Goal: Transaction & Acquisition: Purchase product/service

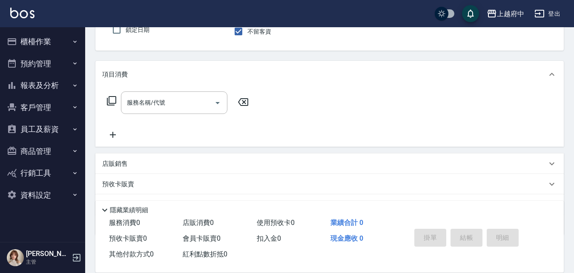
scroll to position [37, 0]
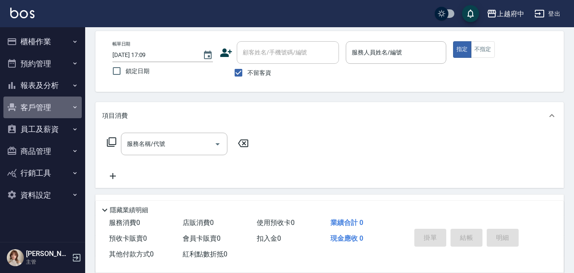
click at [49, 100] on button "客戶管理" at bounding box center [42, 108] width 78 height 22
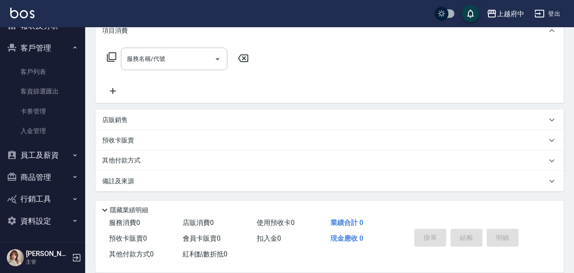
scroll to position [0, 0]
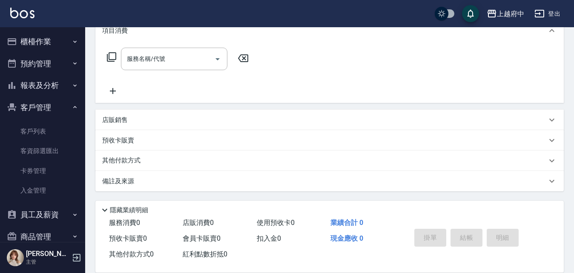
click at [50, 89] on button "報表及分析" at bounding box center [42, 85] width 78 height 22
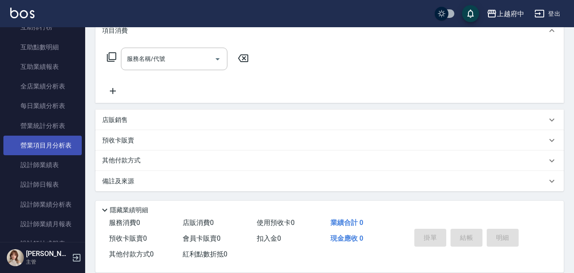
scroll to position [255, 0]
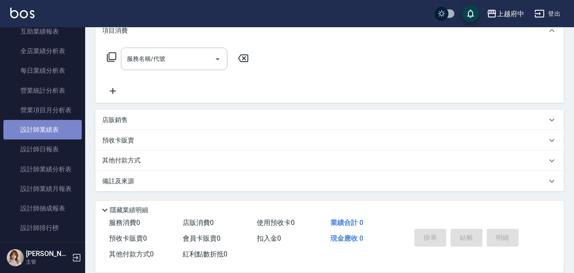
click at [51, 131] on link "設計師業績表" at bounding box center [42, 130] width 78 height 20
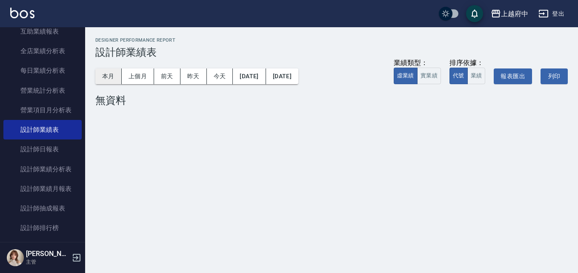
click at [109, 77] on button "本月" at bounding box center [108, 77] width 26 height 16
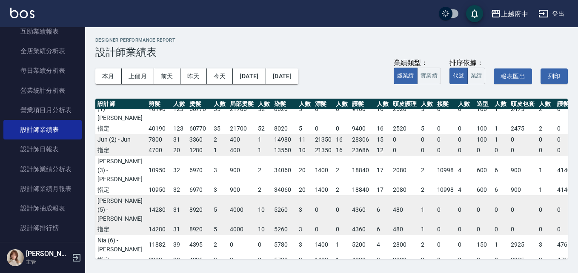
scroll to position [0, 39]
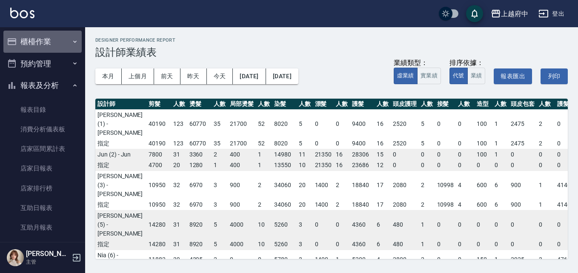
click at [50, 44] on button "櫃檯作業" at bounding box center [42, 42] width 78 height 22
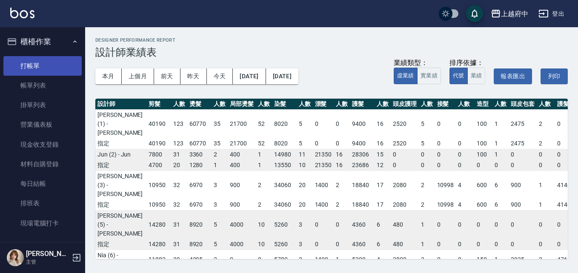
click at [53, 57] on link "打帳單" at bounding box center [42, 66] width 78 height 20
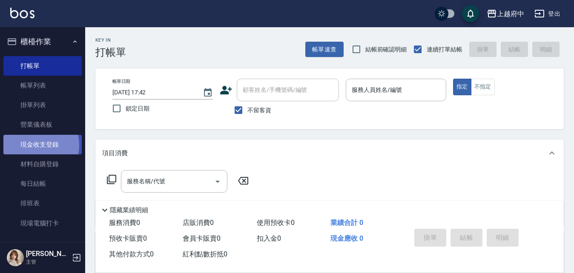
click at [37, 145] on link "現金收支登錄" at bounding box center [42, 145] width 78 height 20
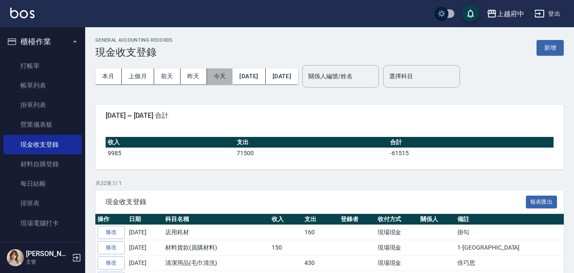
click at [223, 78] on button "今天" at bounding box center [220, 77] width 26 height 16
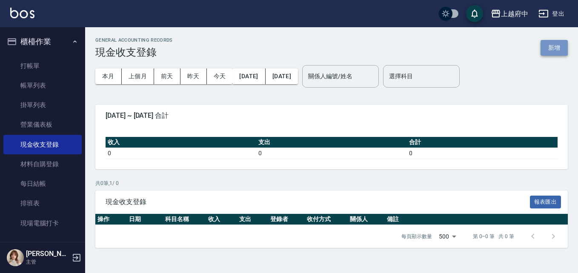
click at [554, 51] on button "新增" at bounding box center [553, 48] width 27 height 16
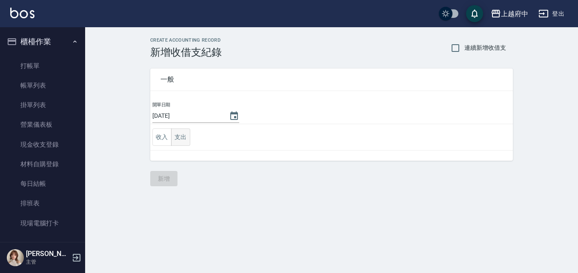
click at [177, 141] on button "支出" at bounding box center [180, 136] width 19 height 17
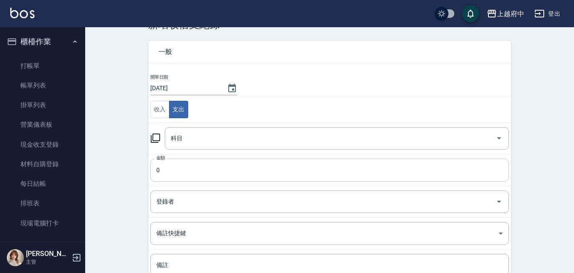
scroll to position [43, 0]
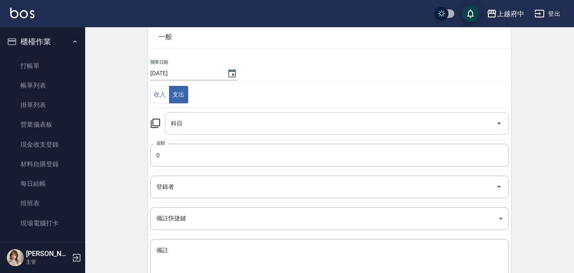
click at [248, 122] on input "科目" at bounding box center [329, 123] width 323 height 15
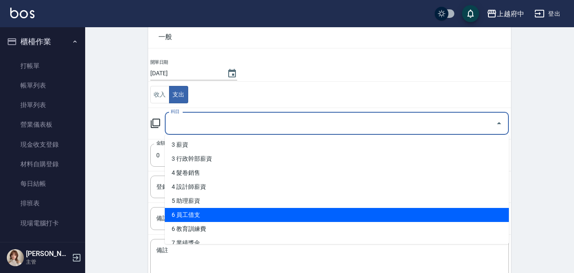
click at [187, 213] on li "6 員工借支" at bounding box center [337, 215] width 344 height 14
type input "6 員工借支"
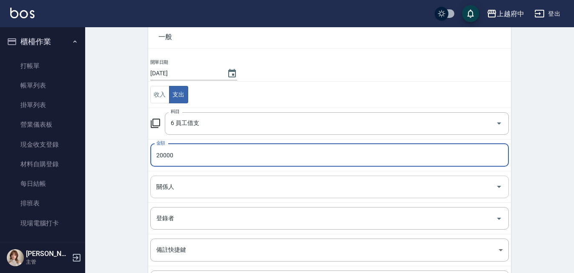
type input "20000"
click at [183, 185] on input "關係人" at bounding box center [323, 187] width 338 height 15
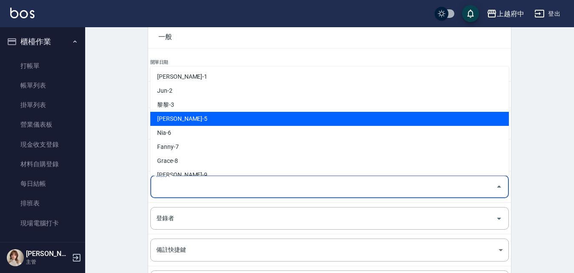
click at [192, 115] on li "Gary-5" at bounding box center [329, 119] width 358 height 14
type input "Gary-5"
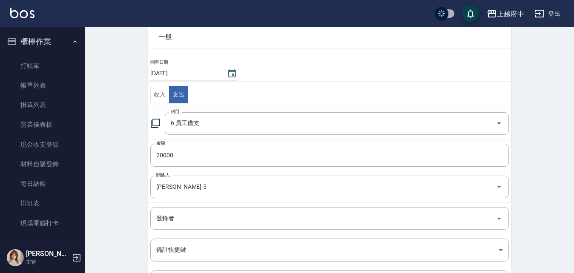
click at [120, 191] on div "CREATE ACCOUNTING RECORD 新增收借支紀錄 連續新增收借支 一般 開單日期 2025/09/26 收入 支出 科目 6 員工借支 科目 …" at bounding box center [329, 175] width 488 height 380
click at [132, 177] on div "CREATE ACCOUNTING RECORD 新增收借支紀錄 連續新增收借支 一般 開單日期 2025/09/26 收入 支出 科目 6 員工借支 科目 …" at bounding box center [329, 175] width 488 height 380
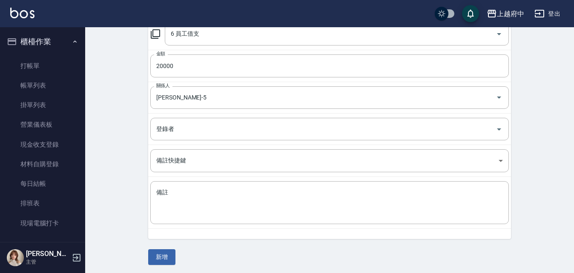
scroll to position [134, 0]
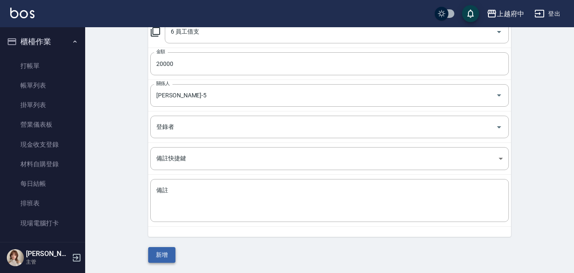
click at [157, 257] on button "新增" at bounding box center [161, 255] width 27 height 16
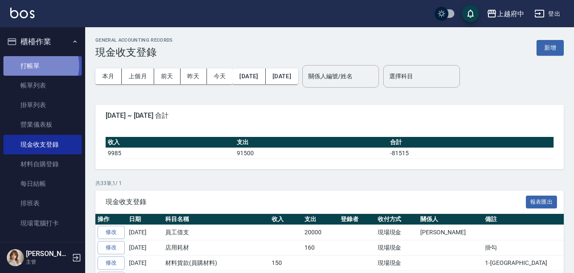
click at [36, 66] on link "打帳單" at bounding box center [42, 66] width 78 height 20
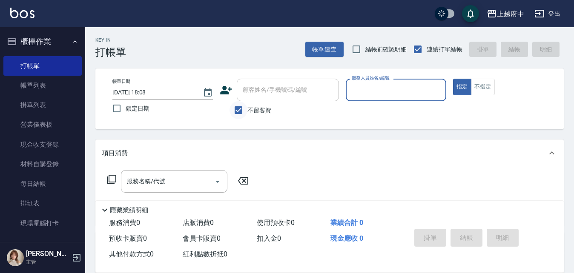
click at [240, 110] on input "不留客資" at bounding box center [238, 110] width 18 height 18
checkbox input "false"
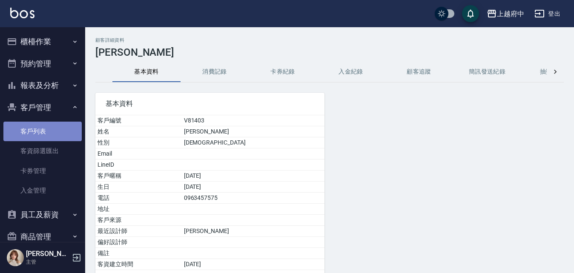
click at [45, 128] on link "客戶列表" at bounding box center [42, 132] width 78 height 20
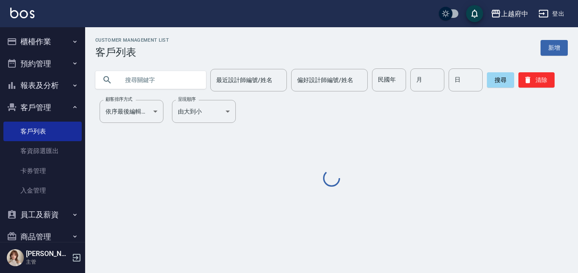
click at [159, 77] on input "text" at bounding box center [159, 80] width 80 height 23
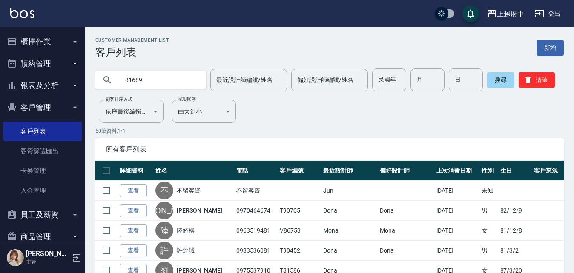
type input "81689"
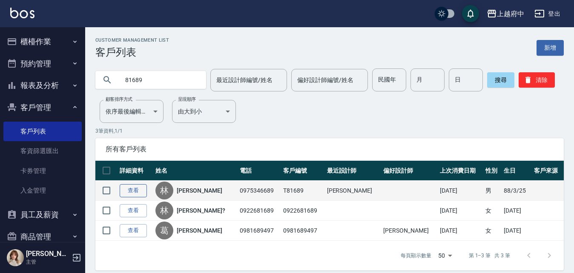
click at [138, 189] on link "查看" at bounding box center [133, 190] width 27 height 13
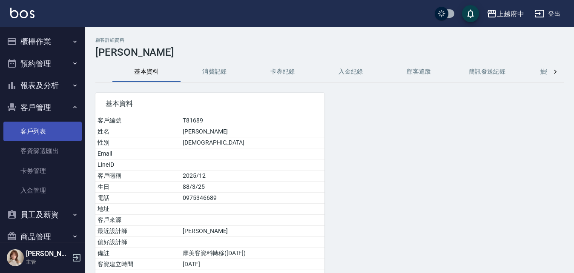
click at [33, 129] on link "客戶列表" at bounding box center [42, 132] width 78 height 20
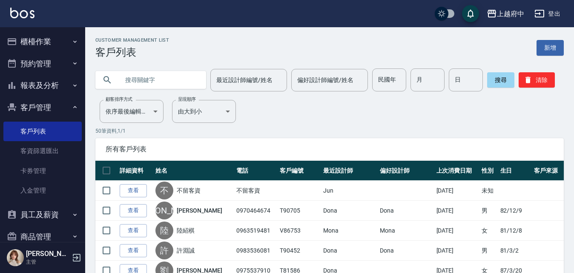
click at [165, 80] on input "text" at bounding box center [159, 80] width 80 height 23
type input "0910158315"
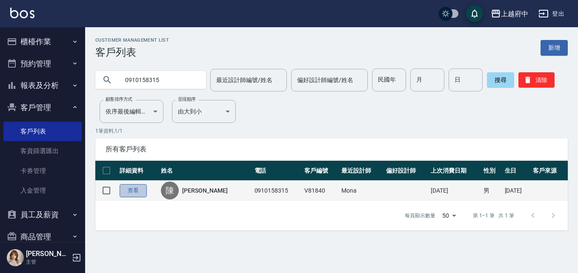
click at [135, 189] on link "查看" at bounding box center [133, 190] width 27 height 13
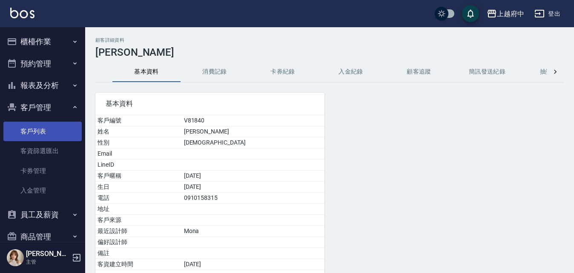
click at [35, 133] on link "客戶列表" at bounding box center [42, 132] width 78 height 20
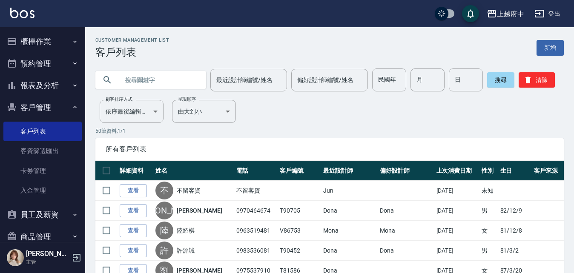
click at [177, 78] on input "text" at bounding box center [159, 80] width 80 height 23
type input "81689"
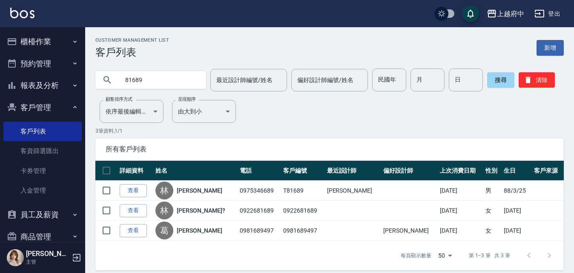
click at [131, 190] on link "查看" at bounding box center [133, 190] width 27 height 13
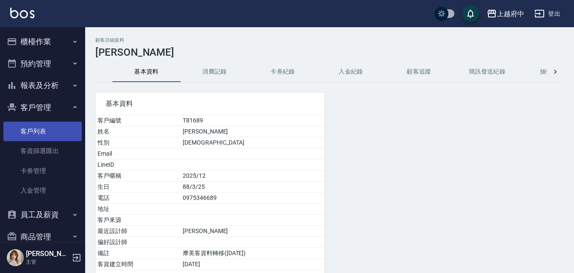
click at [34, 129] on link "客戶列表" at bounding box center [42, 132] width 78 height 20
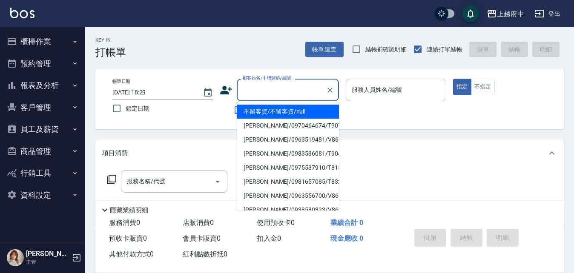
click at [270, 94] on input "顧客姓名/手機號碼/編號" at bounding box center [281, 90] width 82 height 15
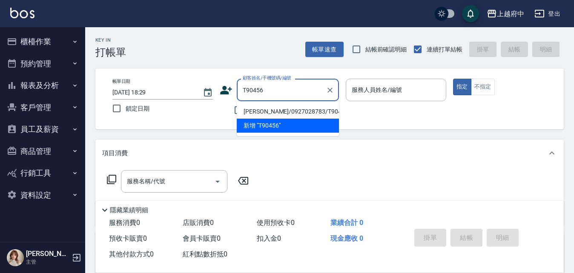
click at [277, 111] on li "[PERSON_NAME]/0927028783/T90456" at bounding box center [288, 112] width 102 height 14
type input "[PERSON_NAME]/0927028783/T90456"
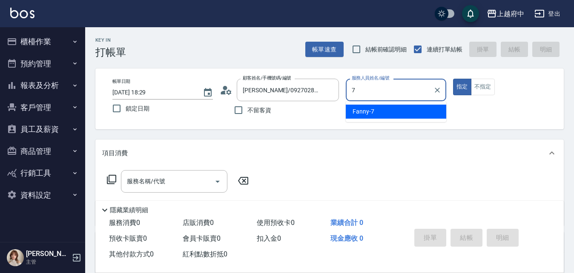
type input "Fanny-7"
type button "true"
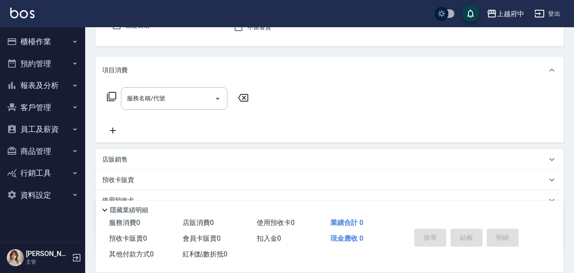
scroll to position [85, 0]
click at [166, 96] on input "服務名稱/代號" at bounding box center [168, 96] width 86 height 15
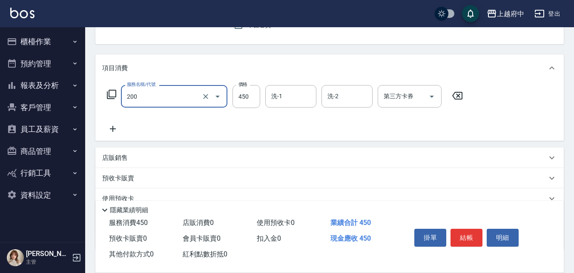
type input "有機洗髮(200)"
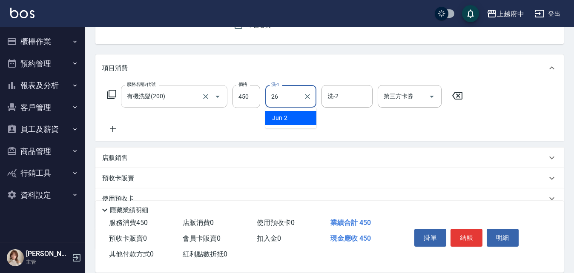
type input "[PERSON_NAME]-26"
click at [505, 124] on div "服務名稱/代號 有機洗髮(200) 服務名稱/代號 價格 450 價格 洗-1 [PERSON_NAME]-26 洗-1 洗-2 洗-2 第三方卡券 第三方卡券" at bounding box center [329, 111] width 468 height 59
click at [111, 128] on icon at bounding box center [112, 129] width 21 height 10
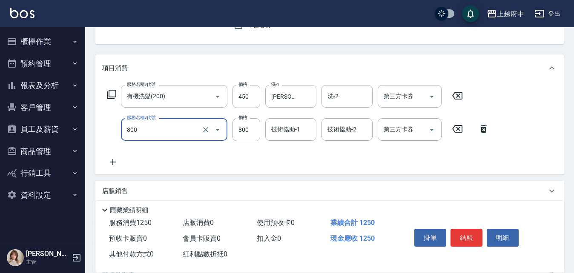
type input "沐浴上色(800)"
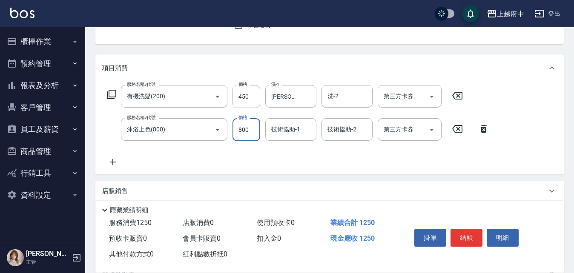
click at [239, 134] on input "800" at bounding box center [246, 129] width 28 height 23
type input "1000"
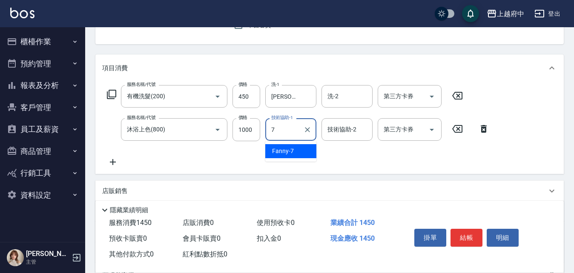
type input "Fanny-7"
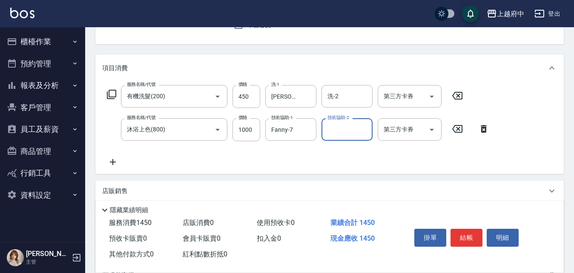
click at [312, 155] on div "服務名稱/代號 有機洗髮(200) 服務名稱/代號 價格 450 價格 洗-1 邱子芹-26 洗-1 洗-2 洗-2 第三方卡券 第三方卡券 服務名稱/代號 …" at bounding box center [298, 126] width 392 height 82
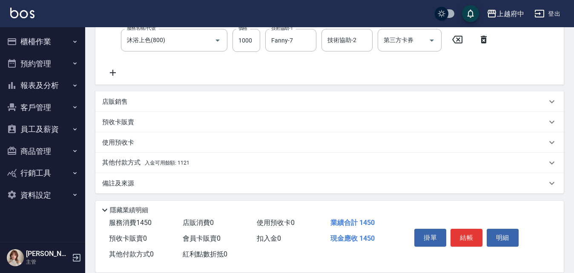
scroll to position [177, 0]
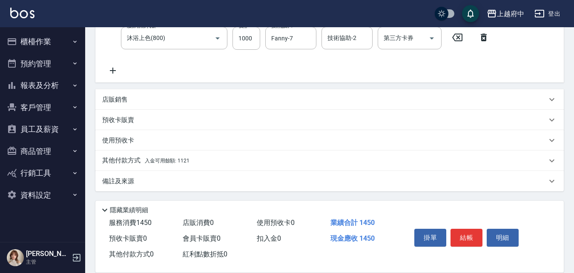
click at [151, 157] on p "其他付款方式 入金可用餘額: 1121" at bounding box center [145, 160] width 87 height 9
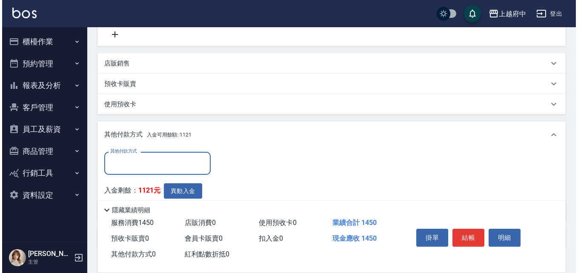
scroll to position [262, 0]
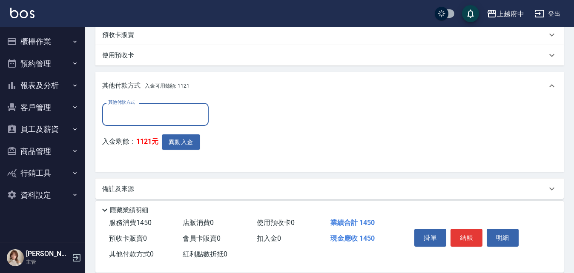
click at [134, 114] on input "其他付款方式" at bounding box center [155, 114] width 99 height 15
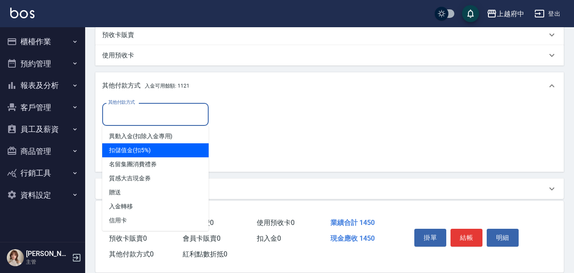
click at [140, 147] on span "扣儲值金(扣5%)" at bounding box center [155, 150] width 106 height 14
type input "扣儲值金(扣5%)"
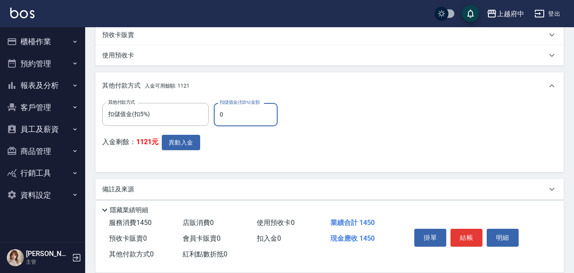
drag, startPoint x: 226, startPoint y: 121, endPoint x: 212, endPoint y: 121, distance: 14.0
click at [212, 121] on div "其他付款方式 扣儲值金(扣5%) 其他付款方式 扣儲值金(扣5%)金額 0 扣儲值金(扣5%)金額" at bounding box center [192, 114] width 180 height 23
type input "1121"
click at [187, 138] on button "異動入金" at bounding box center [181, 143] width 38 height 16
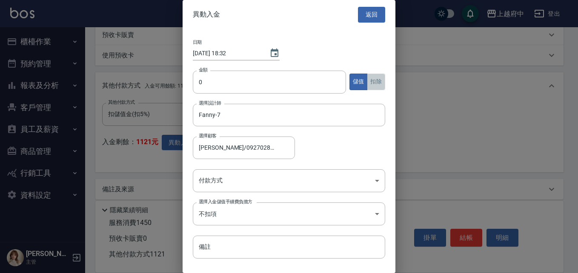
click at [374, 86] on button "扣除" at bounding box center [376, 82] width 18 height 17
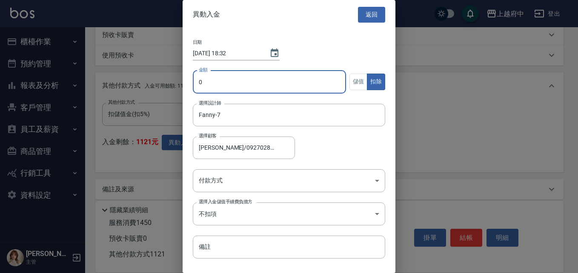
click at [253, 86] on input "0" at bounding box center [269, 82] width 153 height 23
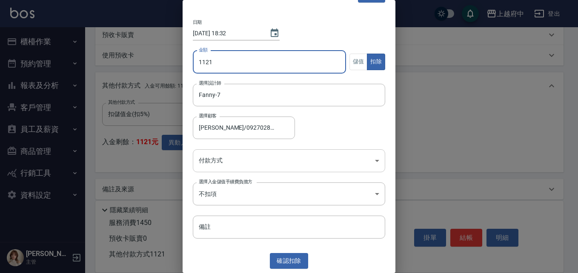
type input "1121"
click at [278, 157] on body "上越府中 登出 櫃檯作業 打帳單 帳單列表 掛單列表 營業儀表板 現金收支登錄 材料自購登錄 每日結帳 排班表 現場電腦打卡 預約管理 預約管理 單日預約紀錄…" at bounding box center [289, 9] width 578 height 543
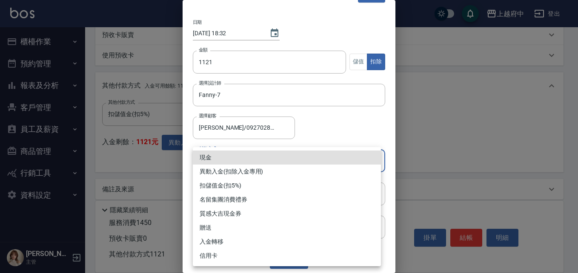
click at [246, 172] on li "異動入金(扣除入金專用)" at bounding box center [287, 172] width 188 height 14
type input "異動入金(扣除入金專用)"
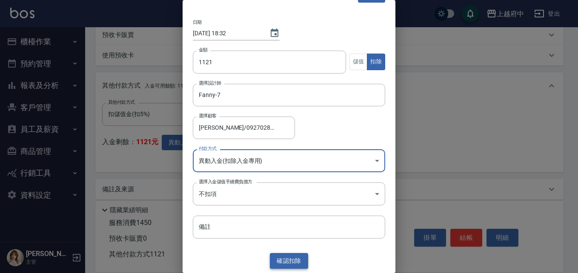
click at [287, 263] on button "確認 扣除" at bounding box center [289, 261] width 38 height 16
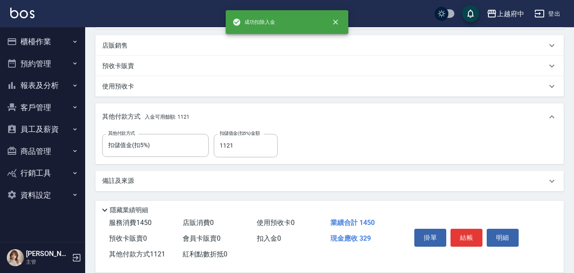
scroll to position [262, 0]
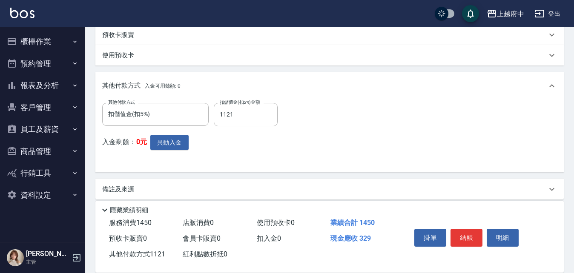
click at [380, 129] on div "其他付款方式 扣儲值金(扣5%) 其他付款方式 扣儲值金(扣5%)金額 1121 扣儲值金(扣5%)金額 入金剩餘： 0元 異動入金" at bounding box center [329, 134] width 454 height 63
click at [467, 237] on button "結帳" at bounding box center [466, 238] width 32 height 18
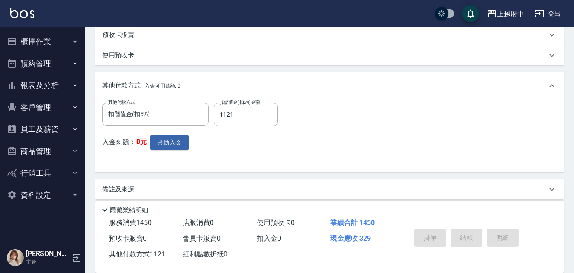
type input "2025/09/26 18:32"
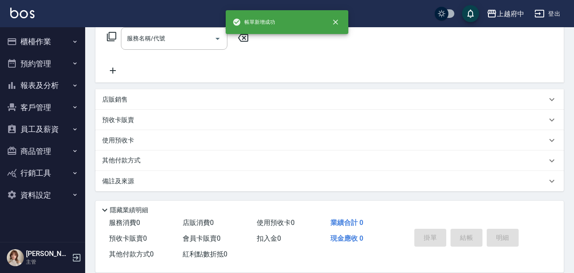
scroll to position [0, 0]
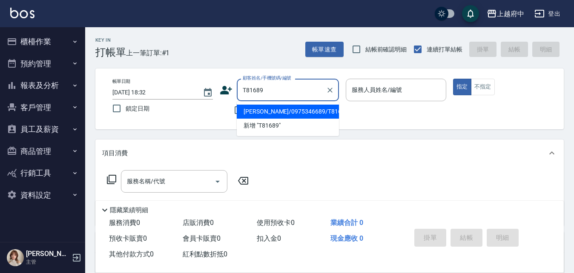
click at [281, 113] on li "林聖修/0975346689/T81689" at bounding box center [288, 112] width 102 height 14
type input "林聖修/0975346689/T81689"
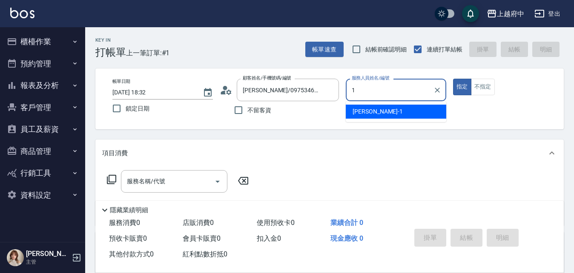
type input "Annie -1"
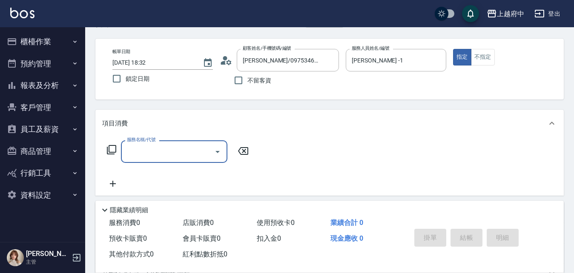
scroll to position [43, 0]
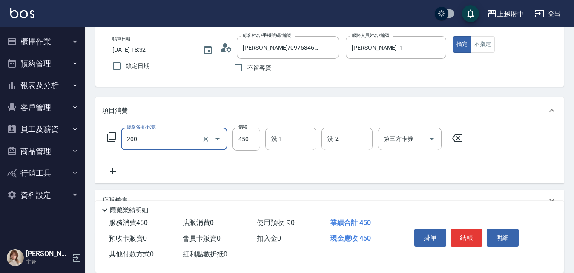
type input "有機洗髮(200)"
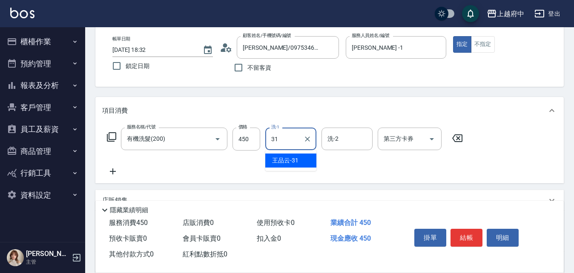
type input "王品云-31"
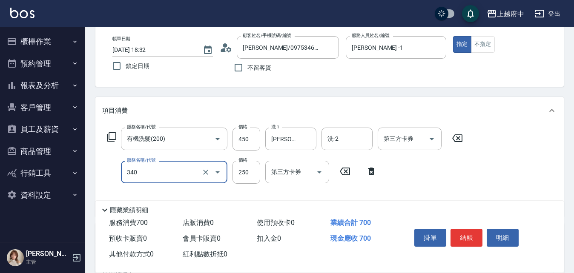
type input "剪髮(340)"
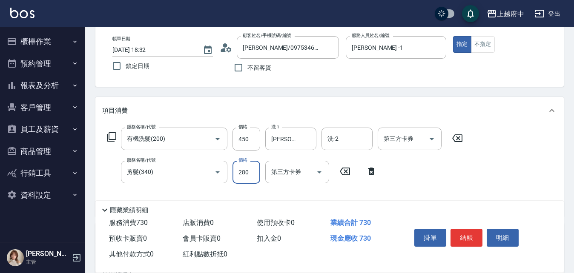
type input "280"
click at [425, 174] on div "服務名稱/代號 有機洗髮(200) 服務名稱/代號 價格 450 價格 洗-1 王品云-31 洗-1 洗-2 洗-2 第三方卡券 第三方卡券 服務名稱/代號 …" at bounding box center [284, 169] width 365 height 82
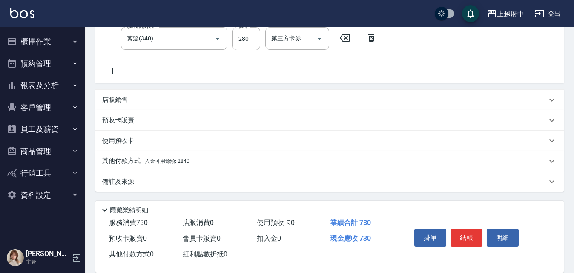
scroll to position [177, 0]
click at [180, 157] on p "其他付款方式 入金可用餘額: 2840" at bounding box center [145, 160] width 87 height 9
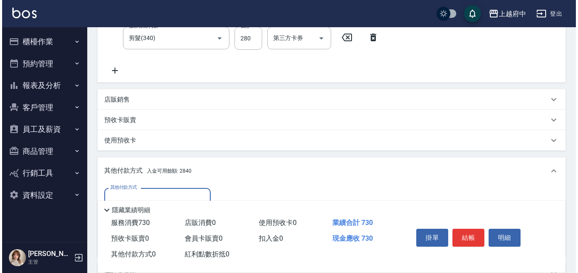
scroll to position [262, 0]
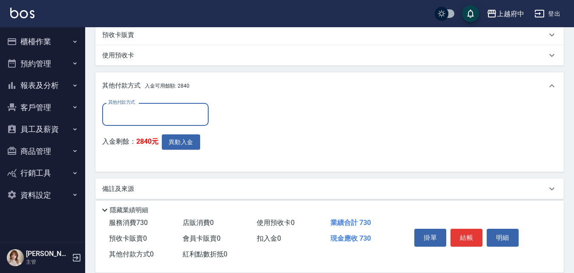
click at [163, 112] on input "其他付款方式" at bounding box center [155, 114] width 99 height 15
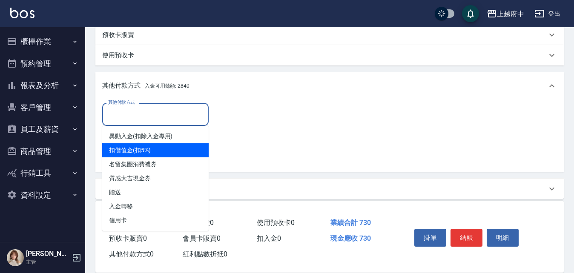
click at [157, 147] on span "扣儲值金(扣5%)" at bounding box center [155, 150] width 106 height 14
type input "扣儲值金(扣5%)"
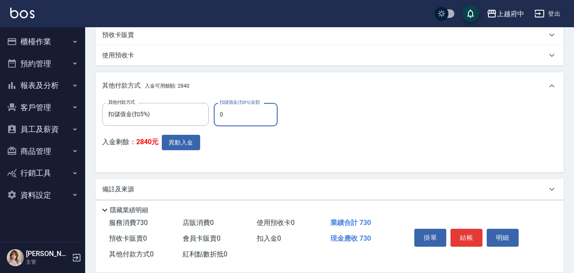
drag, startPoint x: 229, startPoint y: 120, endPoint x: 218, endPoint y: 120, distance: 11.5
click at [218, 120] on input "0" at bounding box center [246, 114] width 64 height 23
type input "730"
click at [193, 145] on button "異動入金" at bounding box center [181, 143] width 38 height 16
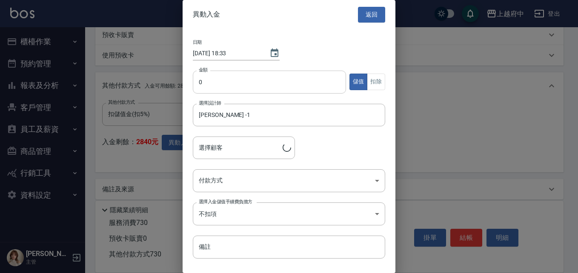
type input "林聖修/0975346689/T81689"
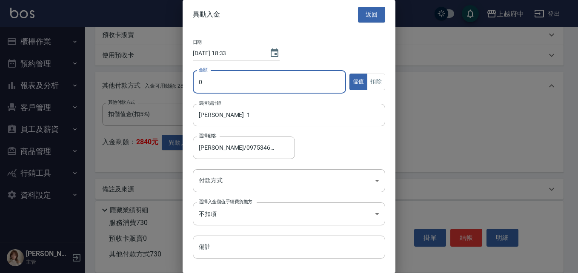
click at [288, 81] on input "0" at bounding box center [269, 82] width 153 height 23
type input "730"
click at [371, 84] on button "扣除" at bounding box center [376, 82] width 18 height 17
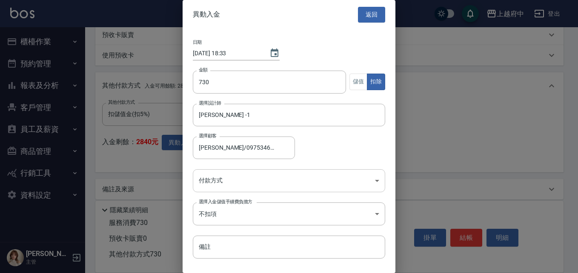
click at [233, 174] on body "上越府中 登出 櫃檯作業 打帳單 帳單列表 掛單列表 營業儀表板 現金收支登錄 材料自購登錄 每日結帳 排班表 現場電腦打卡 預約管理 預約管理 單日預約紀錄…" at bounding box center [289, 9] width 578 height 543
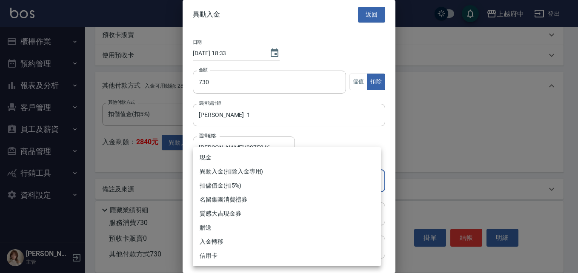
click at [232, 171] on li "異動入金(扣除入金專用)" at bounding box center [287, 172] width 188 height 14
type input "異動入金(扣除入金專用)"
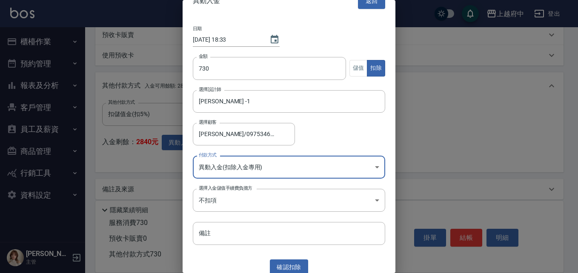
scroll to position [20, 0]
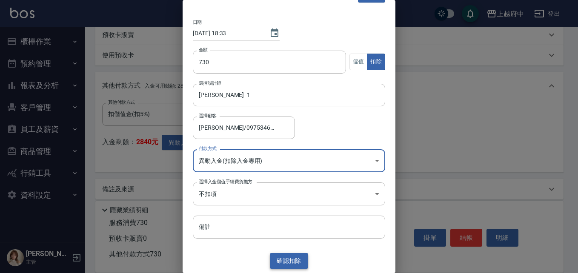
click at [292, 262] on button "確認 扣除" at bounding box center [289, 261] width 38 height 16
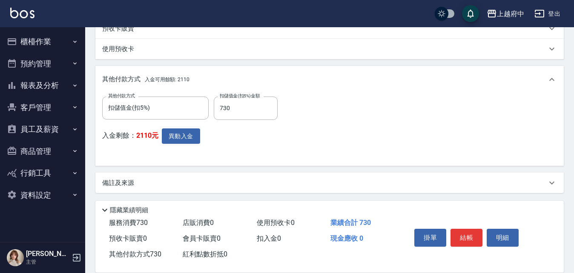
scroll to position [270, 0]
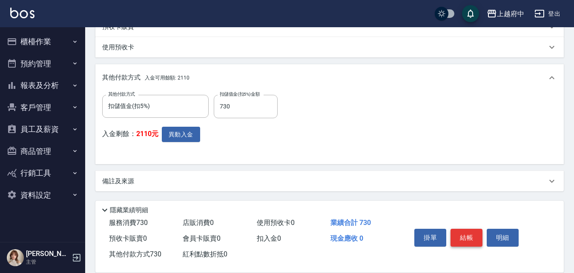
click at [460, 231] on button "結帳" at bounding box center [466, 238] width 32 height 18
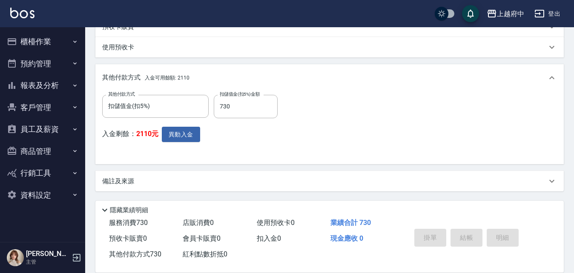
type input "2025/09/26 18:34"
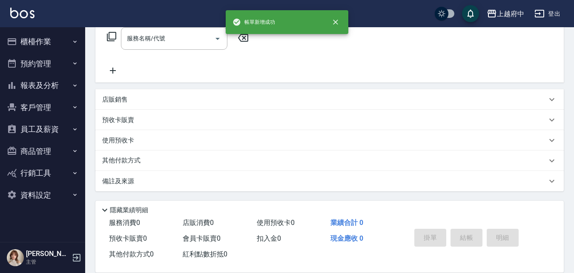
scroll to position [0, 0]
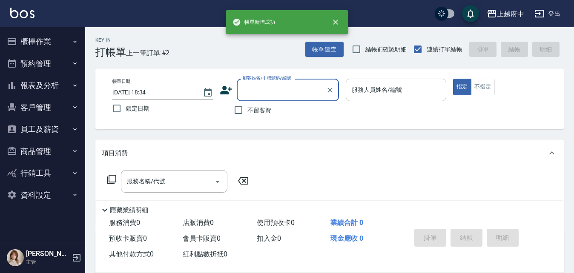
click at [35, 37] on button "櫃檯作業" at bounding box center [42, 42] width 78 height 22
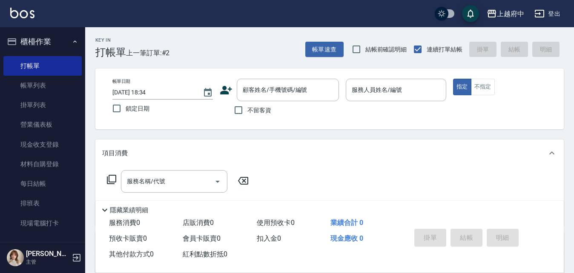
click at [35, 37] on button "櫃檯作業" at bounding box center [42, 42] width 78 height 22
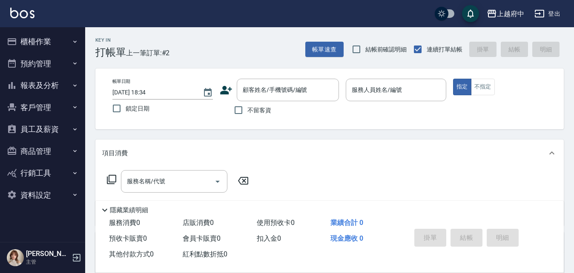
click at [39, 84] on button "報表及分析" at bounding box center [42, 85] width 78 height 22
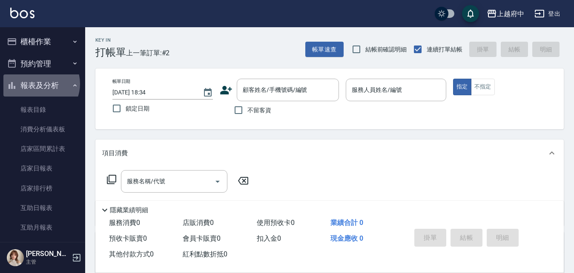
click at [39, 84] on button "報表及分析" at bounding box center [42, 85] width 78 height 22
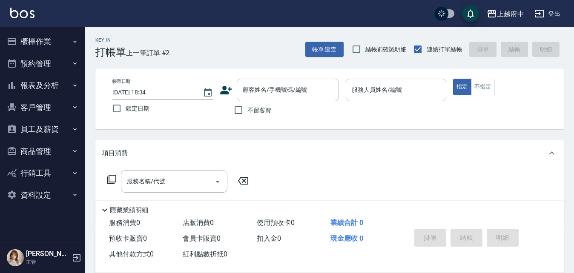
click at [36, 104] on button "客戶管理" at bounding box center [42, 108] width 78 height 22
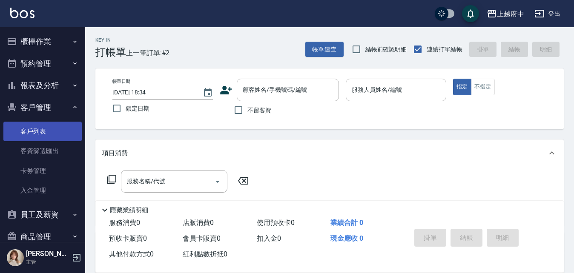
scroll to position [60, 0]
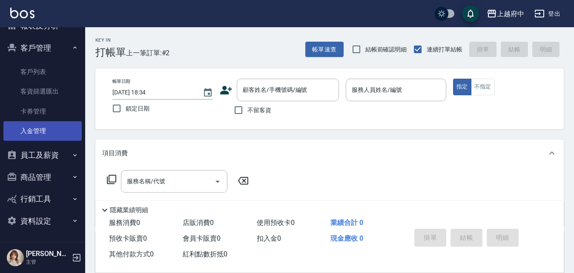
click at [40, 128] on link "入金管理" at bounding box center [42, 131] width 78 height 20
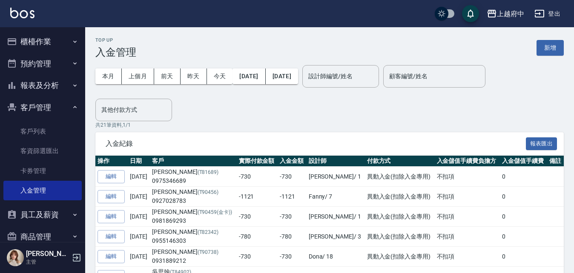
click at [31, 39] on button "櫃檯作業" at bounding box center [42, 42] width 78 height 22
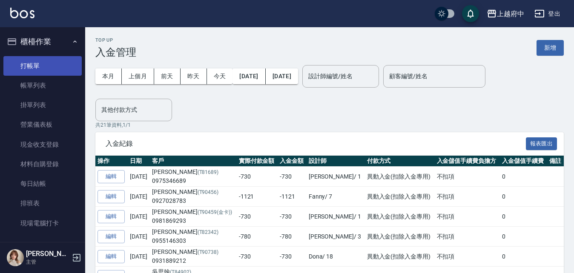
click at [34, 63] on link "打帳單" at bounding box center [42, 66] width 78 height 20
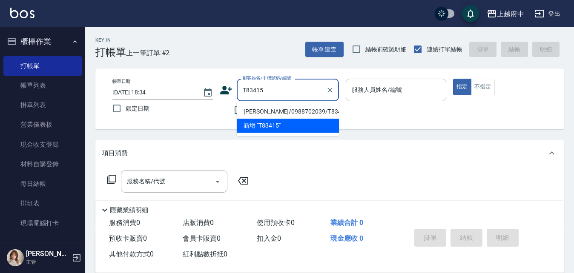
click at [265, 110] on li "李昊恩/0988702039/T83415" at bounding box center [288, 112] width 102 height 14
type input "李昊恩/0988702039/T83415"
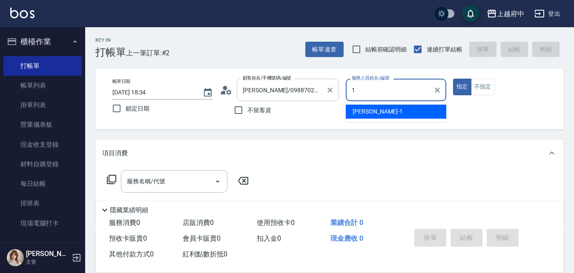
type input "Annie -1"
type button "true"
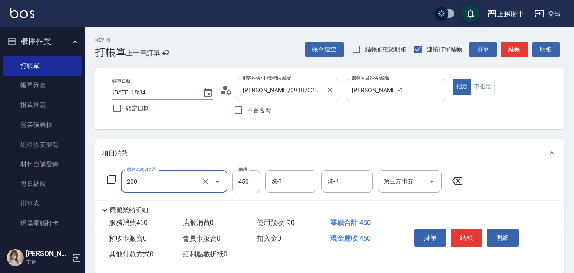
type input "有機洗髮(200)"
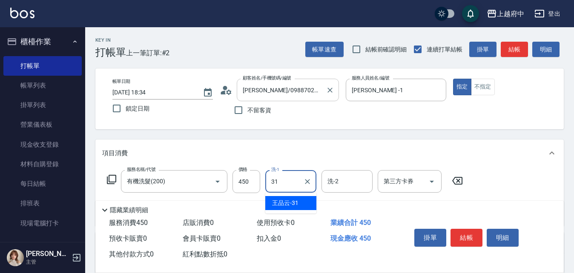
type input "王品云-31"
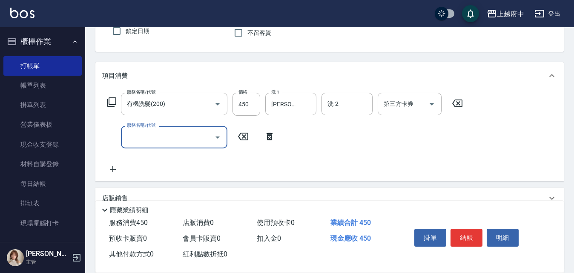
scroll to position [85, 0]
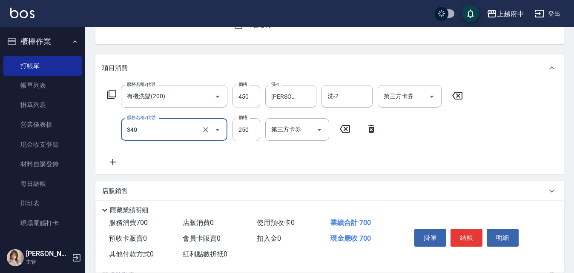
type input "剪髮(340)"
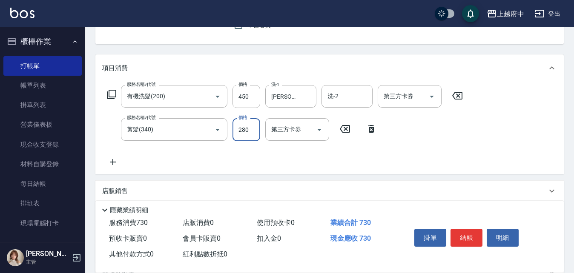
type input "280"
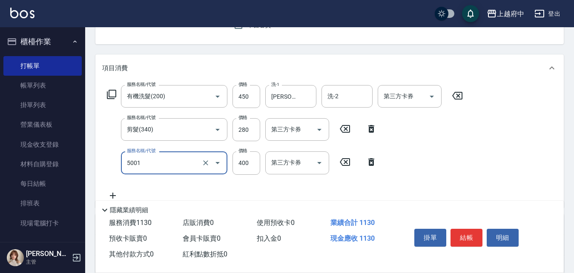
type input "側邊壓貼(5001)"
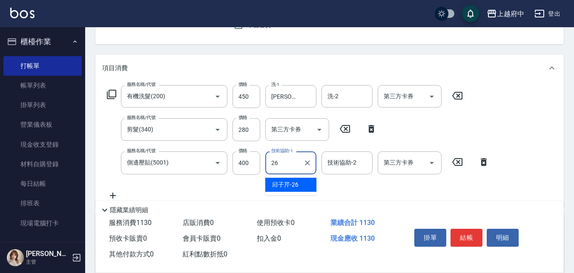
type input "邱子芹-26"
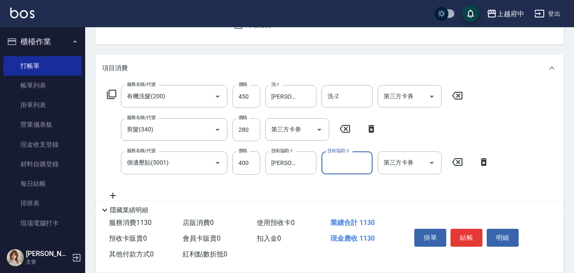
click at [382, 186] on div "服務名稱/代號 有機洗髮(200) 服務名稱/代號 價格 450 價格 洗-1 王品云-31 洗-1 洗-2 洗-2 第三方卡券 第三方卡券 服務名稱/代號 …" at bounding box center [298, 142] width 392 height 115
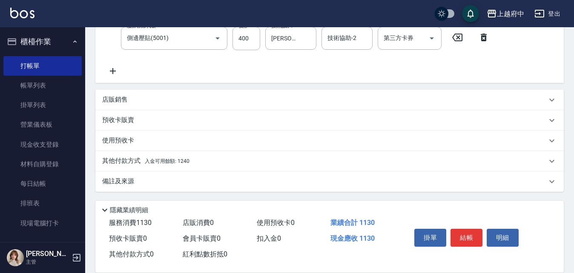
scroll to position [210, 0]
click at [155, 158] on span "入金可用餘額: 1240" at bounding box center [167, 161] width 45 height 6
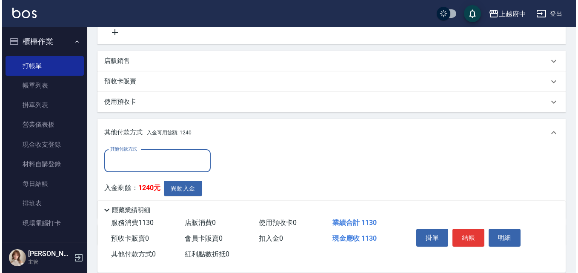
scroll to position [295, 0]
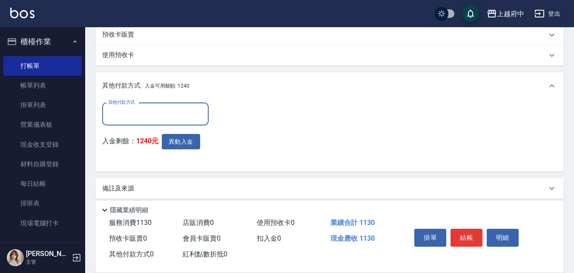
click at [159, 110] on input "其他付款方式" at bounding box center [155, 114] width 99 height 15
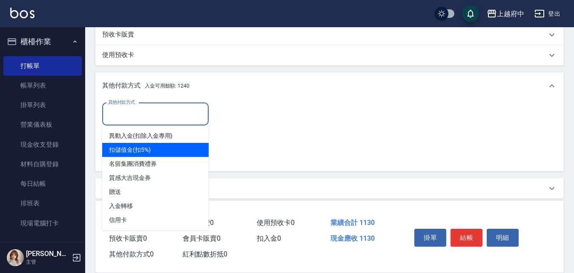
click at [138, 147] on span "扣儲值金(扣5%)" at bounding box center [155, 150] width 106 height 14
type input "扣儲值金(扣5%)"
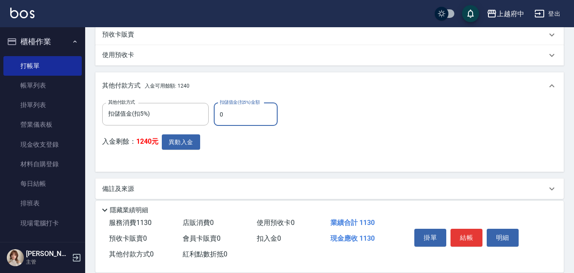
drag, startPoint x: 228, startPoint y: 120, endPoint x: 214, endPoint y: 120, distance: 13.2
click at [214, 120] on input "0" at bounding box center [246, 114] width 64 height 23
type input "1130"
click at [186, 143] on button "異動入金" at bounding box center [181, 142] width 38 height 16
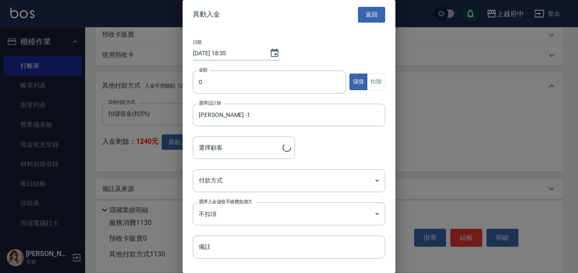
type input "李昊恩/0988702039/T83415"
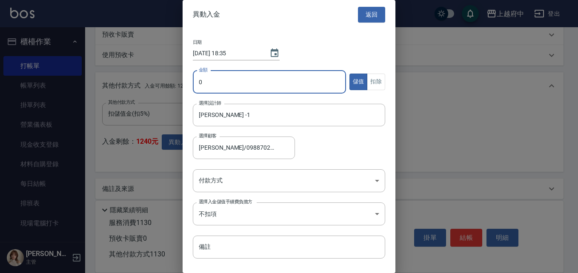
click at [234, 85] on input "0" at bounding box center [269, 82] width 153 height 23
type input "1130"
click at [374, 82] on button "扣除" at bounding box center [376, 82] width 18 height 17
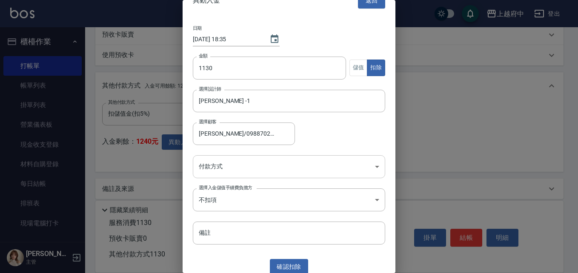
scroll to position [20, 0]
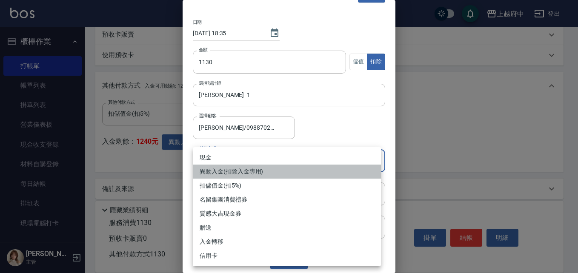
click at [234, 171] on li "異動入金(扣除入金專用)" at bounding box center [287, 172] width 188 height 14
type input "異動入金(扣除入金專用)"
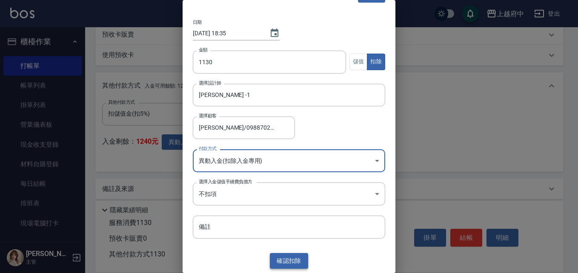
click at [289, 257] on button "確認 扣除" at bounding box center [289, 261] width 38 height 16
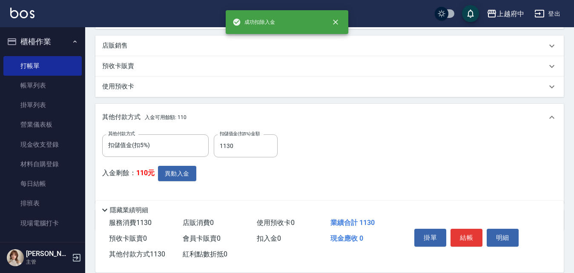
scroll to position [295, 0]
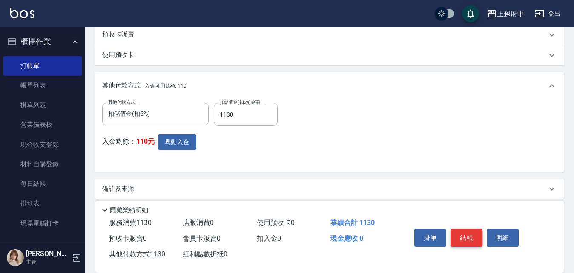
click at [471, 234] on button "結帳" at bounding box center [466, 238] width 32 height 18
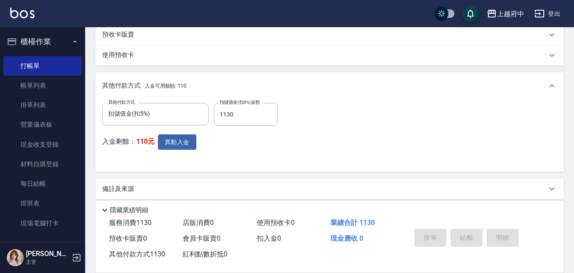
type input "2025/09/26 18:35"
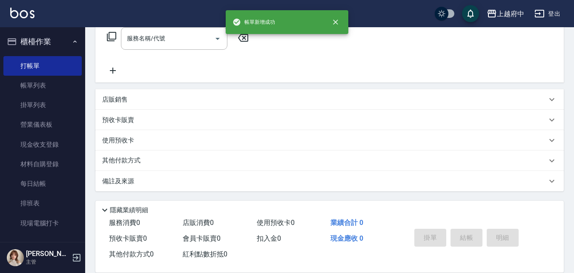
scroll to position [0, 0]
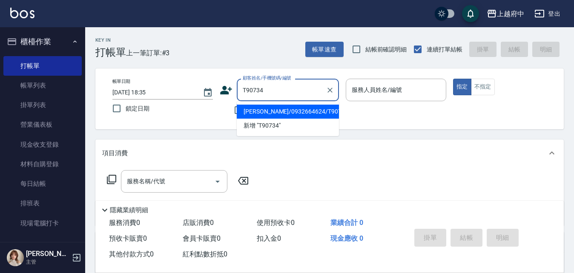
click at [276, 114] on li "張芳碩/0932664624/T90734" at bounding box center [288, 112] width 102 height 14
type input "張芳碩/0932664624/T90734"
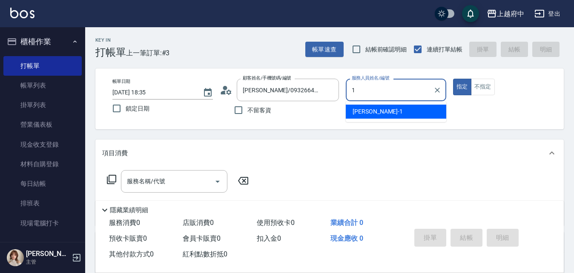
type input "Annie -1"
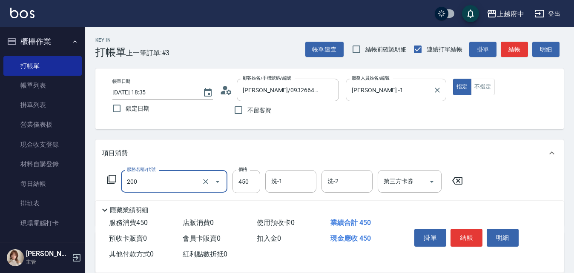
type input "有機洗髮(200)"
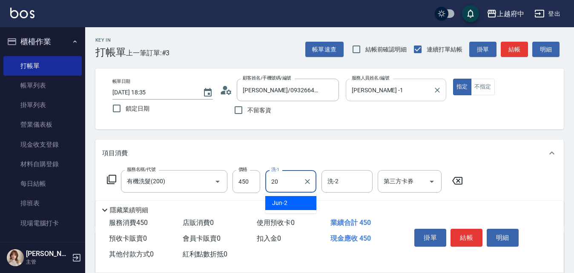
type input "Kimi-20"
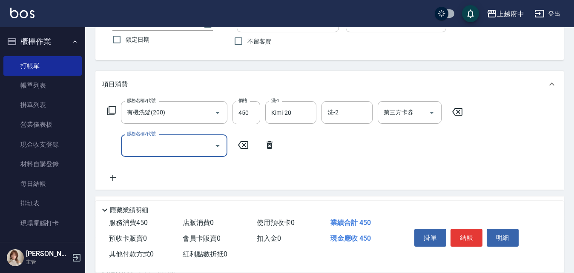
scroll to position [85, 0]
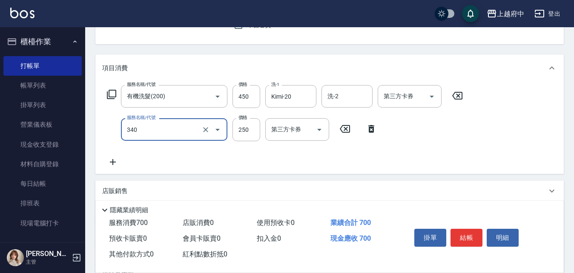
type input "剪髮(340)"
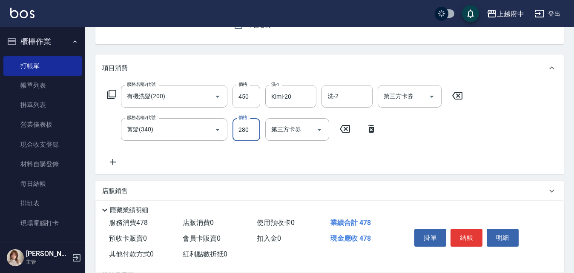
type input "280"
click at [326, 161] on div "服務名稱/代號 有機洗髮(200) 服務名稱/代號 價格 450 價格 洗-1 Kimi-20 洗-1 洗-2 洗-2 第三方卡券 第三方卡券 服務名稱/代號…" at bounding box center [284, 126] width 365 height 82
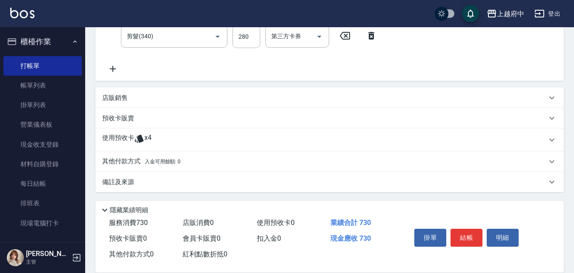
scroll to position [179, 0]
click at [133, 140] on p "使用預收卡" at bounding box center [118, 139] width 32 height 13
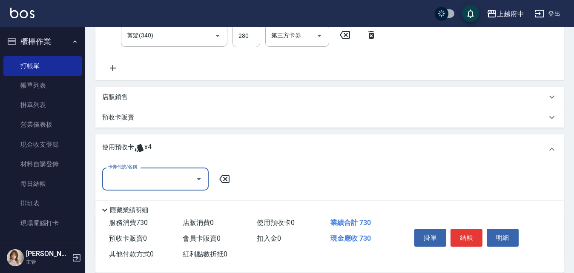
scroll to position [222, 0]
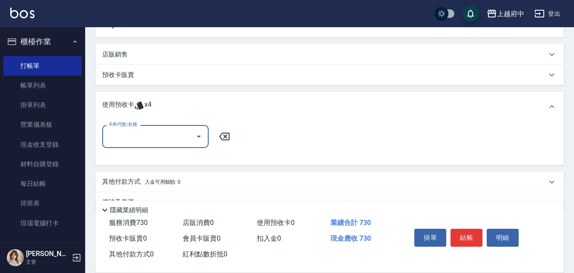
click at [182, 143] on input "卡券代號/名稱" at bounding box center [149, 136] width 86 height 15
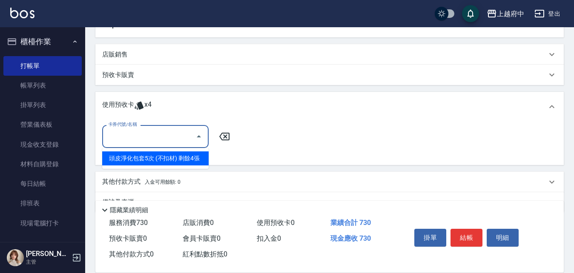
click at [166, 156] on div "頭皮淨化包套5次 (不扣材) 剩餘4張" at bounding box center [155, 158] width 106 height 14
type input "頭皮淨化包套5次 (不扣材)"
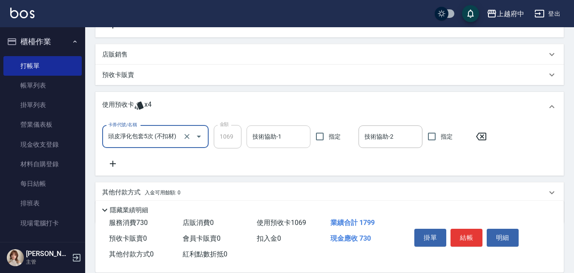
click at [271, 141] on input "技術協助-1" at bounding box center [278, 136] width 56 height 15
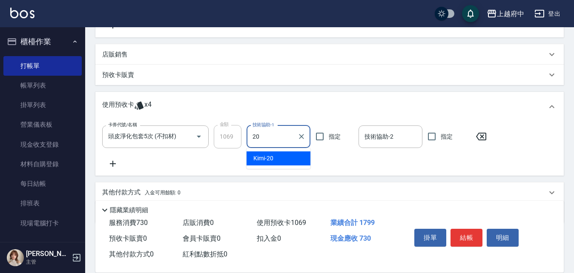
type input "Kimi-20"
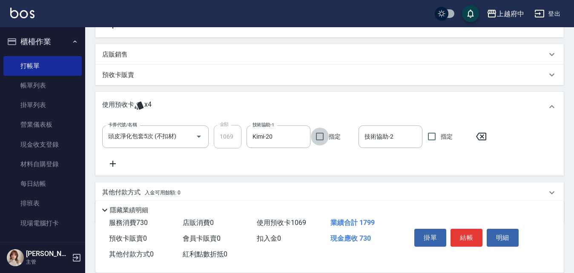
click at [294, 165] on div "卡券代號/名稱 頭皮淨化包套5次 (不扣材) 卡券代號/名稱 金額 1069 金額 技術協助-1 Kimi-20 技術協助-1 指定 技術協助-2 技術協助-…" at bounding box center [329, 146] width 454 height 43
click at [462, 234] on button "結帳" at bounding box center [466, 238] width 32 height 18
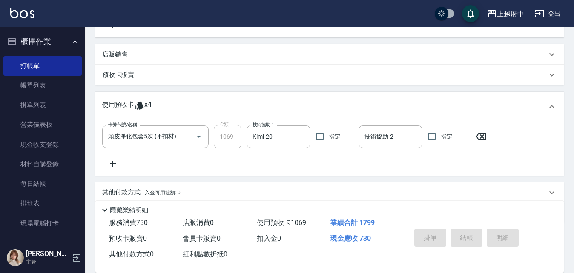
type input "2025/09/26 18:36"
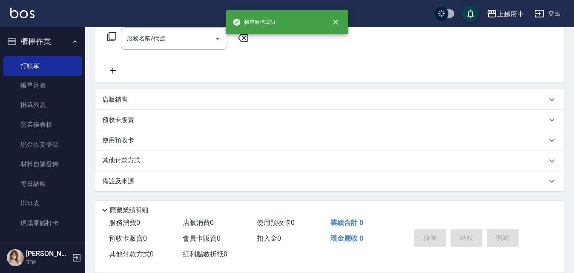
scroll to position [0, 0]
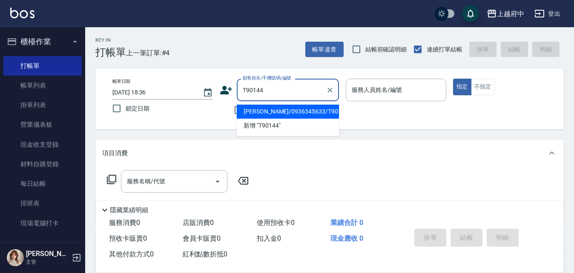
click at [281, 109] on li "白少奇/0936345633/T90144" at bounding box center [288, 112] width 102 height 14
type input "白少奇/0936345633/T90144"
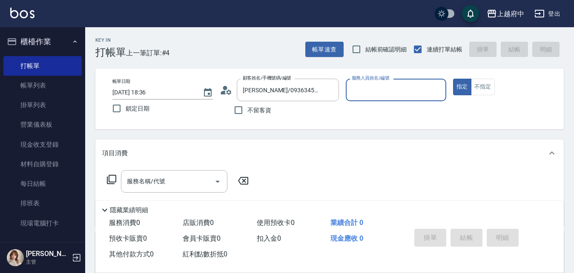
type input "Annie -1"
click at [453, 79] on button "指定" at bounding box center [462, 87] width 18 height 17
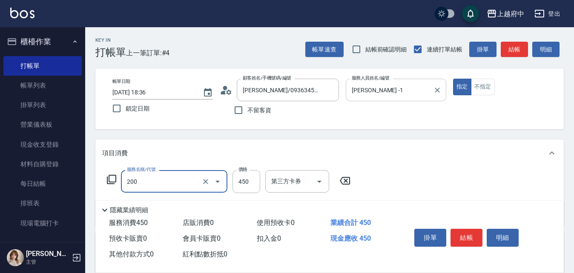
type input "有機洗髮(200)"
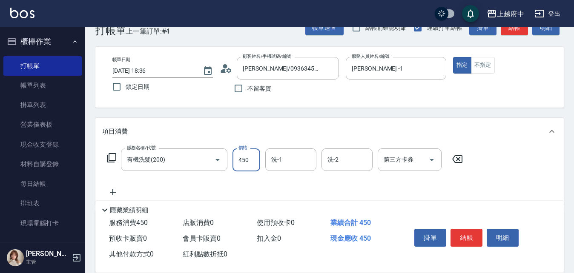
scroll to position [43, 0]
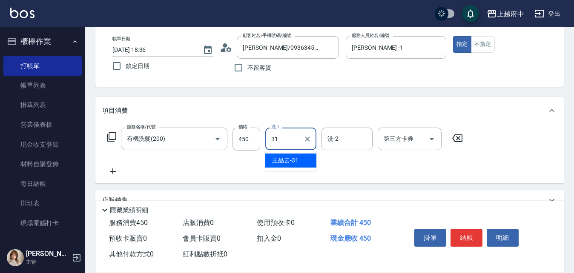
type input "王品云-31"
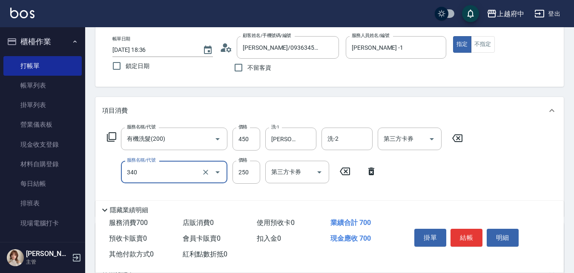
type input "剪髮(340)"
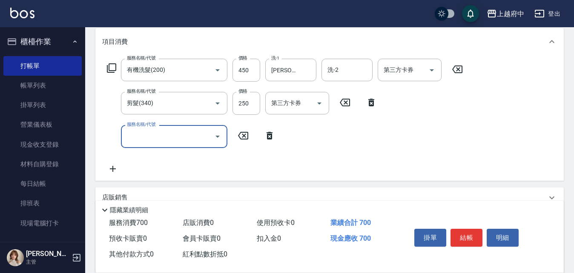
scroll to position [128, 0]
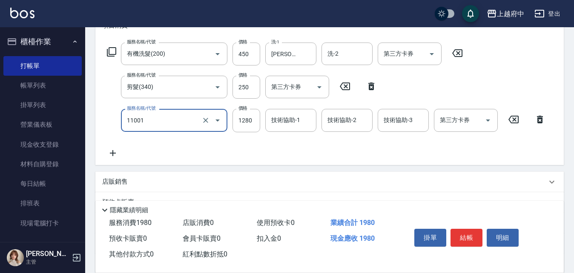
type input "燙髮S(11001)"
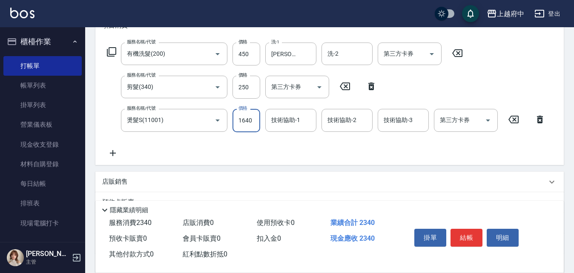
type input "1640"
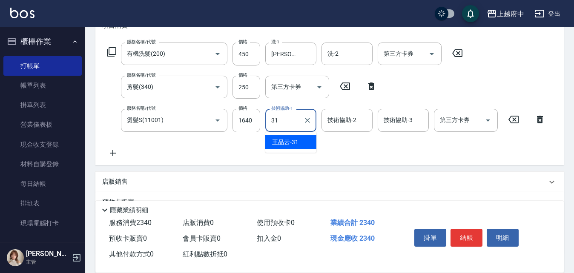
type input "王品云-31"
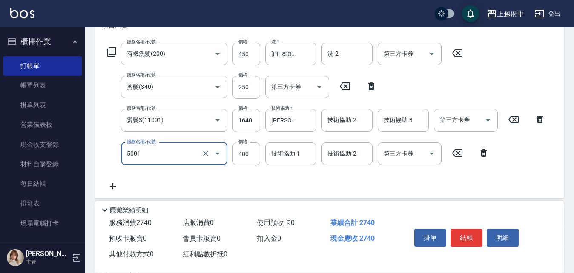
type input "側邊壓貼(5001)"
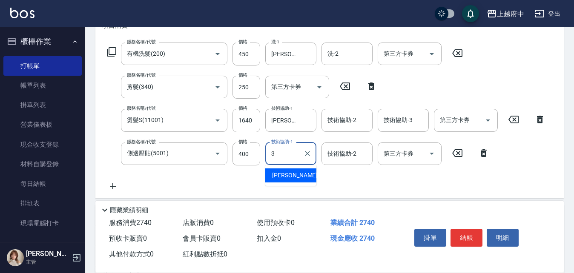
type input "黎黎-3"
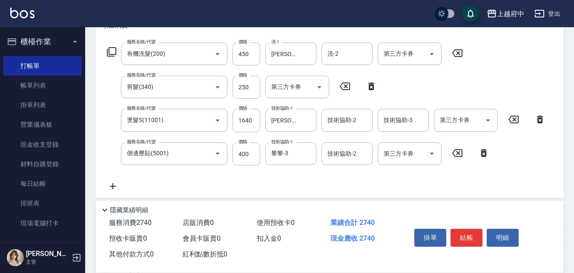
click at [364, 185] on div "服務名稱/代號 有機洗髮(200) 服務名稱/代號 價格 450 價格 洗-1 王品云-31 洗-1 洗-2 洗-2 第三方卡券 第三方卡券 服務名稱/代號 …" at bounding box center [326, 117] width 448 height 149
click at [473, 232] on button "結帳" at bounding box center [466, 238] width 32 height 18
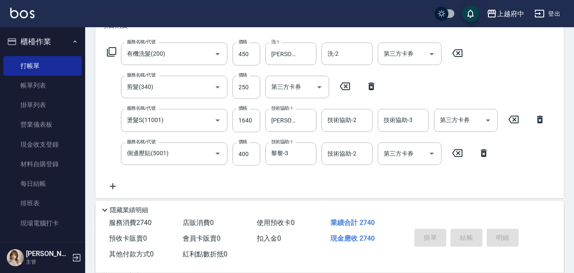
type input "2025/09/26 18:42"
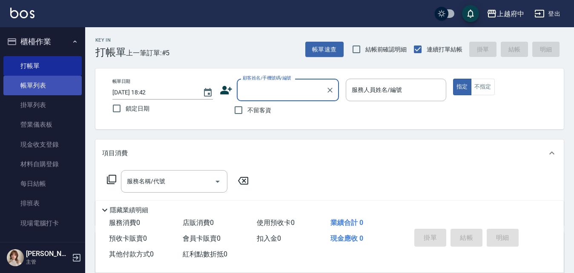
click at [34, 85] on link "帳單列表" at bounding box center [42, 86] width 78 height 20
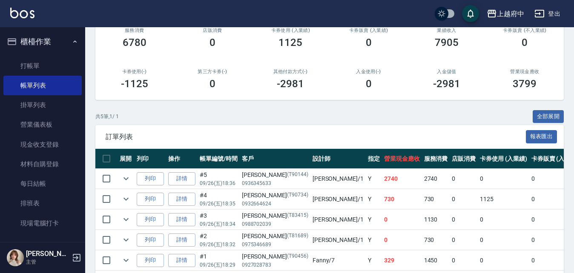
scroll to position [151, 0]
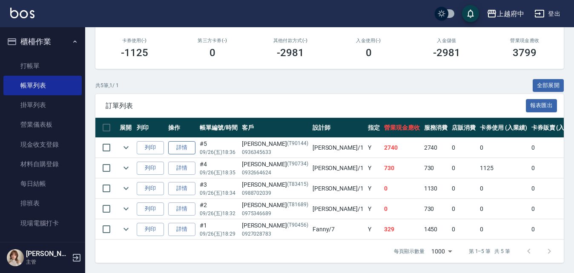
click at [179, 143] on link "詳情" at bounding box center [181, 147] width 27 height 13
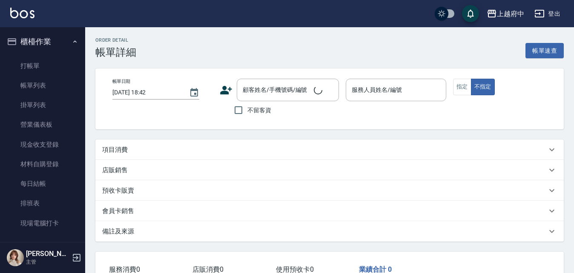
type input "2025/09/26 18:36"
type input "Annie -1"
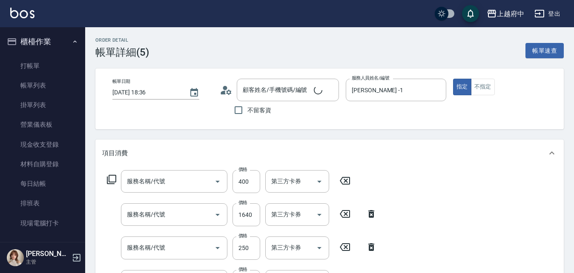
type input "側邊壓貼(5001)"
type input "燙髮S(11001)"
type input "剪髮(340)"
type input "有機洗髮(200)"
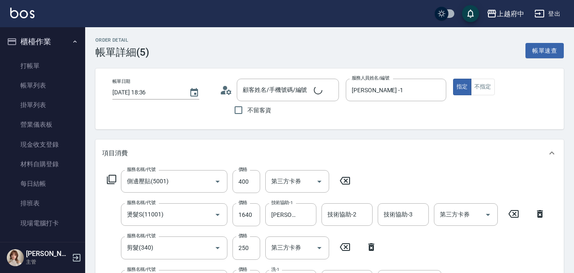
type input "白少奇/0936345633/T90144"
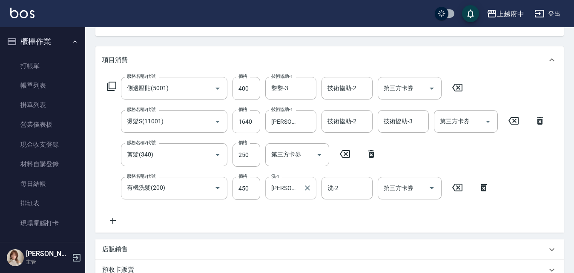
scroll to position [85, 0]
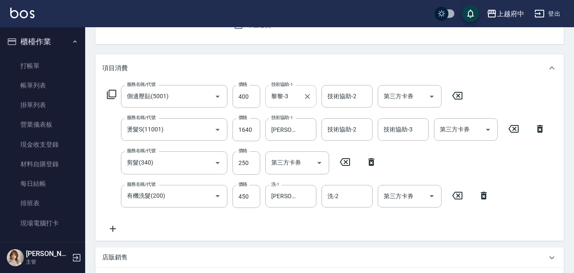
click at [292, 105] on div "黎黎-3 技術協助-1" at bounding box center [290, 96] width 51 height 23
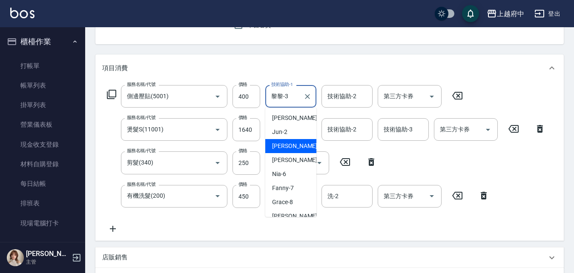
drag, startPoint x: 291, startPoint y: 97, endPoint x: 266, endPoint y: 97, distance: 25.1
click at [266, 97] on div "黎黎-3 技術協助-1" at bounding box center [290, 96] width 51 height 23
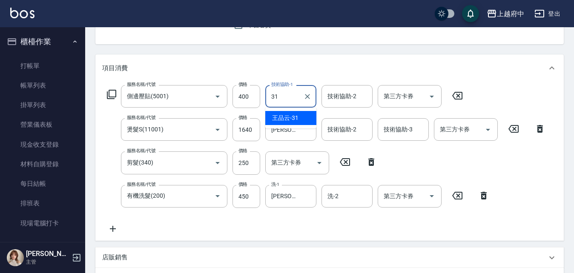
type input "王品云-31"
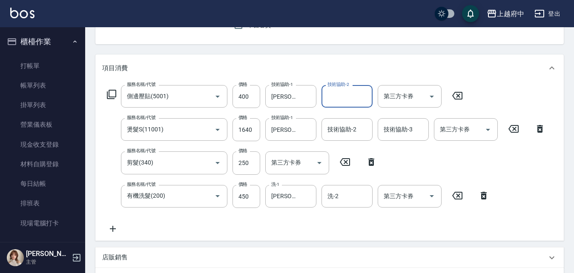
click at [310, 69] on div "項目消費" at bounding box center [324, 68] width 444 height 9
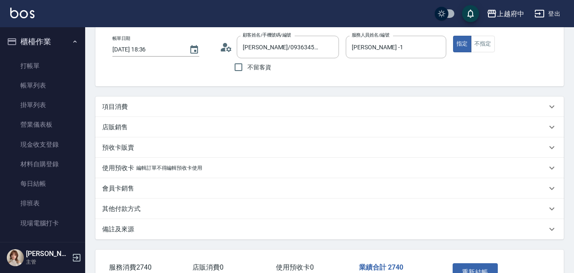
scroll to position [0, 0]
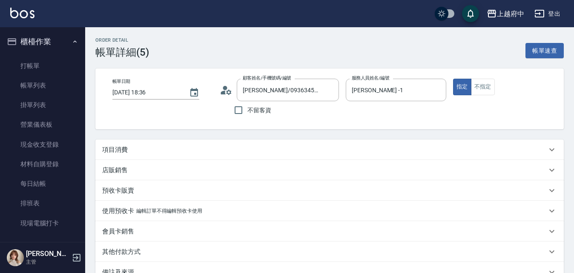
click at [194, 147] on div "項目消費" at bounding box center [324, 150] width 444 height 9
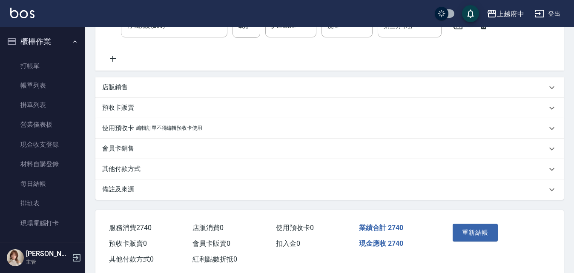
scroll to position [274, 0]
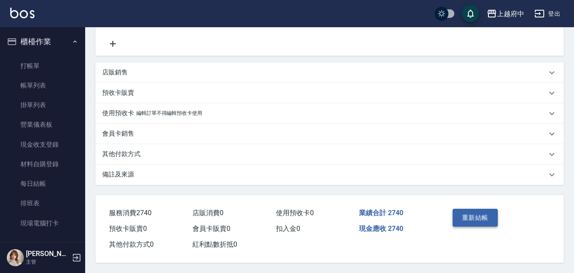
click at [469, 219] on button "重新結帳" at bounding box center [474, 218] width 45 height 18
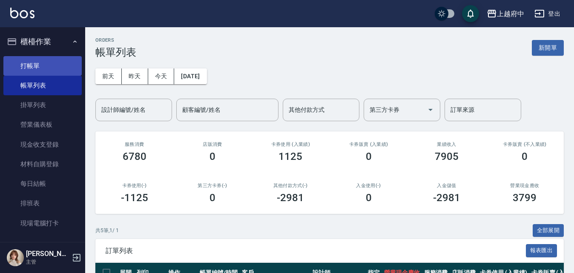
click at [29, 67] on link "打帳單" at bounding box center [42, 66] width 78 height 20
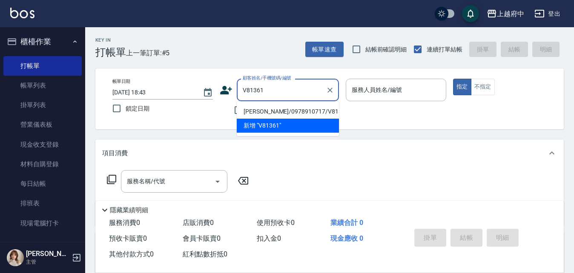
click at [284, 111] on li "胡家菁/0978910717/V81361" at bounding box center [288, 112] width 102 height 14
type input "胡家菁/0978910717/V81361"
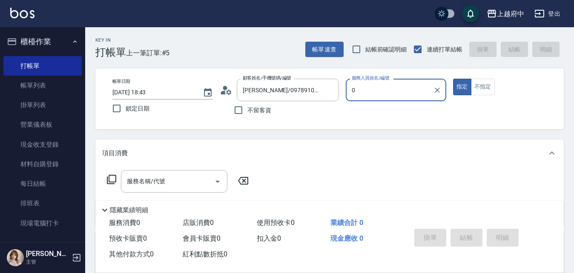
type input "0"
click at [453, 79] on button "指定" at bounding box center [462, 87] width 18 height 17
type button "true"
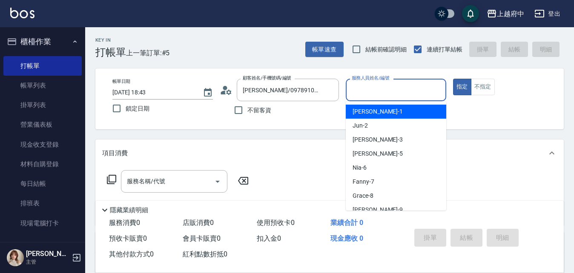
click at [362, 90] on input "服務人員姓名/編號" at bounding box center [395, 90] width 93 height 15
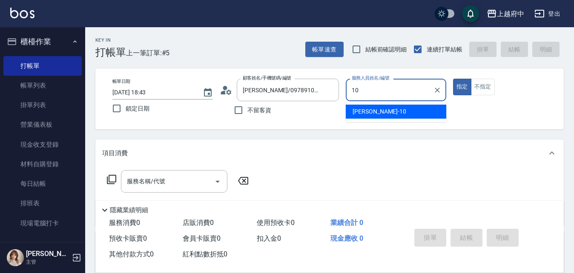
type input "Kevin-10"
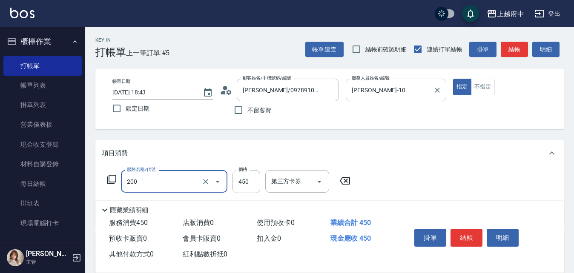
type input "有機洗髮(200)"
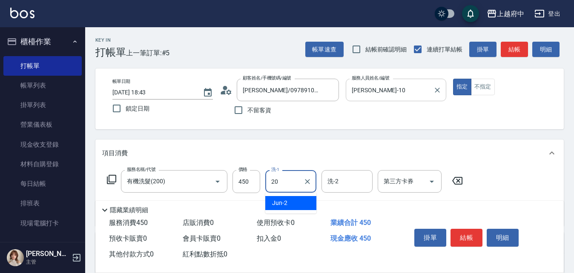
type input "Kimi-20"
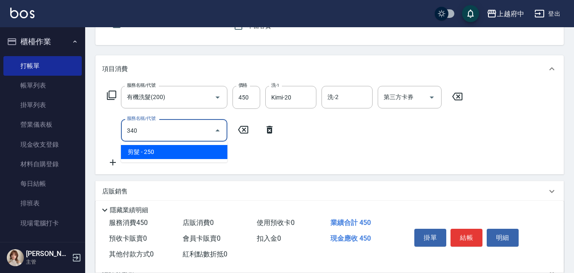
scroll to position [85, 0]
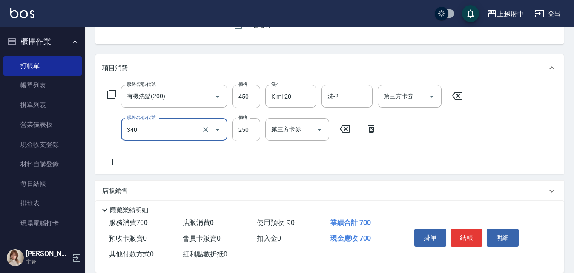
type input "剪髮(340)"
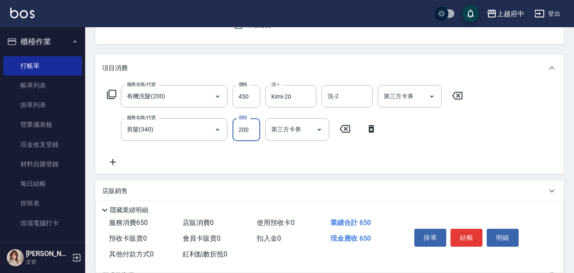
type input "200"
click at [355, 159] on div "服務名稱/代號 有機洗髮(200) 服務名稱/代號 價格 450 價格 洗-1 Kimi-20 洗-1 洗-2 洗-2 第三方卡券 第三方卡券 服務名稱/代號…" at bounding box center [284, 126] width 365 height 82
click at [463, 231] on button "結帳" at bounding box center [466, 238] width 32 height 18
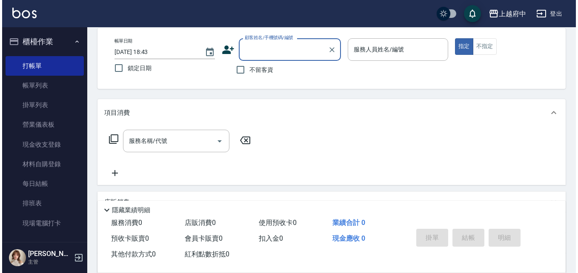
scroll to position [0, 0]
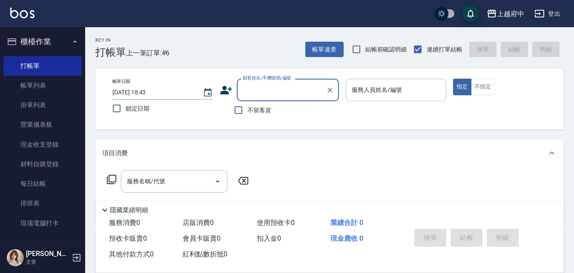
click at [226, 91] on icon at bounding box center [226, 90] width 13 height 13
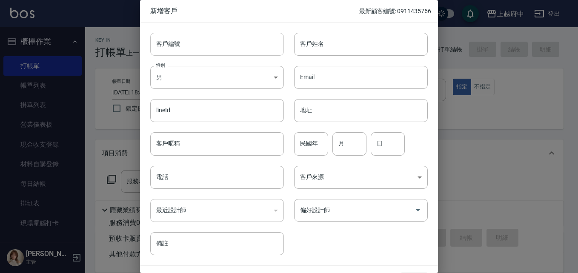
click at [180, 47] on input "客戶編號" at bounding box center [217, 44] width 134 height 23
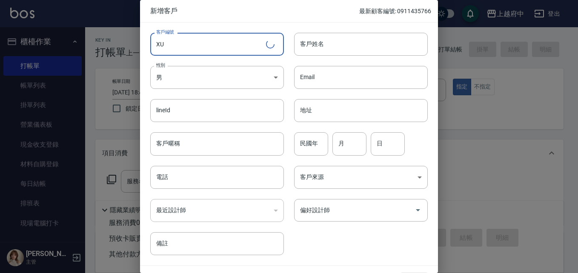
type input "X"
type input "[PERSON_NAME]"
drag, startPoint x: 185, startPoint y: 43, endPoint x: 155, endPoint y: 47, distance: 29.6
click at [157, 48] on input "[PERSON_NAME]" at bounding box center [207, 44] width 114 height 23
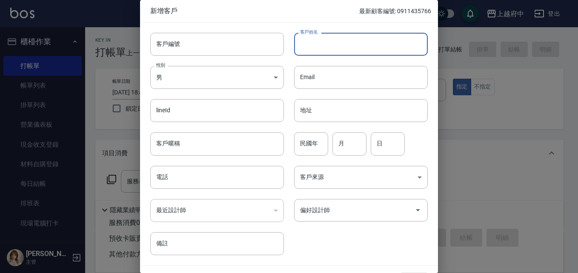
click at [319, 48] on input "客戶姓名" at bounding box center [361, 44] width 134 height 23
paste input "[PERSON_NAME]"
type input "[PERSON_NAME]"
click at [225, 46] on input "客戶編號" at bounding box center [217, 44] width 134 height 23
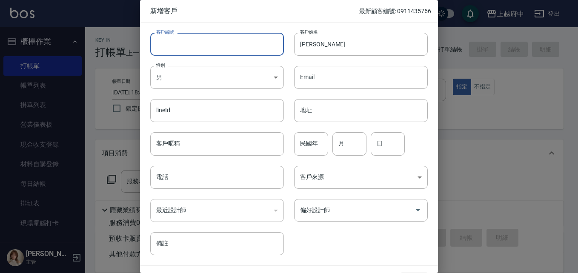
type input "ㄔ"
type input "T91666"
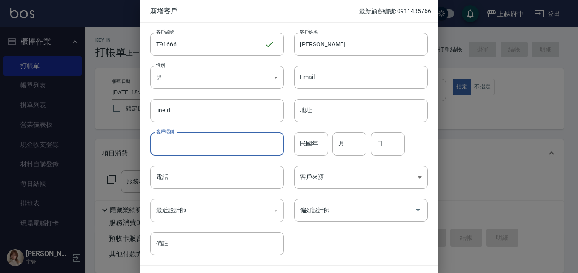
click at [180, 141] on input "客戶暱稱" at bounding box center [217, 143] width 134 height 23
type input "2027/09"
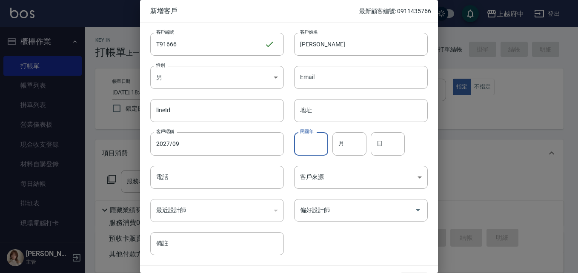
click at [311, 146] on input "民國年" at bounding box center [311, 143] width 34 height 23
type input "84"
type input "4"
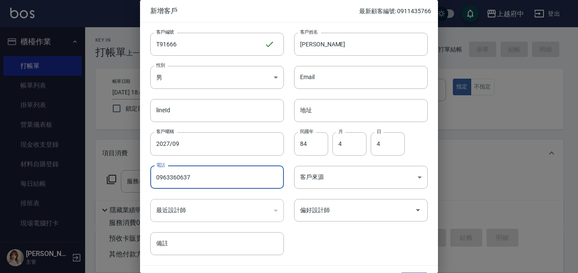
type input "0963360637"
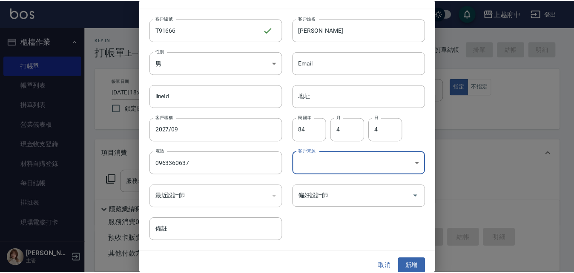
scroll to position [22, 0]
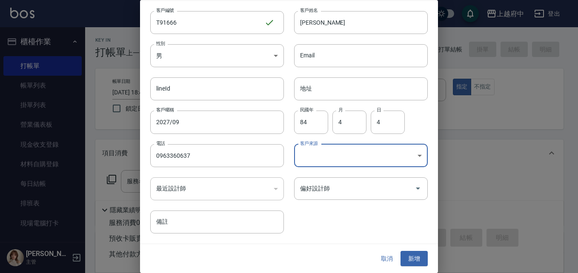
click at [330, 214] on div "客戶編號 T91666 ​ 客戶編號 客戶姓名 劉文翔 客戶姓名 性別 男 MALE 性別 Email Email lineId lineId 地址 地址 客…" at bounding box center [284, 117] width 288 height 233
click at [411, 256] on button "新增" at bounding box center [413, 259] width 27 height 16
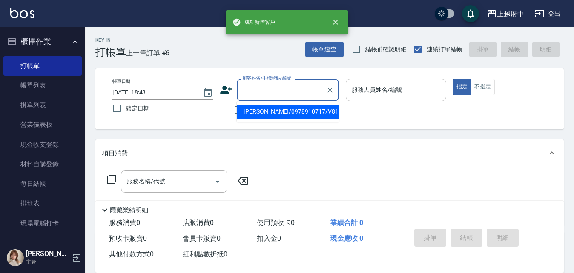
click at [275, 95] on input "顧客姓名/手機號碼/編號" at bounding box center [281, 90] width 82 height 15
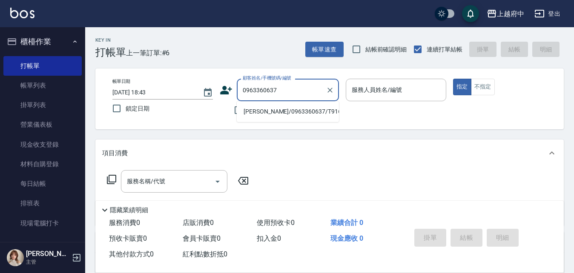
click at [290, 110] on li "劉文翔/0963360637/T91666" at bounding box center [288, 112] width 102 height 14
type input "劉文翔/0963360637/T91666"
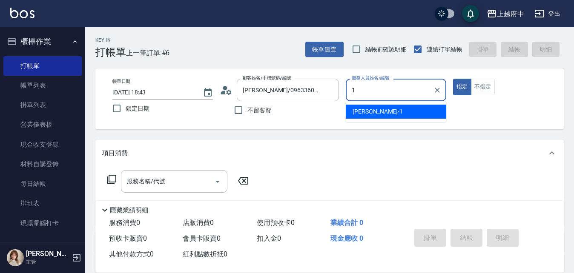
type input "Annie -1"
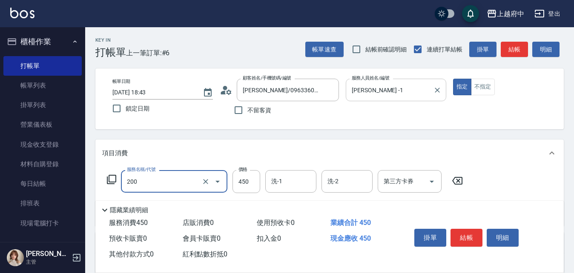
type input "有機洗髮(200)"
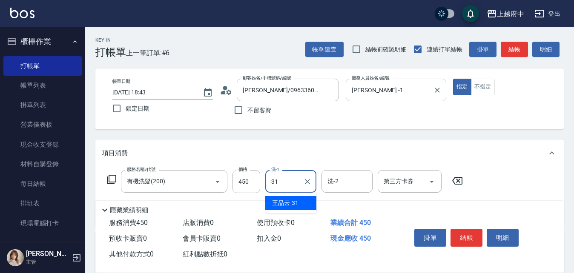
type input "王品云-31"
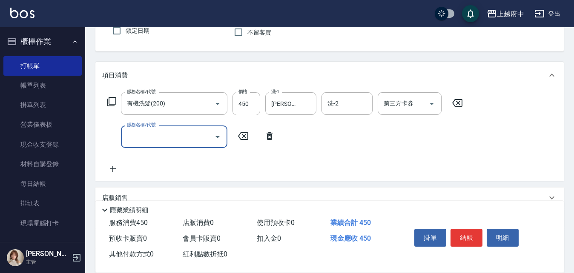
scroll to position [85, 0]
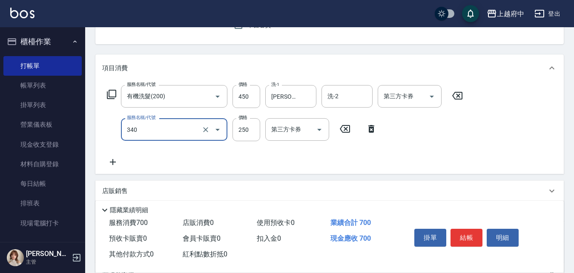
type input "剪髮(340)"
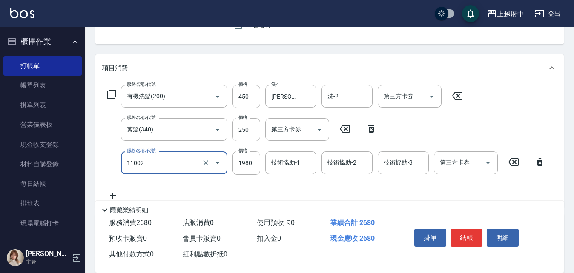
type input "染髮S(11002)"
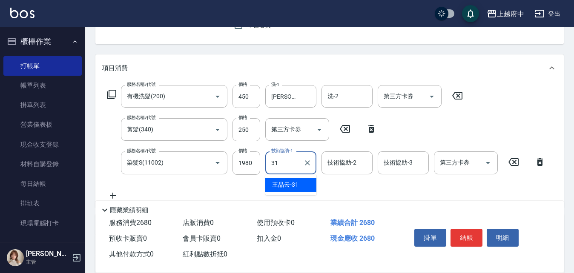
type input "王品云-31"
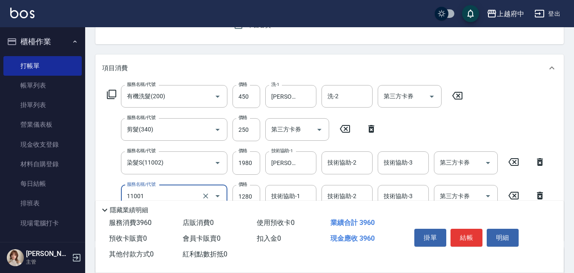
type input "燙髮S(11001)"
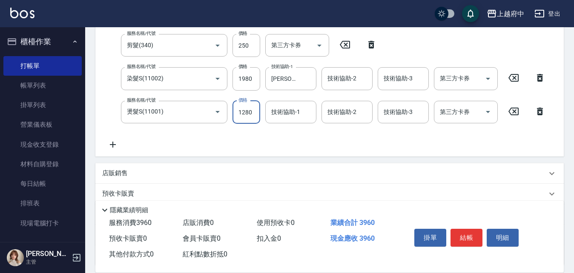
scroll to position [170, 0]
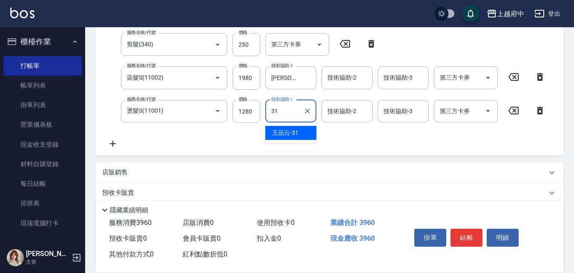
type input "王品云-31"
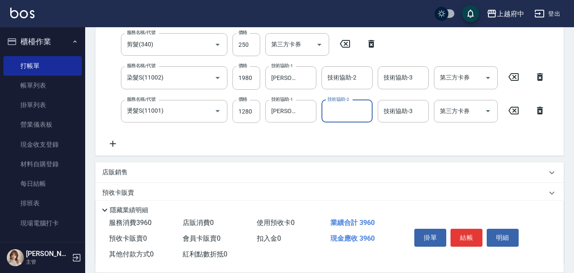
click at [300, 148] on div "服務名稱/代號 有機洗髮(200) 服務名稱/代號 價格 450 價格 洗-1 王品云-31 洗-1 洗-2 洗-2 第三方卡券 第三方卡券 服務名稱/代號 …" at bounding box center [326, 74] width 448 height 149
click at [244, 78] on input "1980" at bounding box center [246, 77] width 28 height 23
click at [245, 78] on input "1980" at bounding box center [246, 77] width 28 height 23
type input "1760"
click at [255, 108] on input "1280" at bounding box center [246, 111] width 28 height 23
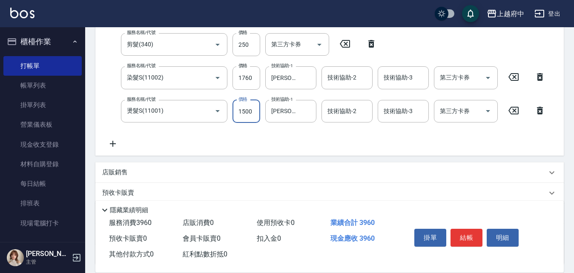
type input "1500"
click at [311, 144] on div "服務名稱/代號 有機洗髮(200) 服務名稱/代號 價格 450 價格 洗-1 王品云-31 洗-1 洗-2 洗-2 第三方卡券 第三方卡券 服務名稱/代號 …" at bounding box center [326, 74] width 448 height 149
click at [111, 142] on icon at bounding box center [112, 144] width 21 height 10
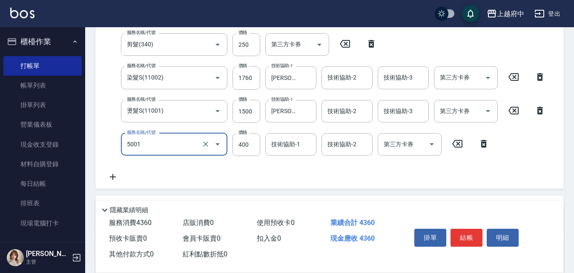
type input "側邊壓貼(5001)"
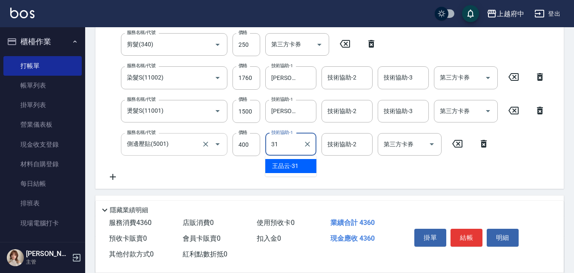
type input "王品云-31"
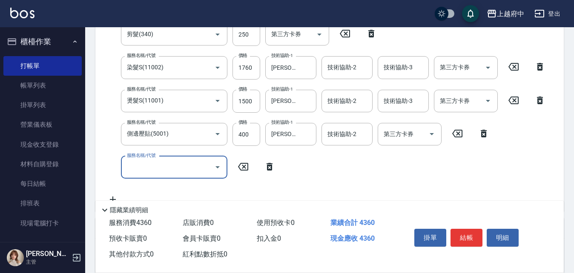
scroll to position [213, 0]
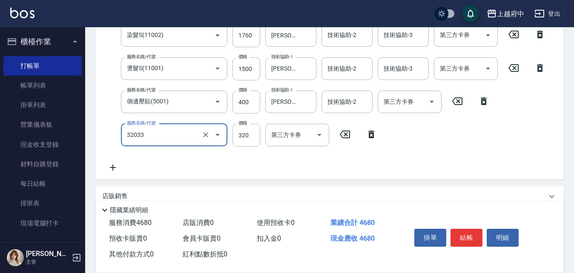
type input "頭皮隔離液(32033)"
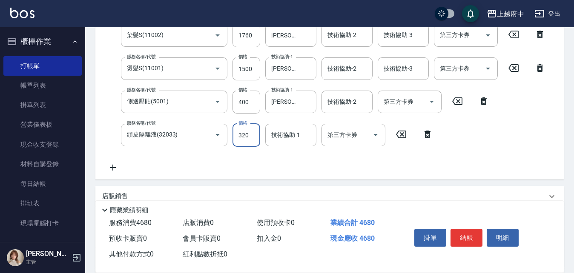
scroll to position [211, 0]
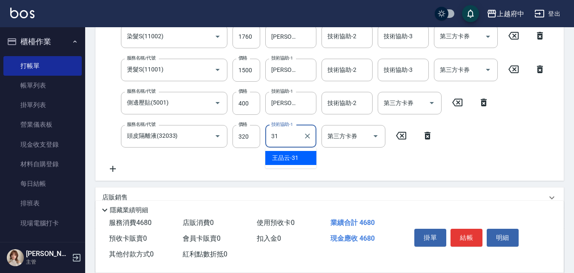
type input "王品云-31"
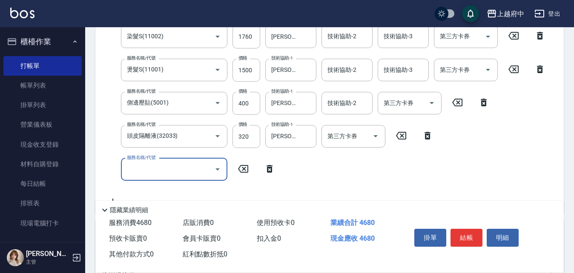
scroll to position [211, 0]
click at [270, 171] on icon at bounding box center [269, 169] width 21 height 10
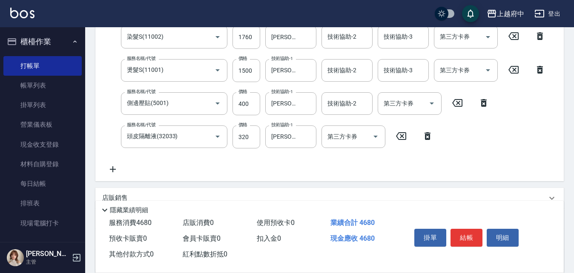
scroll to position [254, 0]
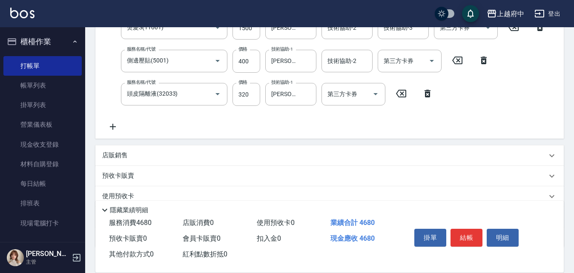
click at [122, 154] on p "店販銷售" at bounding box center [115, 155] width 26 height 9
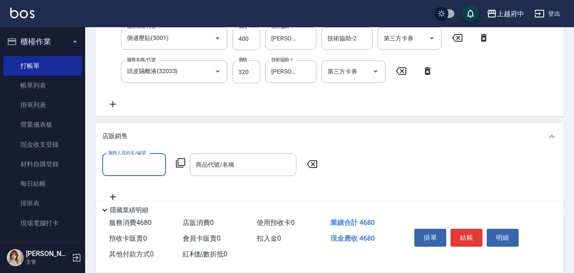
scroll to position [296, 0]
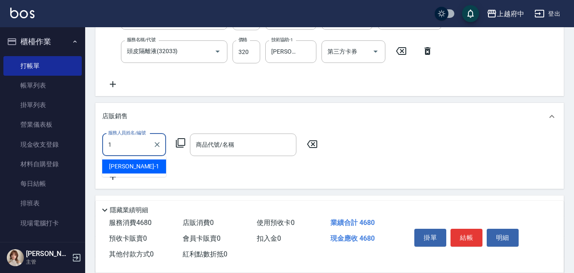
type input "Annie -1"
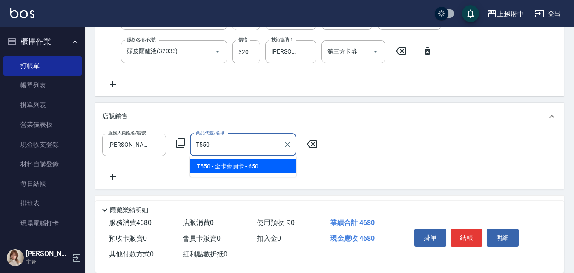
type input "金卡會員卡"
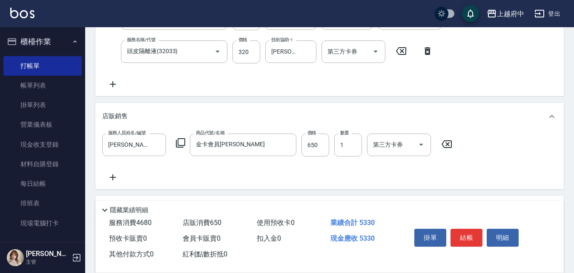
click at [299, 184] on div "服務人員姓名/編號 Annie -1 服務人員姓名/編號 商品代號/名稱 金卡會員卡 商品代號/名稱 價格 650 價格 數量 1 數量 第三方卡券 第三方卡券" at bounding box center [329, 159] width 468 height 59
click at [282, 177] on div "服務人員姓名/編號 Annie -1 服務人員姓名/編號 商品代號/名稱 金卡會員卡 商品代號/名稱 價格 650 價格 數量 1 數量 第三方卡券 第三方卡券" at bounding box center [329, 158] width 454 height 49
click at [460, 236] on button "結帳" at bounding box center [466, 238] width 32 height 18
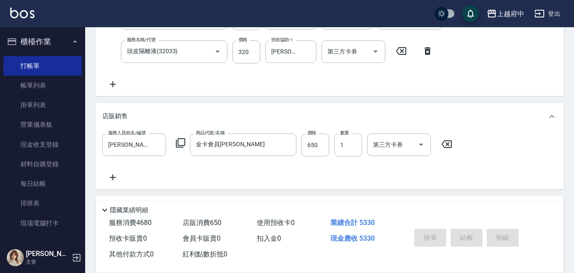
type input "2025/09/26 18:50"
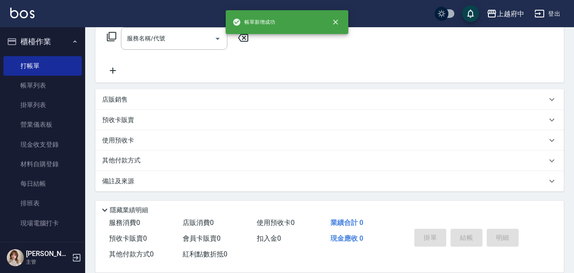
scroll to position [0, 0]
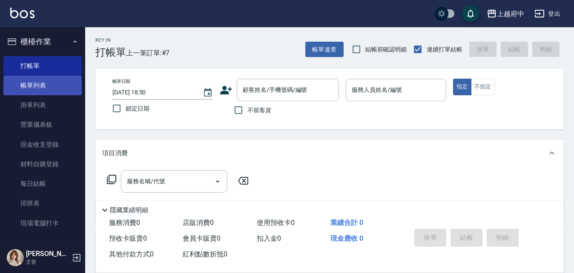
click at [36, 89] on link "帳單列表" at bounding box center [42, 86] width 78 height 20
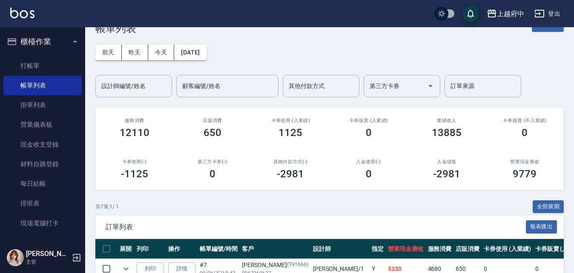
scroll to position [22, 0]
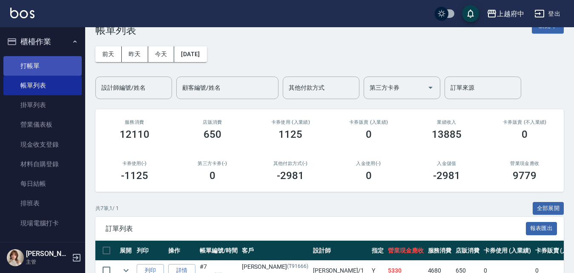
click at [35, 64] on link "打帳單" at bounding box center [42, 66] width 78 height 20
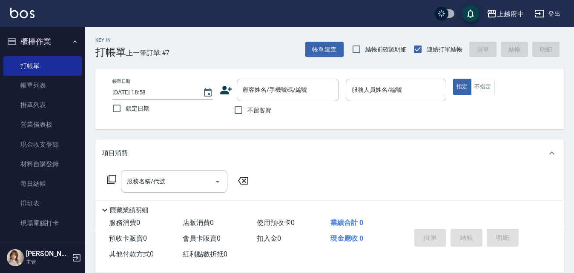
click at [227, 90] on icon at bounding box center [226, 90] width 13 height 13
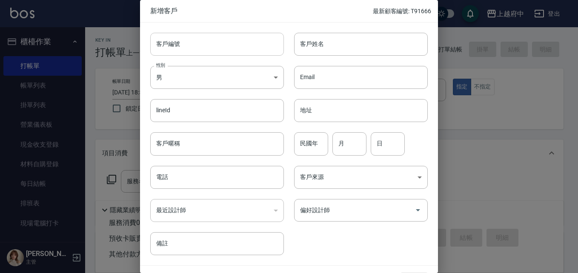
click at [191, 45] on input "客戶編號" at bounding box center [217, 44] width 134 height 23
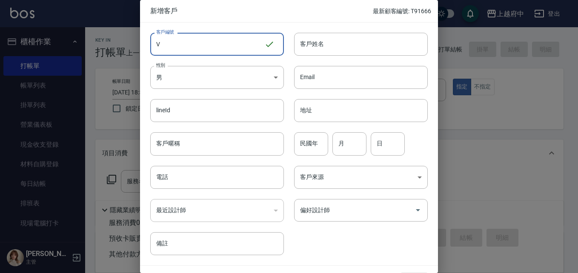
click at [191, 45] on input "V" at bounding box center [207, 44] width 114 height 23
type input "V86755"
click at [303, 45] on input "客戶姓名" at bounding box center [361, 44] width 134 height 23
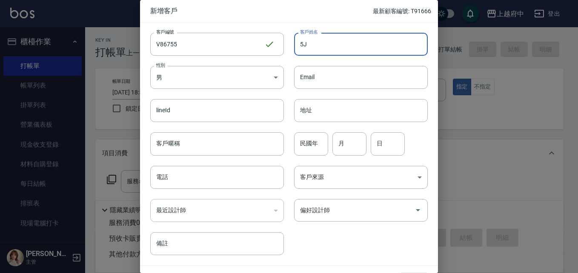
type input "5"
type input "[PERSON_NAME]"
click at [252, 78] on body "上越府中 登出 櫃檯作業 打帳單 帳單列表 掛單列表 營業儀表板 現金收支登錄 材料自購登錄 每日結帳 排班表 現場電腦打卡 預約管理 預約管理 單日預約紀錄…" at bounding box center [289, 208] width 578 height 416
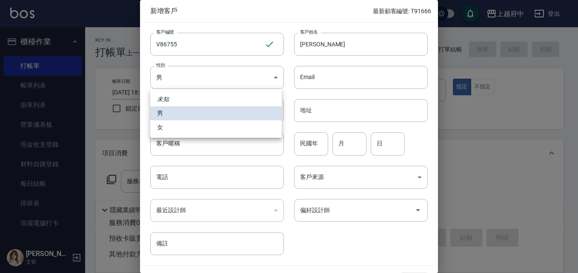
click at [174, 124] on li "女" at bounding box center [215, 127] width 131 height 14
type input "[DEMOGRAPHIC_DATA]"
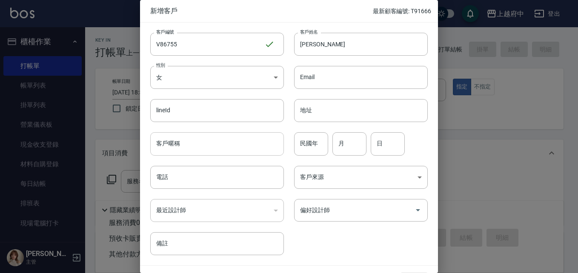
click at [174, 145] on input "客戶暱稱" at bounding box center [217, 143] width 134 height 23
type input "2027/09"
click at [305, 143] on input "民國年" at bounding box center [311, 143] width 34 height 23
type input "53"
type input "5"
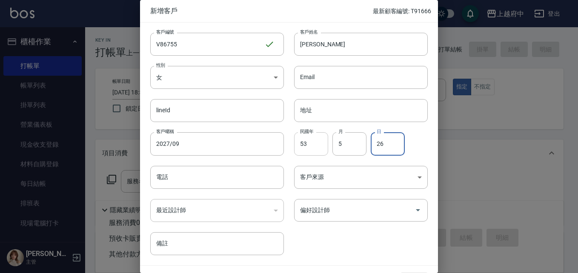
type input "26"
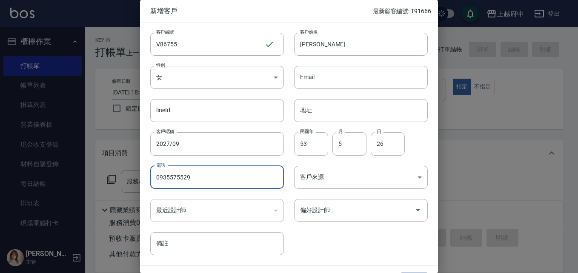
type input "0935575529"
click at [342, 235] on div "客戶編號 V86755 ​ 客戶編號 客戶姓名 卓麗玲 客戶姓名 性別 女 FEMALE 性別 Email Email lineId lineId 地址 地址…" at bounding box center [284, 139] width 288 height 233
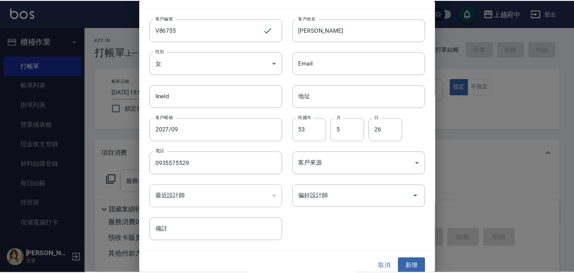
scroll to position [22, 0]
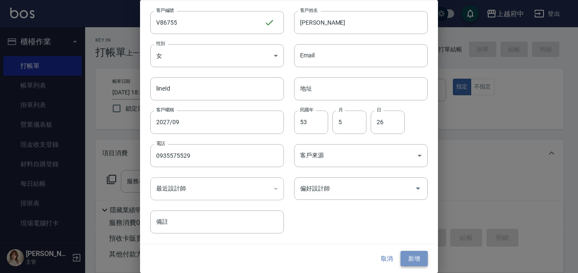
click at [409, 257] on button "新增" at bounding box center [413, 259] width 27 height 16
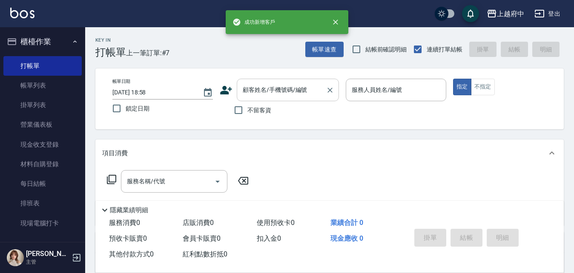
click at [278, 93] on input "顧客姓名/手機號碼/編號" at bounding box center [281, 90] width 82 height 15
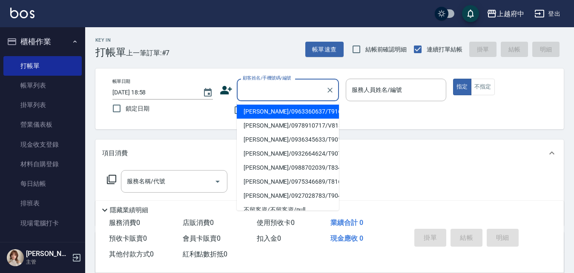
type input "ㄒ"
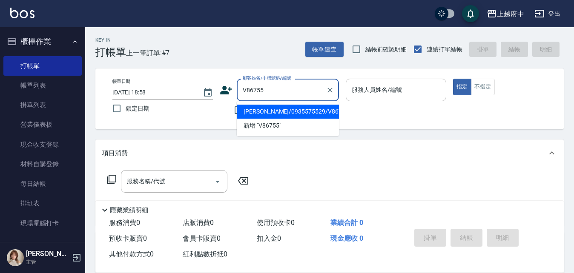
click at [308, 119] on li "新增 "V86755"" at bounding box center [288, 126] width 102 height 14
type input "V86755"
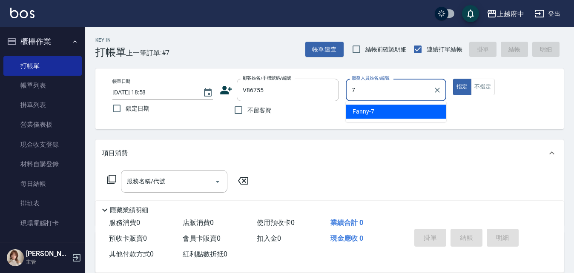
type input "Fanny-7"
type button "true"
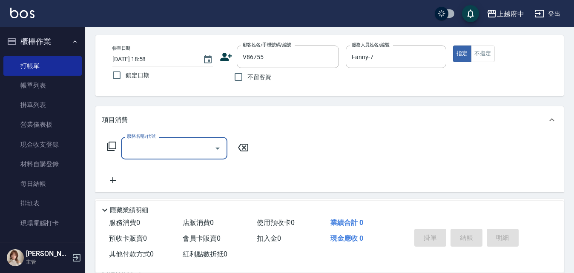
scroll to position [43, 0]
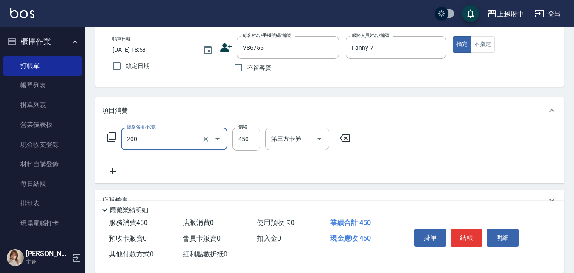
type input "有機洗髮(200)"
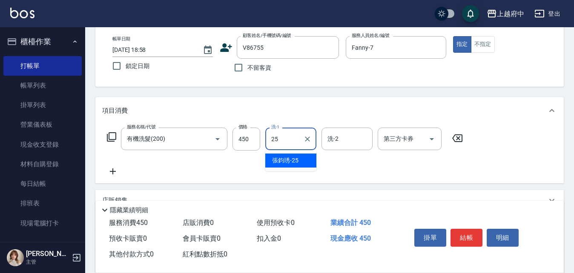
type input "張鈞琇-25"
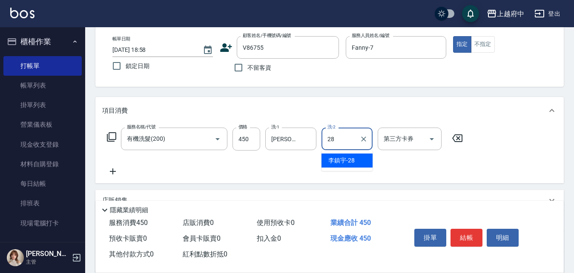
type input "李鎮宇-28"
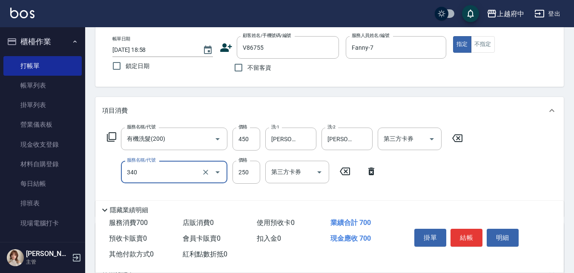
type input "剪髮(340)"
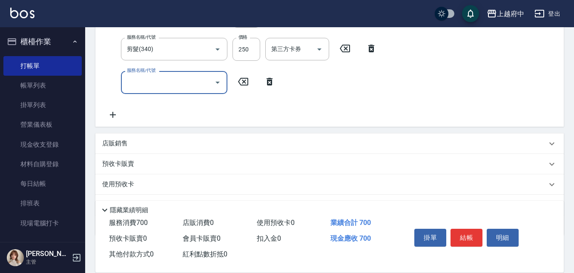
scroll to position [170, 0]
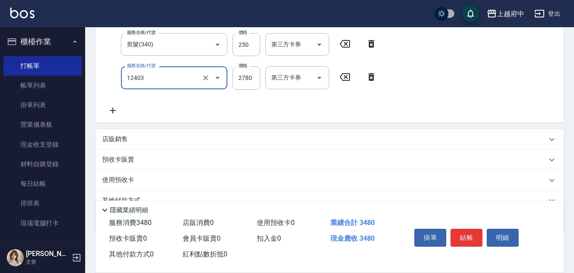
type input "燙髮L(12403)"
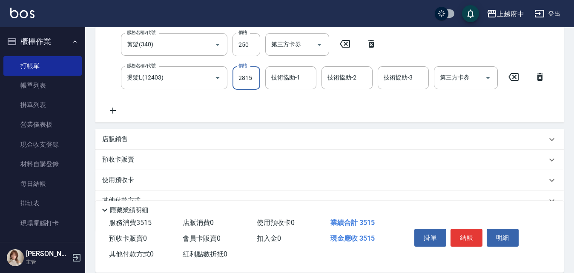
type input "2815"
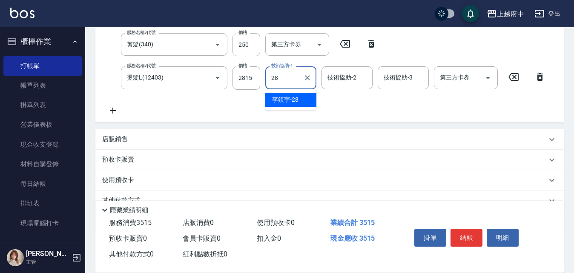
type input "李鎮宇-28"
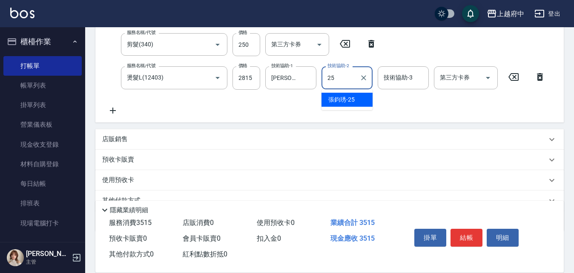
type input "張鈞琇-25"
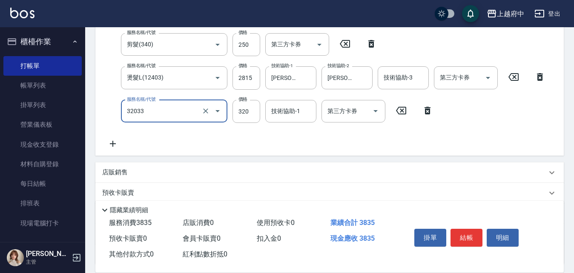
type input "頭皮隔離液(32033)"
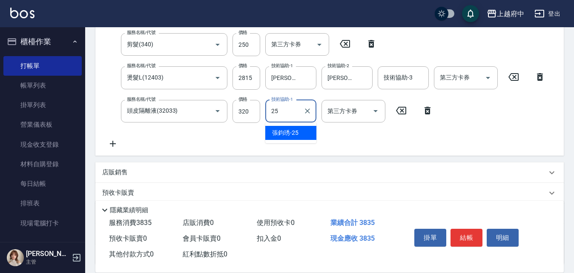
type input "張鈞琇-25"
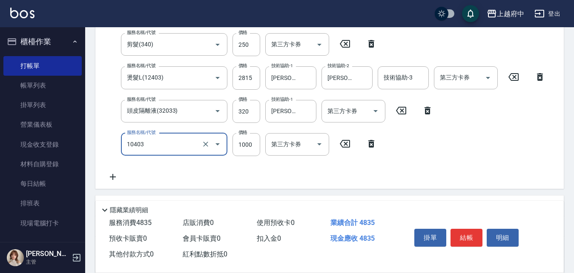
type input "晶漾深層護髮(10403)"
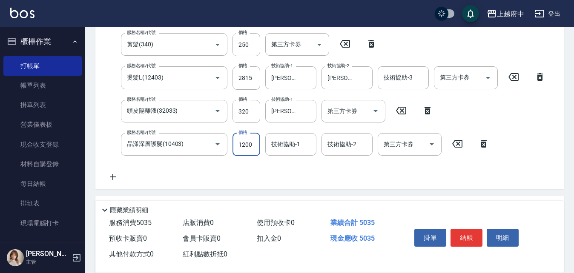
type input "1200"
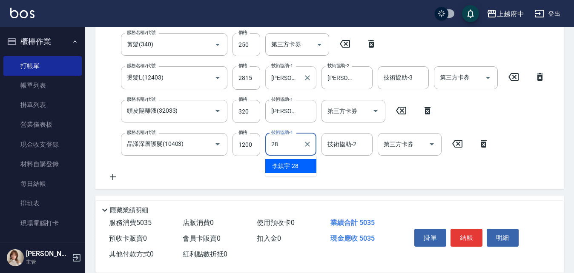
type input "李鎮宇-28"
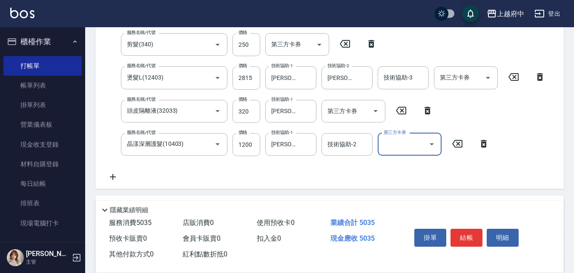
click at [289, 168] on div "服務名稱/代號 有機洗髮(200) 服務名稱/代號 價格 450 價格 洗-1 張鈞琇-25 洗-1 洗-2 李鎮宇-28 洗-2 第三方卡券 第三方卡券 服…" at bounding box center [326, 91] width 448 height 182
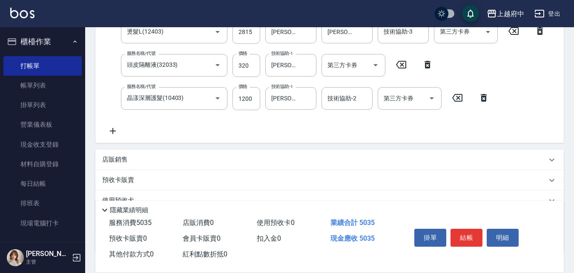
scroll to position [277, 0]
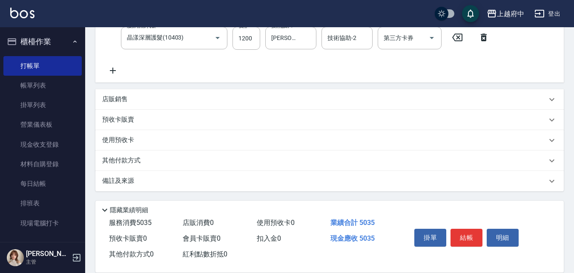
click at [117, 99] on p "店販銷售" at bounding box center [115, 99] width 26 height 9
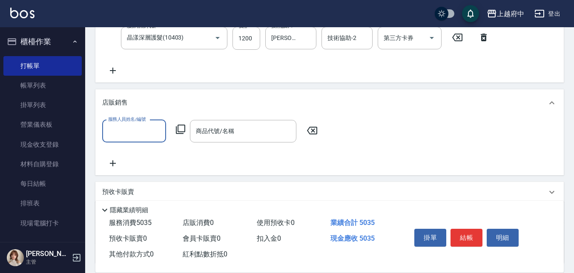
scroll to position [0, 0]
type input "Fanny-7"
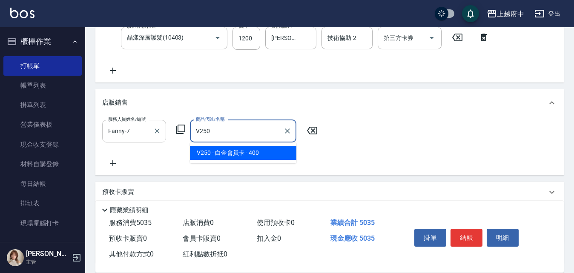
type input "白金會員卡"
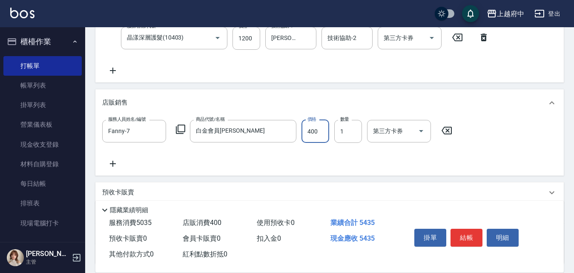
click at [219, 162] on div "服務人員姓名/編號 Fanny-7 服務人員姓名/編號 商品代號/名稱 白金會員卡 商品代號/名稱 價格 400 價格 數量 1 數量 第三方卡券 第三方卡券" at bounding box center [329, 144] width 454 height 49
click at [468, 236] on button "結帳" at bounding box center [466, 238] width 32 height 18
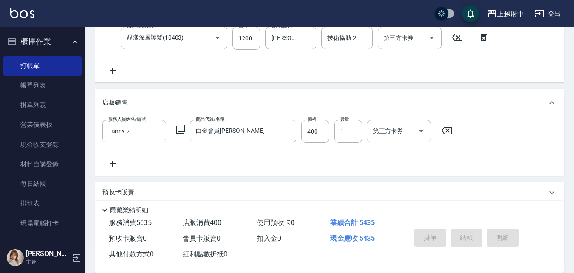
type input "2025/09/26 19:01"
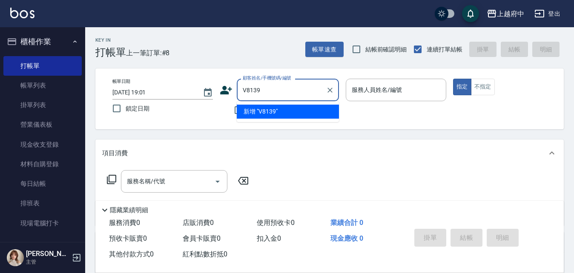
type input "V81399"
click at [288, 109] on li "余嘉華/0987121181/V81399" at bounding box center [288, 112] width 102 height 14
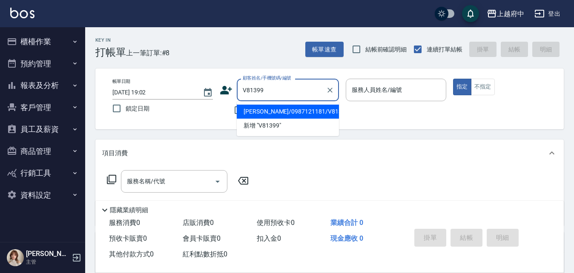
click at [277, 113] on li "[PERSON_NAME]/0987121181/V81399" at bounding box center [288, 112] width 102 height 14
type input "[PERSON_NAME]/0987121181/V81399"
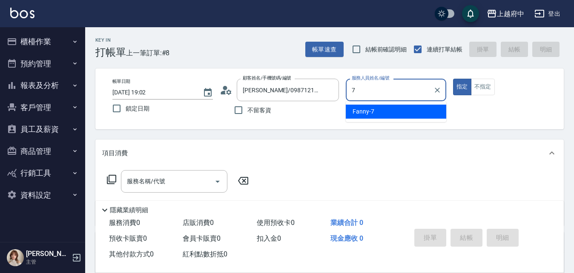
type input "Fanny-7"
type button "true"
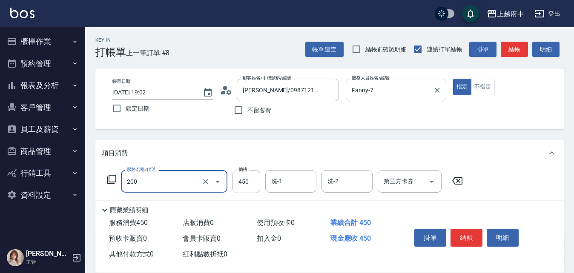
type input "有機洗髮(200)"
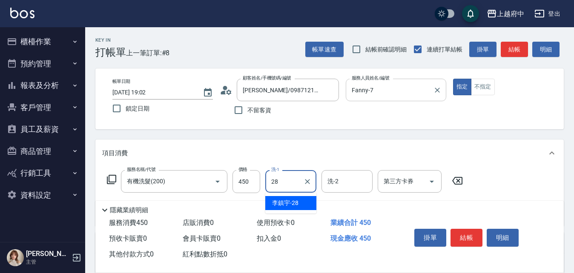
type input "李鎮宇-28"
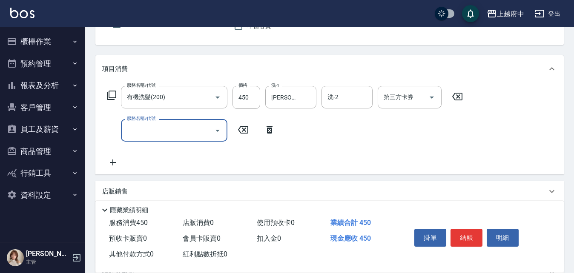
scroll to position [85, 0]
type input "剪髮(340)"
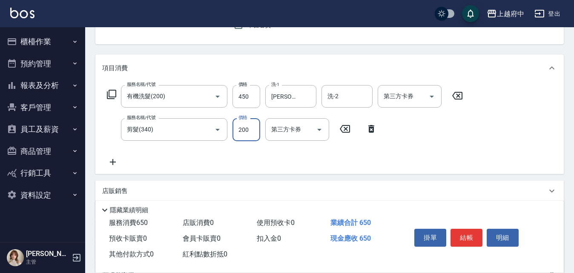
type input "200"
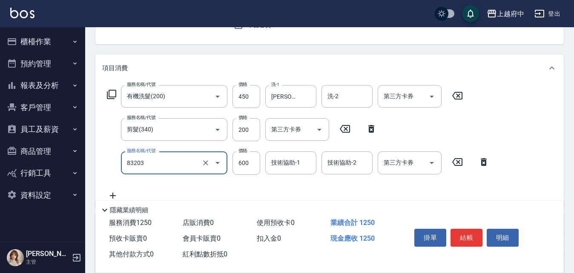
type input "蘆薈敷膜(83203)"
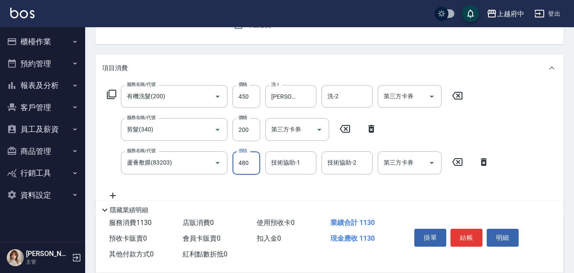
type input "480"
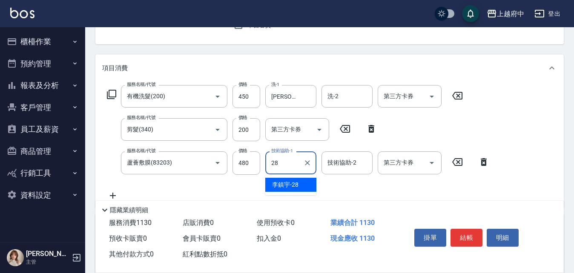
type input "李鎮宇-28"
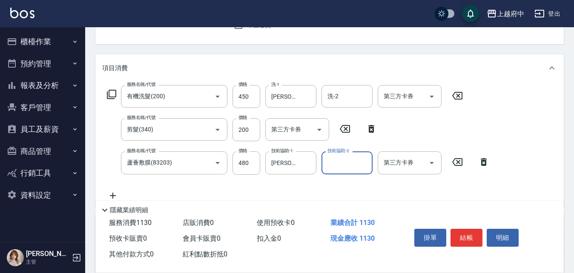
click at [371, 188] on div "服務名稱/代號 有機洗髮(200) 服務名稱/代號 價格 450 價格 洗-1 李鎮宇-28 洗-1 洗-2 洗-2 第三方卡券 第三方卡券 服務名稱/代號 …" at bounding box center [298, 142] width 392 height 115
click at [468, 231] on button "結帳" at bounding box center [466, 238] width 32 height 18
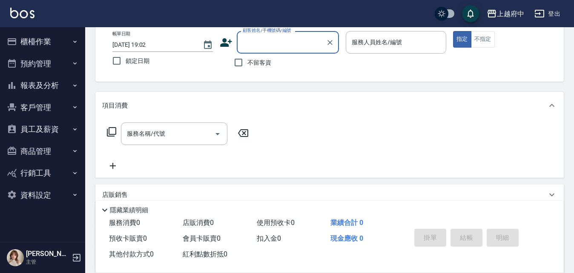
scroll to position [0, 0]
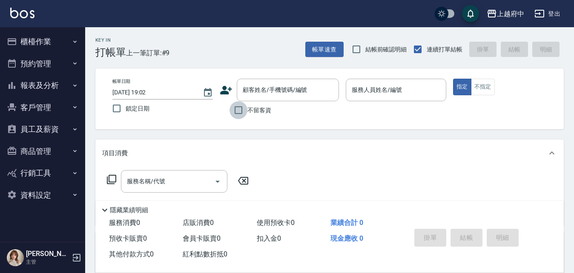
click at [240, 111] on input "不留客資" at bounding box center [238, 110] width 18 height 18
checkbox input "true"
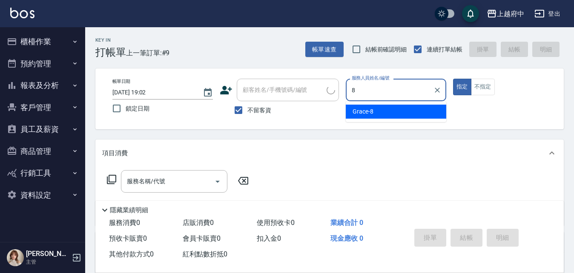
type input "Grace-8"
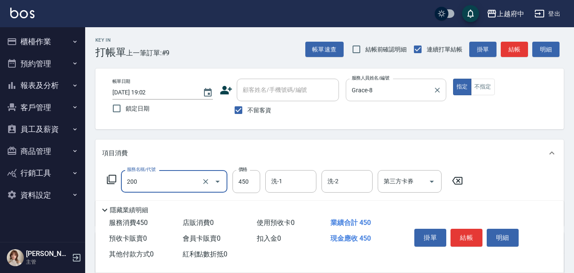
type input "有機洗髮(200)"
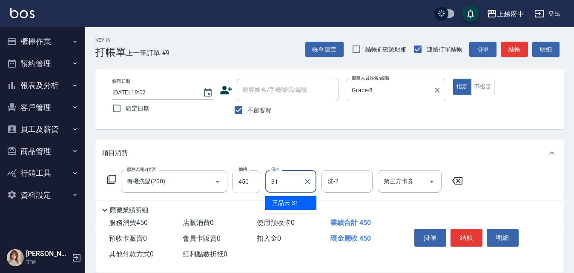
type input "王品云-31"
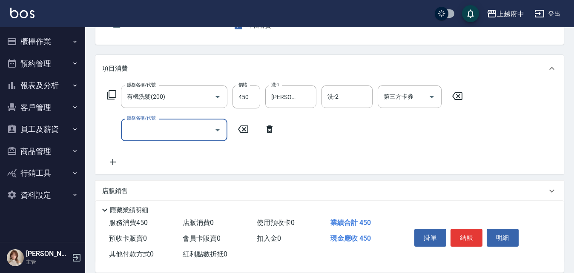
scroll to position [85, 0]
type input "剪髮(340)"
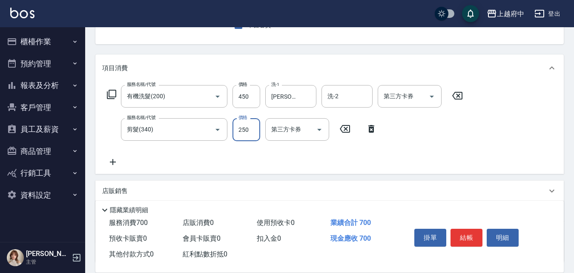
click at [424, 155] on div "服務名稱/代號 有機洗髮(200) 服務名稱/代號 價格 450 價格 洗-1 王品云-31 洗-1 洗-2 洗-2 第三方卡券 第三方卡券 服務名稱/代號 …" at bounding box center [284, 126] width 365 height 82
click at [468, 234] on button "結帳" at bounding box center [466, 238] width 32 height 18
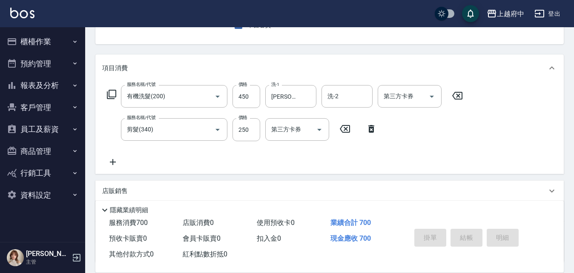
type input "2025/09/26 19:03"
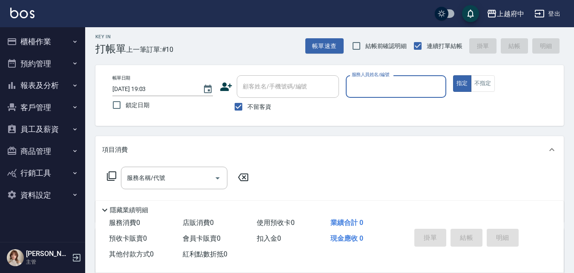
scroll to position [0, 0]
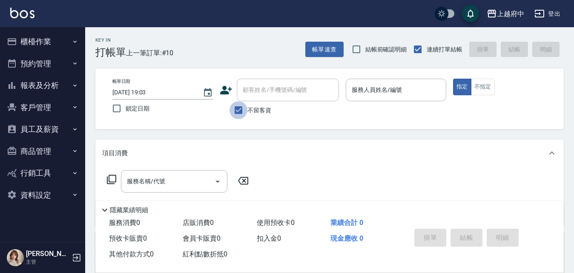
click at [239, 110] on input "不留客資" at bounding box center [238, 110] width 18 height 18
checkbox input "false"
click at [248, 94] on input "顧客姓名/手機號碼/編號" at bounding box center [281, 90] width 82 height 15
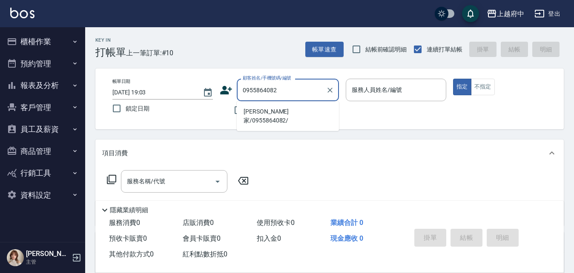
click at [277, 109] on li "翁盛家/0955864082/" at bounding box center [288, 116] width 102 height 23
type input "翁盛家/0955864082/"
type input "Mona-11"
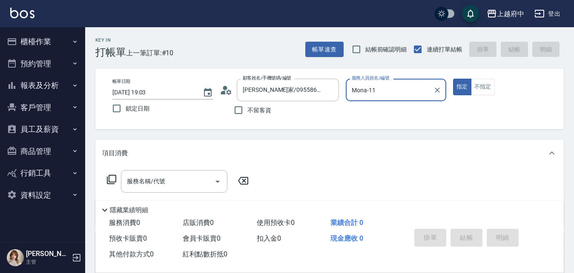
click at [453, 79] on button "指定" at bounding box center [462, 87] width 18 height 17
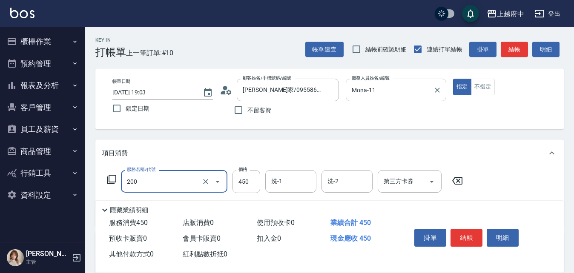
type input "有機洗髮(200)"
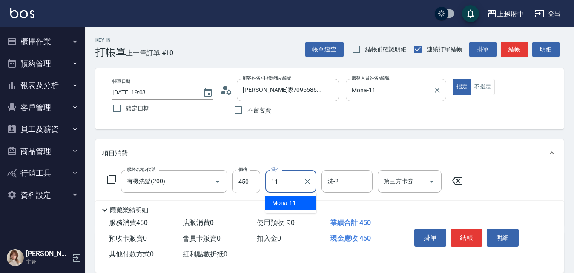
type input "Mona-11"
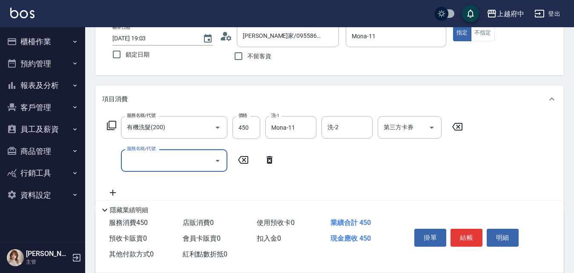
scroll to position [128, 0]
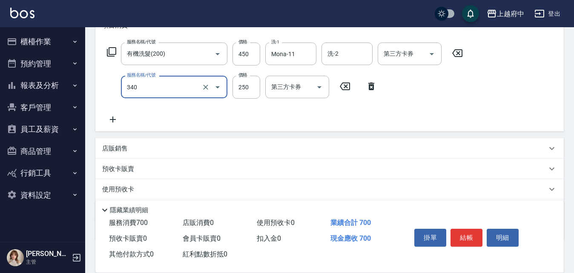
type input "剪髮(340)"
click at [344, 120] on div "服務名稱/代號 有機洗髮(200) 服務名稱/代號 價格 450 價格 洗-1 Mona-11 洗-1 洗-2 洗-2 第三方卡券 第三方卡券 服務名稱/代號…" at bounding box center [284, 84] width 365 height 82
click at [464, 232] on button "結帳" at bounding box center [466, 238] width 32 height 18
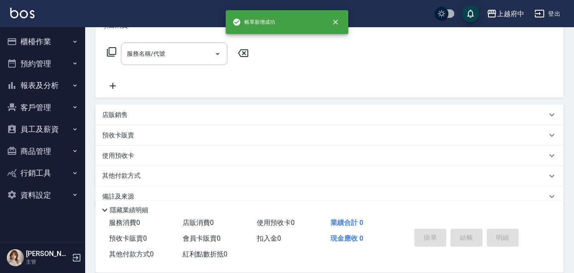
scroll to position [0, 0]
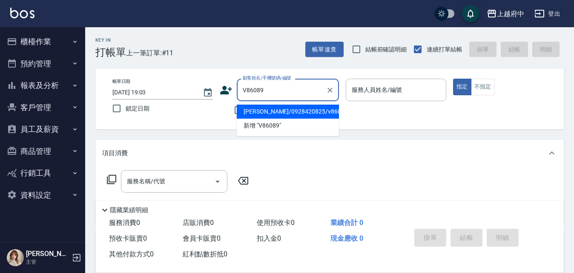
click at [297, 114] on li "王維萱/0928420825/v86089" at bounding box center [288, 112] width 102 height 14
type input "王維萱/0928420825/v86089"
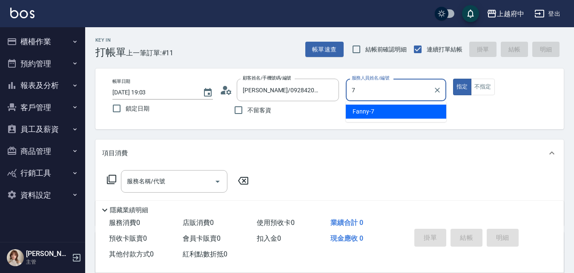
type input "Fanny-7"
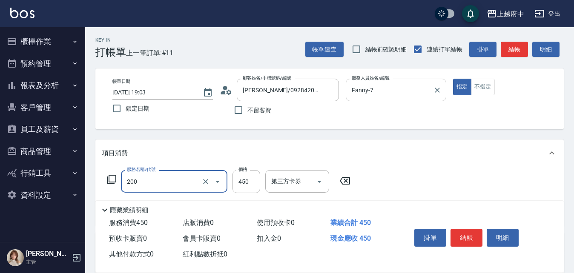
type input "有機洗髮(200)"
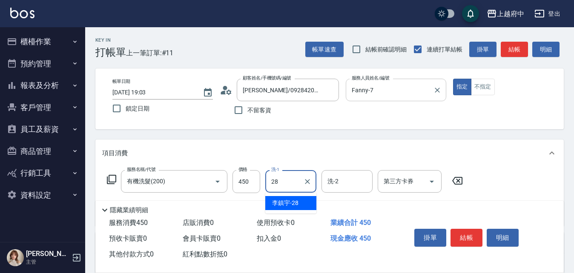
type input "李鎮宇-28"
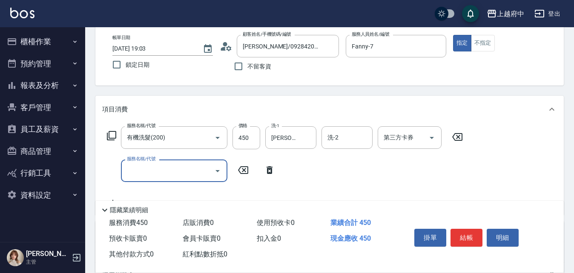
scroll to position [85, 0]
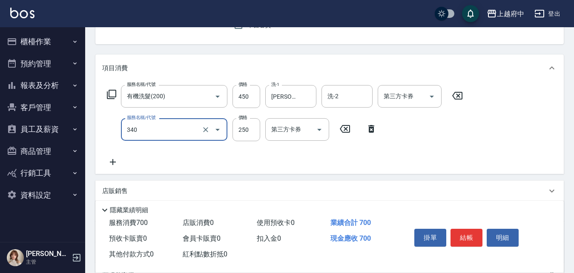
type input "剪髮(340)"
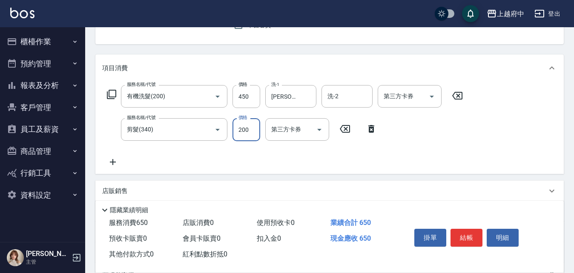
type input "200"
click at [336, 156] on div "服務名稱/代號 有機洗髮(200) 服務名稱/代號 價格 450 價格 洗-1 李鎮宇-28 洗-1 洗-2 洗-2 第三方卡券 第三方卡券 服務名稱/代號 …" at bounding box center [284, 126] width 365 height 82
click at [467, 234] on button "結帳" at bounding box center [466, 238] width 32 height 18
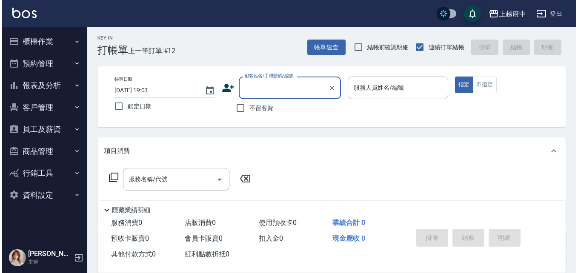
scroll to position [0, 0]
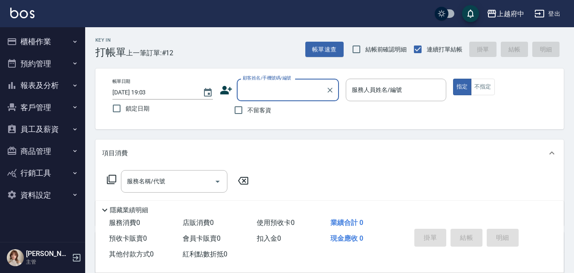
click at [223, 91] on icon at bounding box center [226, 90] width 12 height 9
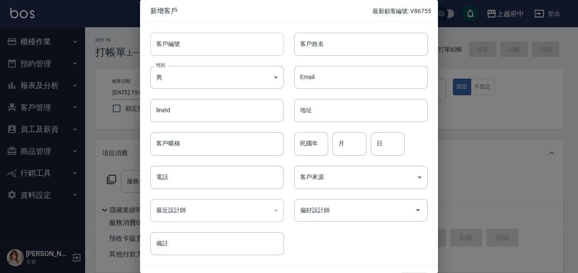
click at [186, 46] on input "客戶編號" at bounding box center [217, 44] width 134 height 23
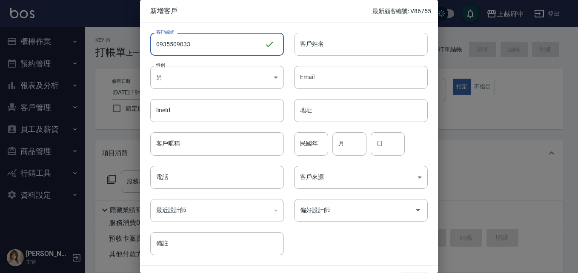
type input "0935509033"
click at [319, 43] on input "客戶姓名" at bounding box center [361, 44] width 134 height 23
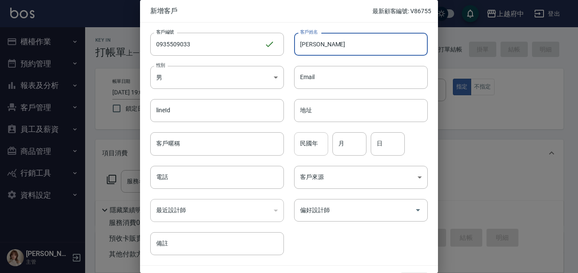
type input "[PERSON_NAME]"
click at [311, 148] on input "民國年" at bounding box center [311, 143] width 34 height 23
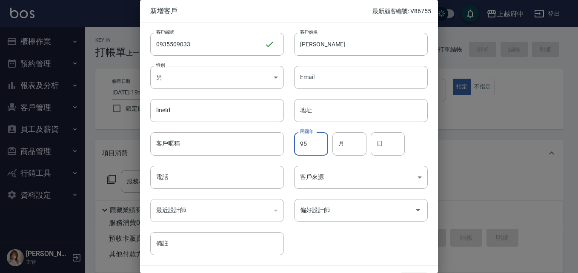
type input "95"
type input "1"
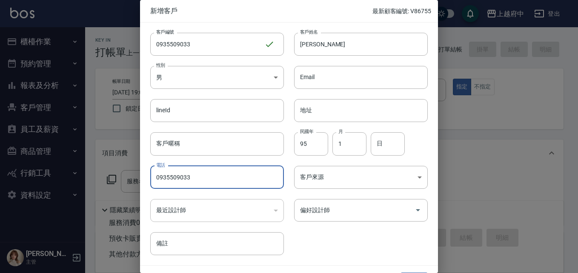
type input "0935509033"
click at [359, 239] on div "客戶編號 0935509033 ​ 客戶編號 客戶姓名 洪巧晏 客戶姓名 性別 男 MALE 性別 Email Email lineId lineId 地址 …" at bounding box center [284, 139] width 288 height 233
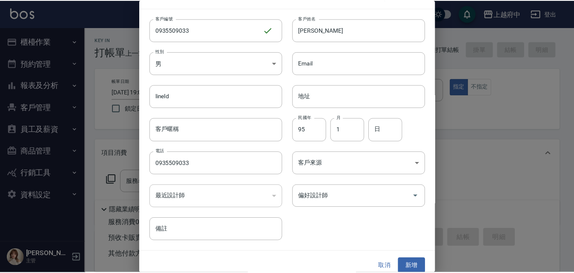
scroll to position [22, 0]
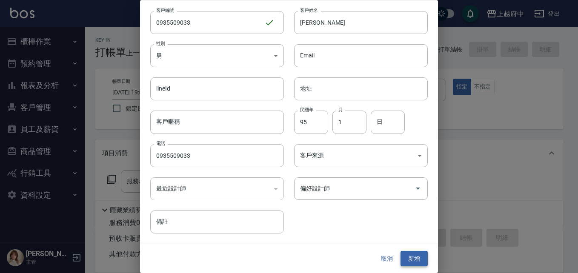
click at [408, 256] on button "新增" at bounding box center [413, 259] width 27 height 16
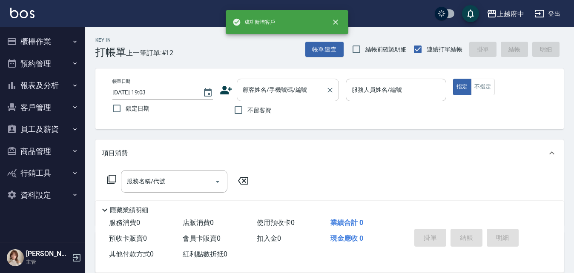
click at [267, 94] on input "顧客姓名/手機號碼/編號" at bounding box center [281, 90] width 82 height 15
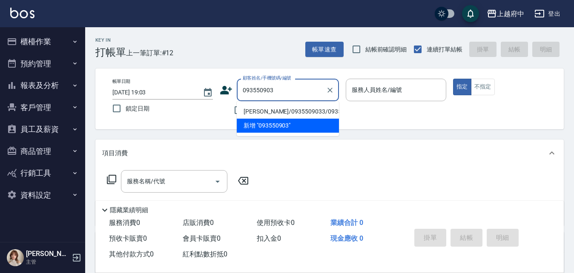
click at [271, 116] on li "洪巧晏/0935509033/0935509033" at bounding box center [288, 112] width 102 height 14
type input "洪巧晏/0935509033/0935509033"
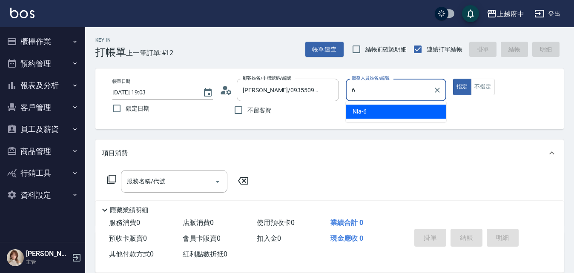
type input "Nia-6"
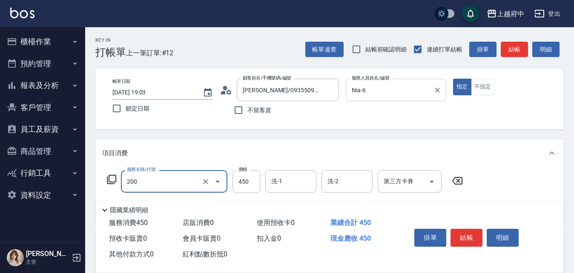
type input "有機洗髮(200)"
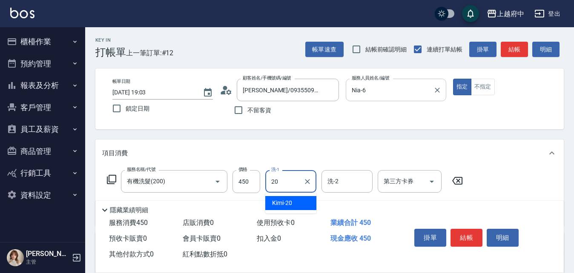
type input "Kimi-20"
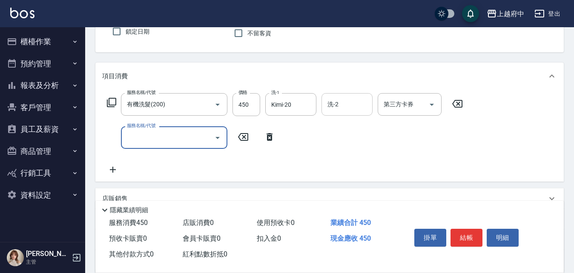
scroll to position [85, 0]
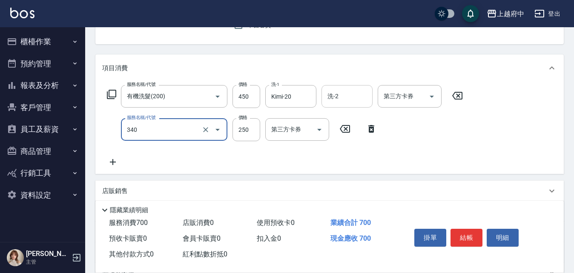
type input "剪髮(340)"
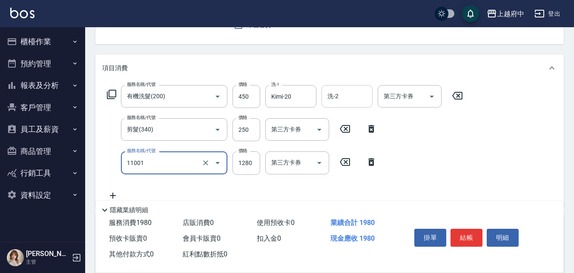
type input "燙髮S(11001)"
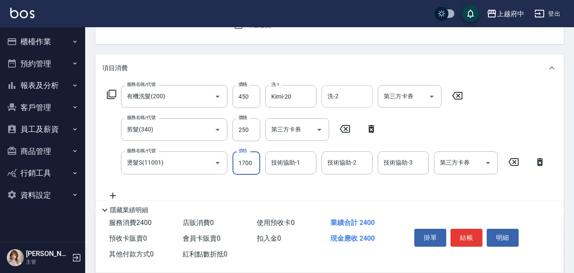
type input "1700"
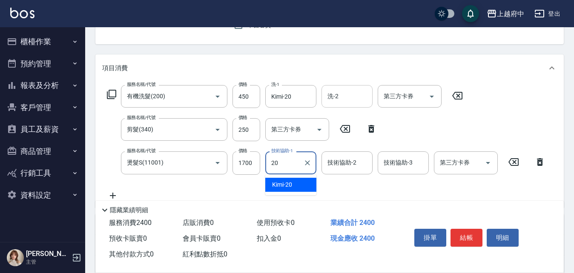
type input "Kimi-20"
click at [313, 186] on div "服務名稱/代號 有機洗髮(200) 服務名稱/代號 價格 450 價格 洗-1 Kimi-20 洗-1 洗-2 洗-2 第三方卡券 第三方卡券 服務名稱/代號…" at bounding box center [326, 142] width 448 height 115
click at [465, 235] on button "結帳" at bounding box center [466, 238] width 32 height 18
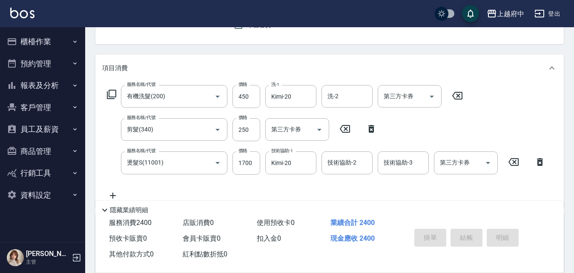
type input "2025/09/26 19:05"
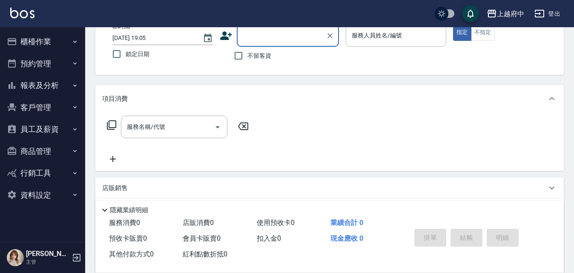
scroll to position [40, 0]
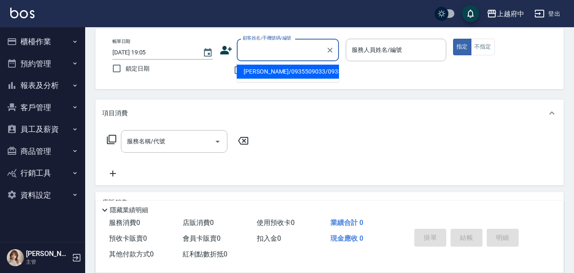
click at [264, 47] on input "顧客姓名/手機號碼/編號" at bounding box center [281, 50] width 82 height 15
type input "ㄔ"
click at [274, 73] on li "王琪淳/0985736496/T81552" at bounding box center [288, 72] width 102 height 14
type input "王琪淳/0985736496/T81552"
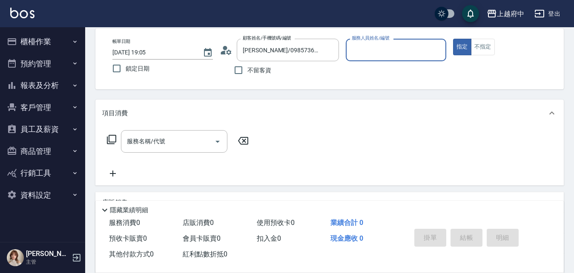
type input "Annie -1"
click at [453, 39] on button "指定" at bounding box center [462, 47] width 18 height 17
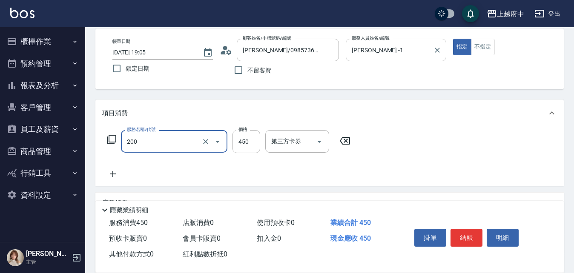
type input "有機洗髮(200)"
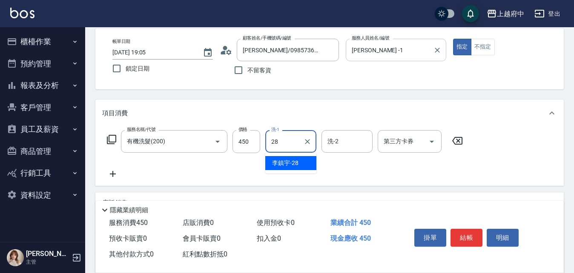
type input "李鎮宇-28"
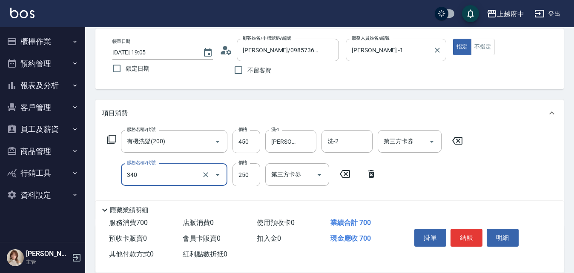
type input "剪髮(340)"
type input "280"
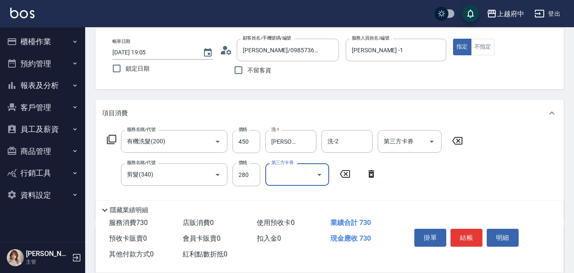
click at [388, 171] on div "服務名稱/代號 有機洗髮(200) 服務名稱/代號 價格 450 價格 洗-1 李鎮宇-28 洗-1 洗-2 洗-2 第三方卡券 第三方卡券 服務名稱/代號 …" at bounding box center [284, 171] width 365 height 82
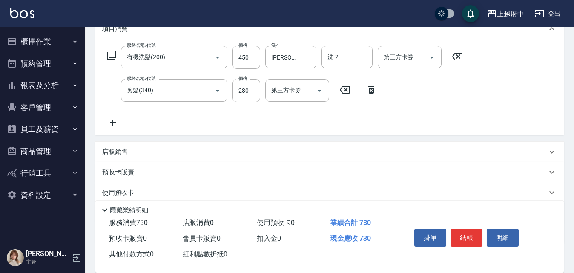
scroll to position [125, 0]
click at [123, 148] on p "店販銷售" at bounding box center [115, 151] width 26 height 9
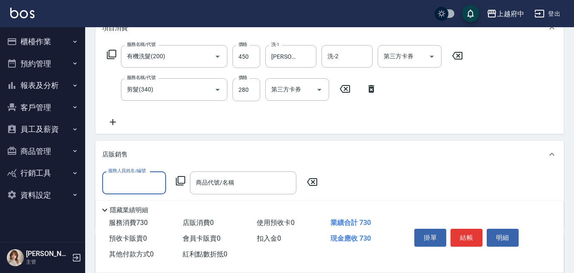
scroll to position [0, 0]
type input "Annie -1"
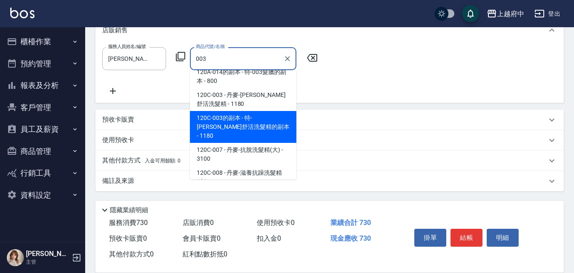
scroll to position [395, 0]
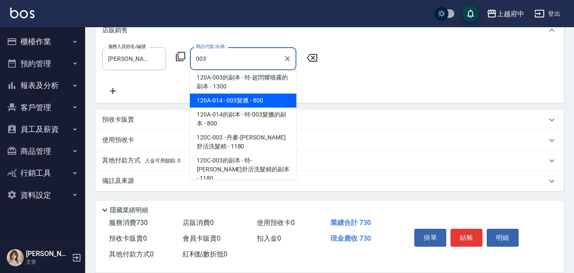
click at [243, 108] on span "120A-014 - 003髮臘 - 800" at bounding box center [243, 101] width 106 height 14
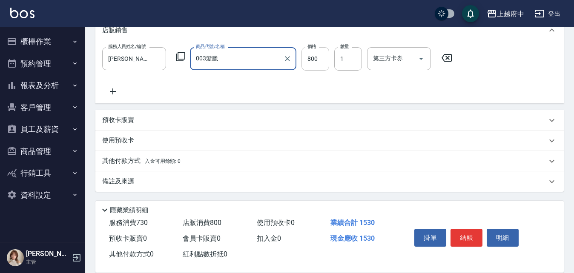
type input "003髮臘"
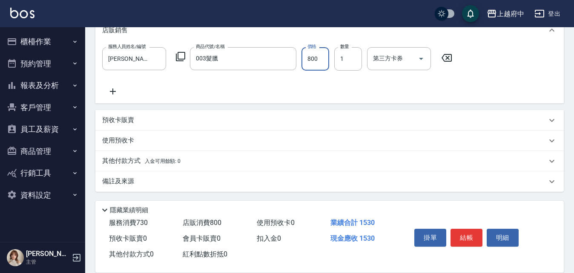
click at [311, 61] on input "800" at bounding box center [315, 58] width 28 height 23
type input "720"
click at [320, 91] on div "服務人員姓名/編號 Annie -1 服務人員姓名/編號 商品代號/名稱 003髮臘 商品代號/名稱 價格 720 價格 數量 1 數量 第三方卡券 第三方卡券" at bounding box center [329, 71] width 454 height 49
click at [461, 229] on button "結帳" at bounding box center [466, 238] width 32 height 18
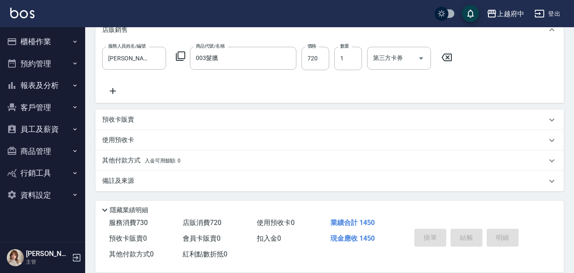
type input "2025/09/26 19:06"
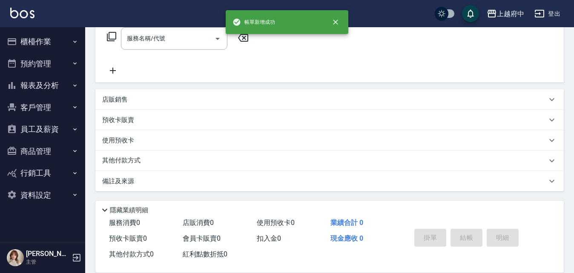
scroll to position [0, 0]
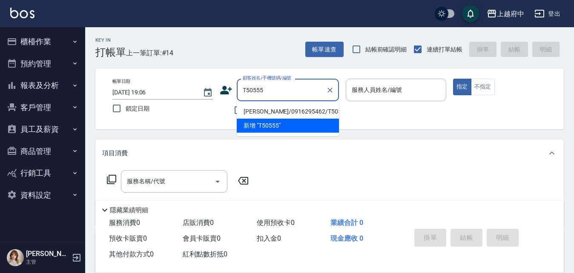
click at [281, 110] on li "許庭瑋/0916295462/T50555" at bounding box center [288, 112] width 102 height 14
type input "許庭瑋/0916295462/T50555"
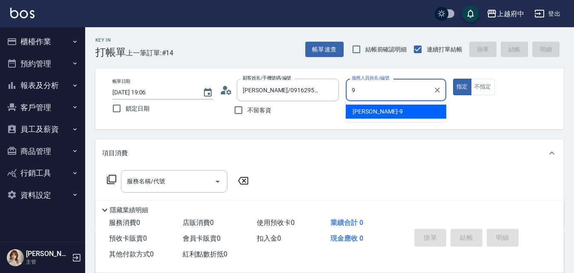
type input "David-9"
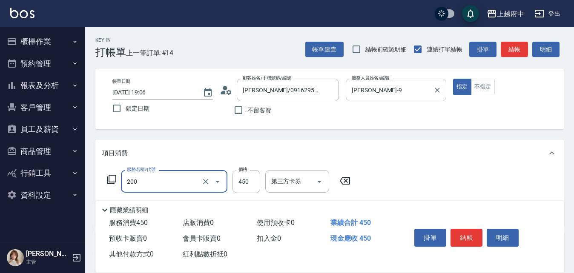
type input "有機洗髮(200)"
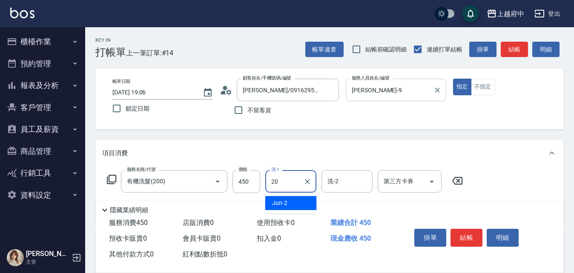
type input "Kimi-20"
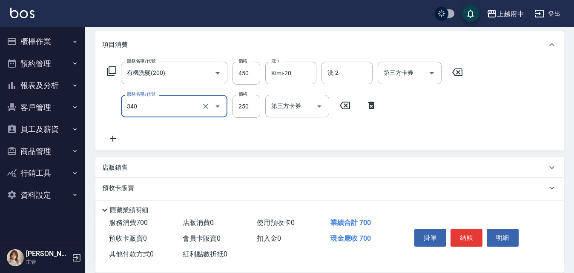
scroll to position [128, 0]
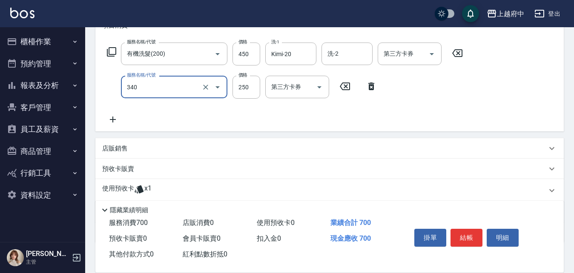
type input "剪髮(340)"
type input "180"
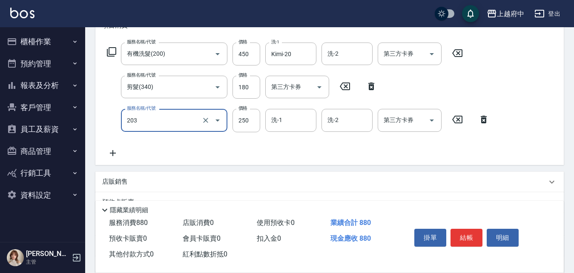
type input "升級滋養護髮(203)"
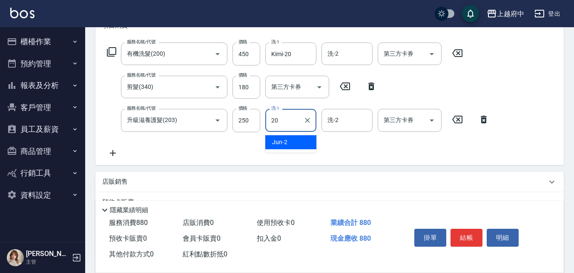
type input "Kimi-20"
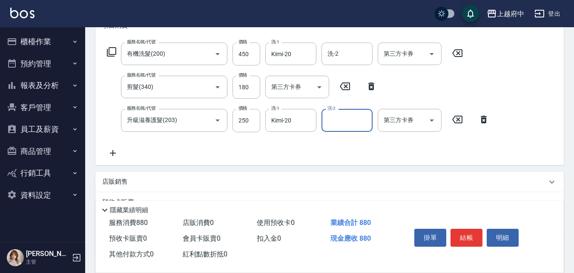
click at [316, 152] on div "服務名稱/代號 有機洗髮(200) 服務名稱/代號 價格 450 價格 洗-1 Kimi-20 洗-1 洗-2 洗-2 第三方卡券 第三方卡券 服務名稱/代號…" at bounding box center [298, 100] width 392 height 115
click at [463, 231] on button "結帳" at bounding box center [466, 238] width 32 height 18
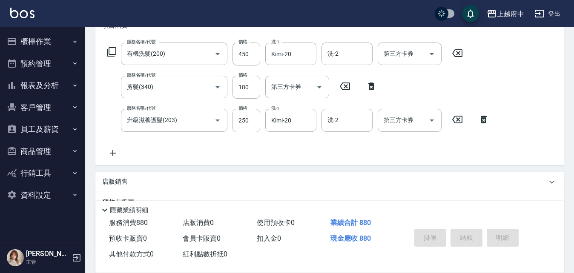
type input "2025/09/26 19:07"
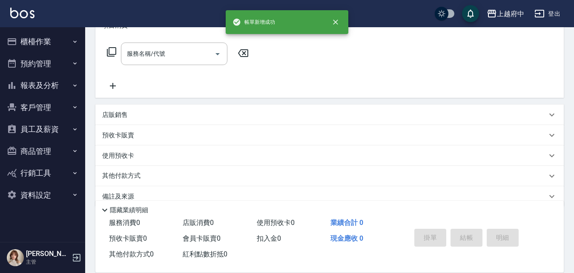
scroll to position [0, 0]
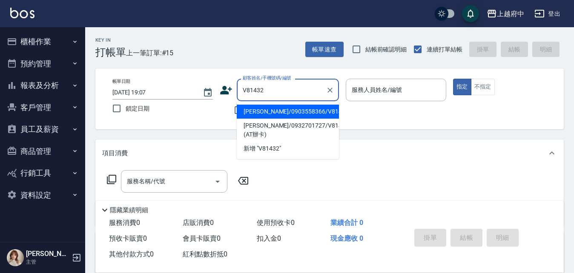
click at [301, 111] on li "周弘毅/0903558366/V81432" at bounding box center [288, 112] width 102 height 14
type input "周弘毅/0903558366/V81432"
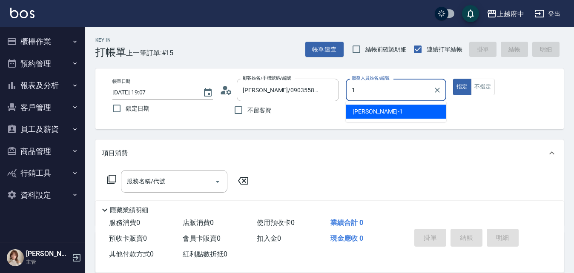
type input "Annie -1"
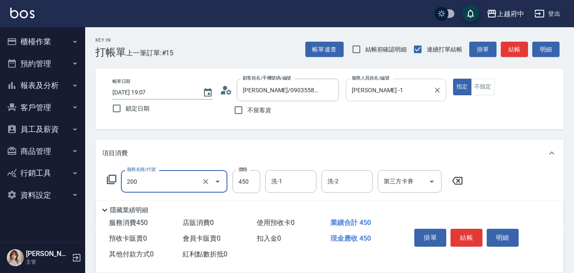
type input "有機洗髮(200)"
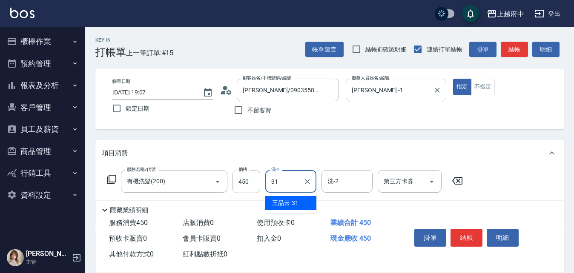
type input "王品云-31"
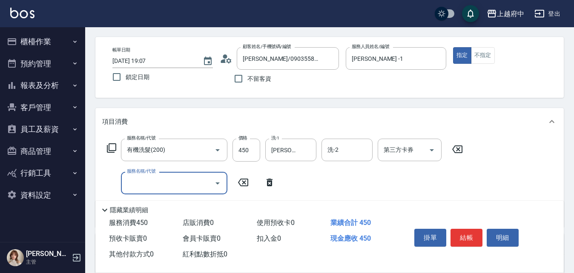
scroll to position [85, 0]
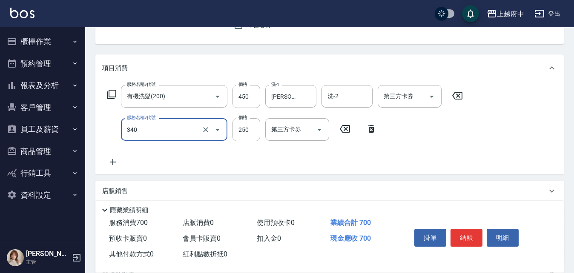
type input "剪髮(340)"
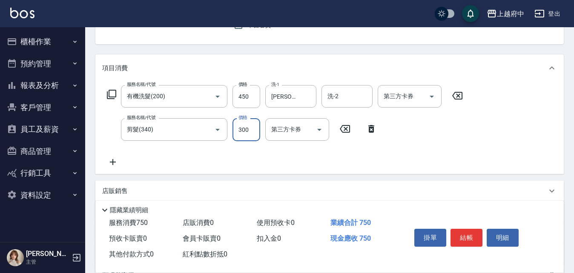
type input "300"
click at [356, 148] on div "服務名稱/代號 有機洗髮(200) 服務名稱/代號 價格 450 價格 洗-1 王品云-31 洗-1 洗-2 洗-2 第三方卡券 第三方卡券 服務名稱/代號 …" at bounding box center [284, 126] width 365 height 82
click at [459, 233] on button "結帳" at bounding box center [466, 238] width 32 height 18
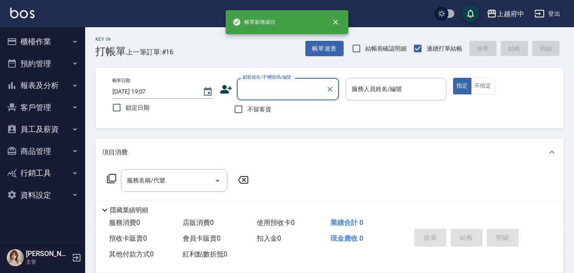
scroll to position [0, 0]
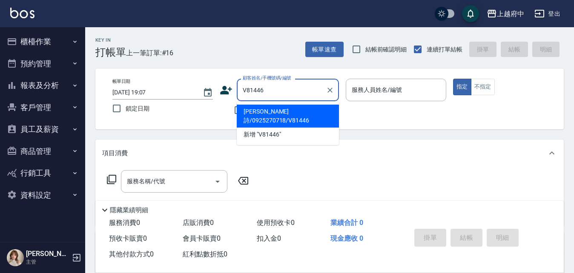
click at [284, 110] on li "林芸詩/0925270718/V81446" at bounding box center [288, 116] width 102 height 23
type input "林芸詩/0925270718/V81446"
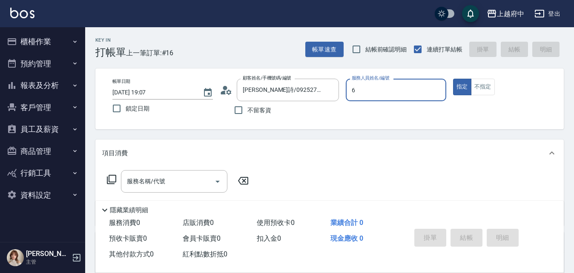
type input "Nia-6"
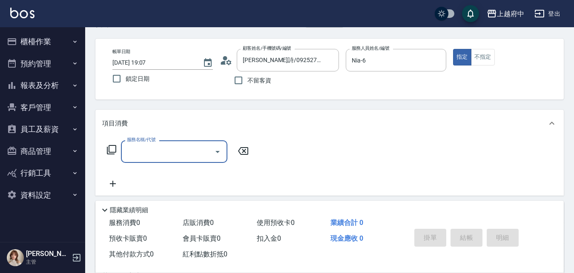
scroll to position [43, 0]
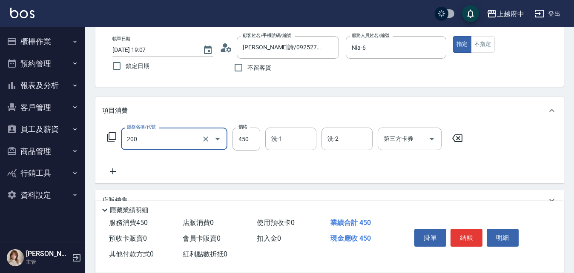
type input "有機洗髮(200)"
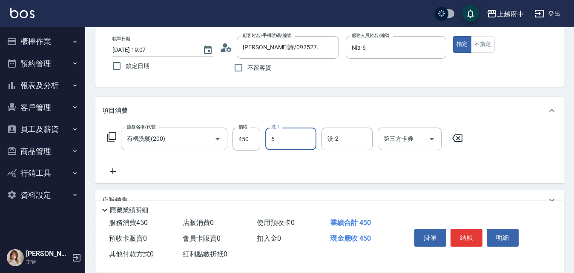
type input "Nia-6"
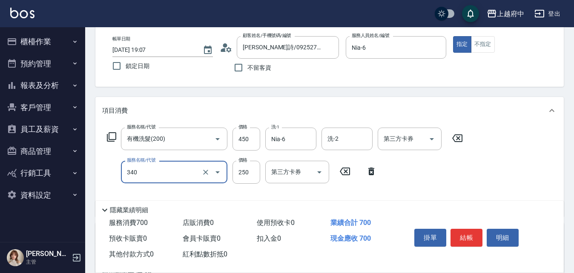
type input "剪髮(340)"
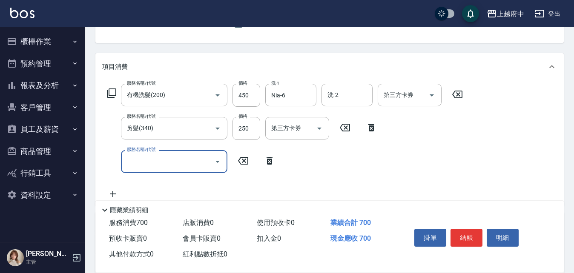
scroll to position [128, 0]
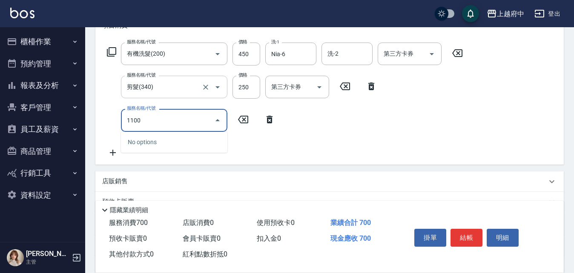
type input "11001"
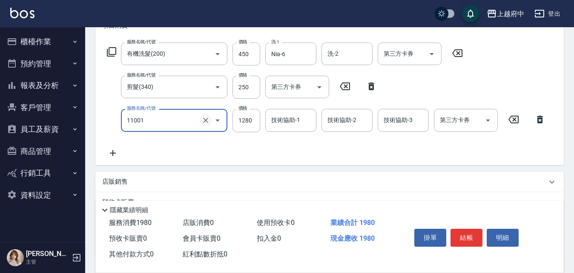
click at [203, 121] on icon "Clear" at bounding box center [205, 120] width 9 height 9
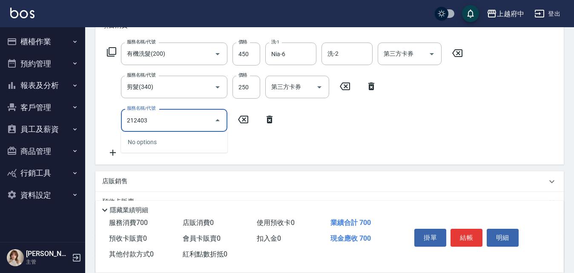
click at [129, 121] on input "212403" at bounding box center [168, 120] width 86 height 15
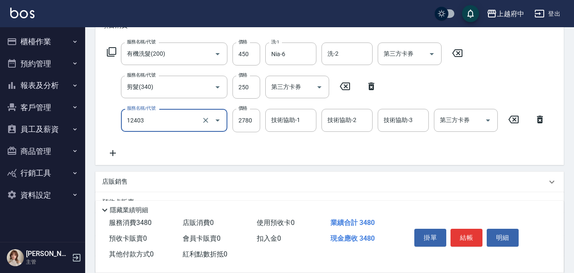
type input "燙髮L(12403)"
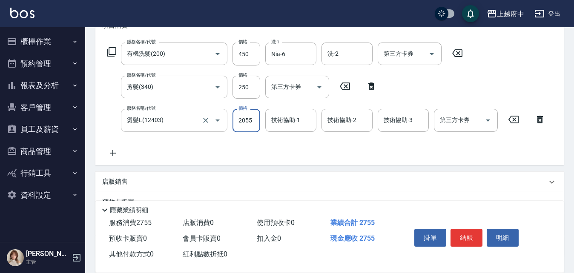
type input "2055"
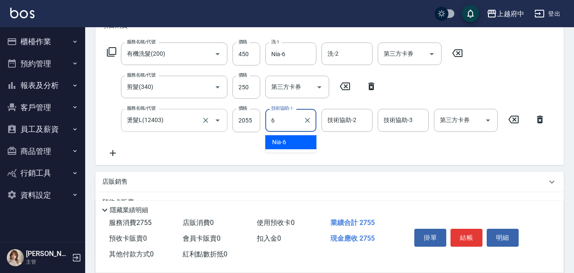
type input "Nia-6"
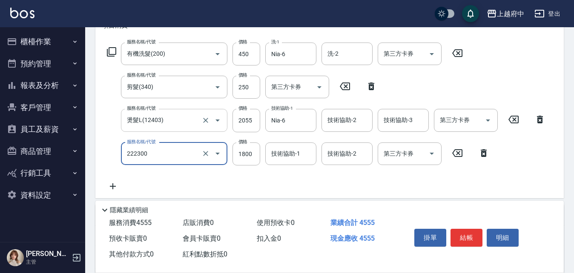
type input "結構三段式(222300)"
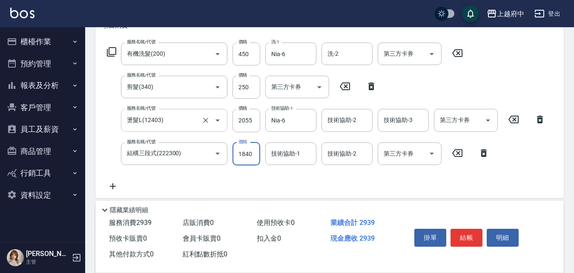
type input "1840"
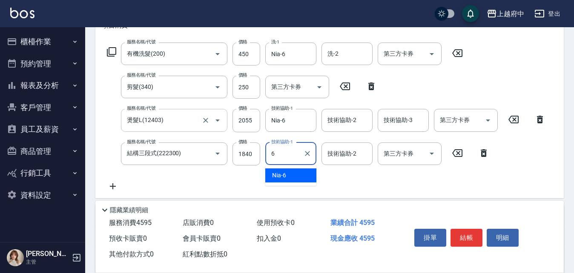
type input "Nia-6"
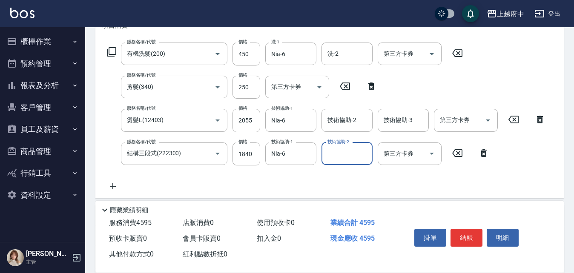
click at [335, 183] on div "服務名稱/代號 有機洗髮(200) 服務名稱/代號 價格 450 價格 洗-1 Nia-6 洗-1 洗-2 洗-2 第三方卡券 第三方卡券 服務名稱/代號 剪…" at bounding box center [326, 117] width 448 height 149
click at [462, 235] on button "結帳" at bounding box center [466, 238] width 32 height 18
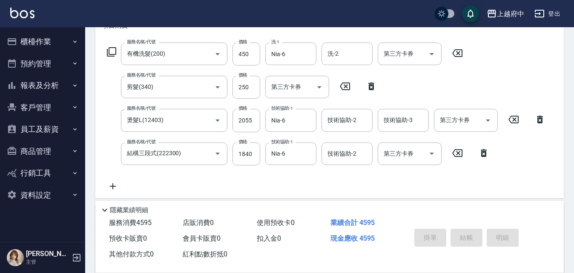
type input "2025/09/26 19:08"
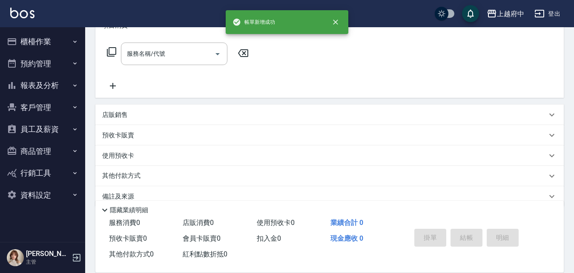
scroll to position [0, 0]
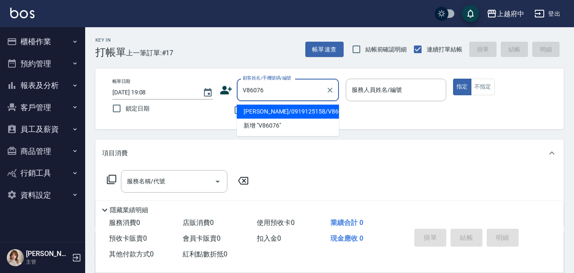
click at [277, 110] on li "曹哲瑋/0919125158/V86076" at bounding box center [288, 112] width 102 height 14
type input "曹哲瑋/0919125158/V86076"
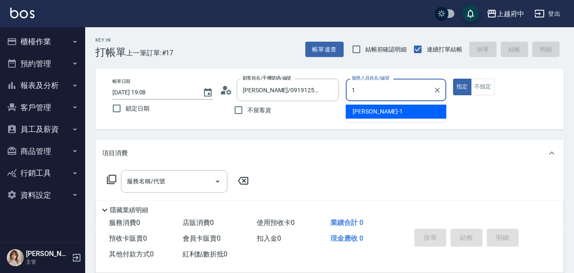
type input "Annie -1"
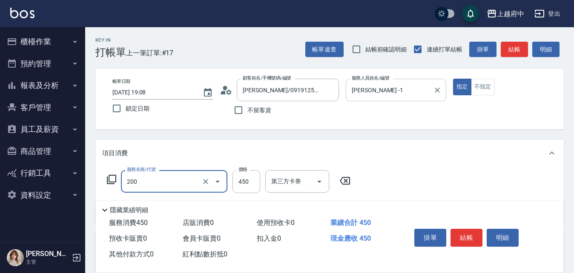
type input "有機洗髮(200)"
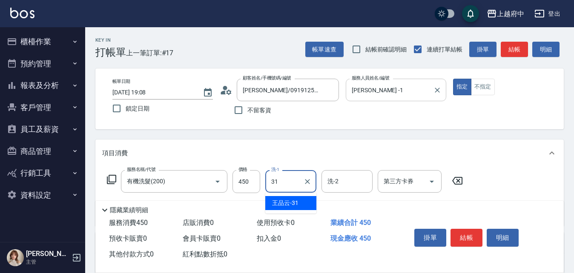
type input "王品云-31"
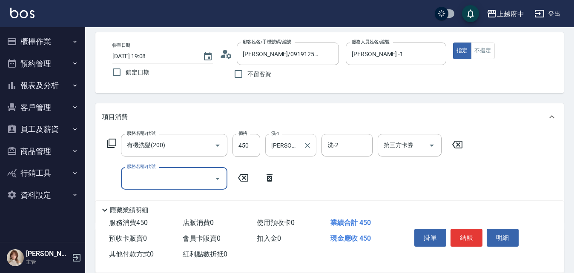
scroll to position [85, 0]
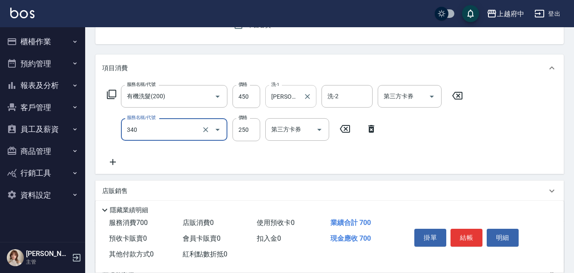
type input "剪髮(340)"
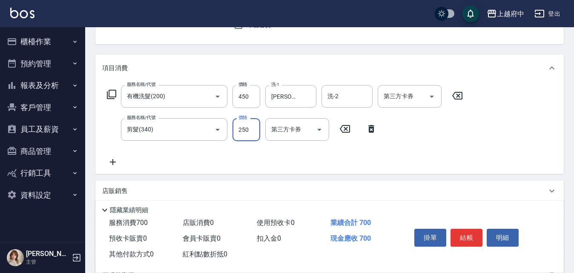
click at [239, 131] on input "250" at bounding box center [246, 129] width 28 height 23
type input "300"
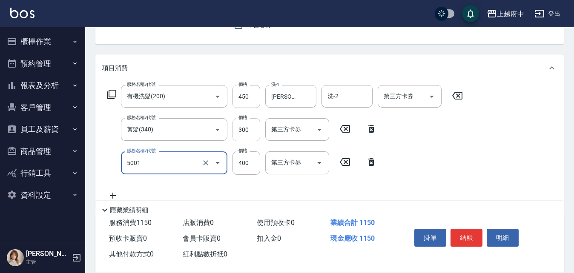
type input "側邊壓貼(5001)"
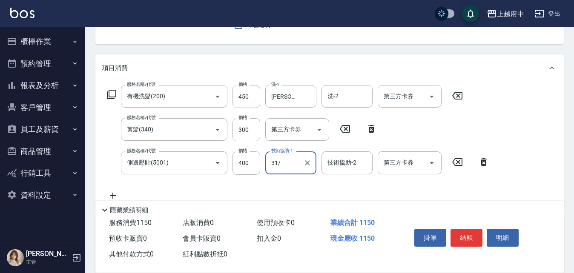
type input "31/"
click at [272, 154] on div "技術協助-1" at bounding box center [290, 162] width 51 height 23
type input "王品云-31"
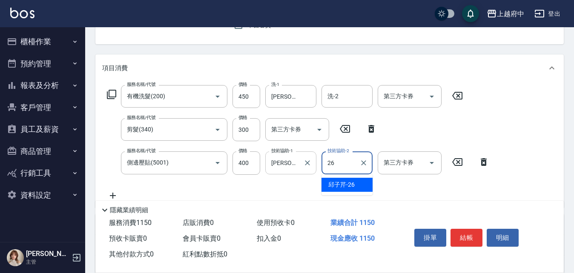
type input "邱子芹-26"
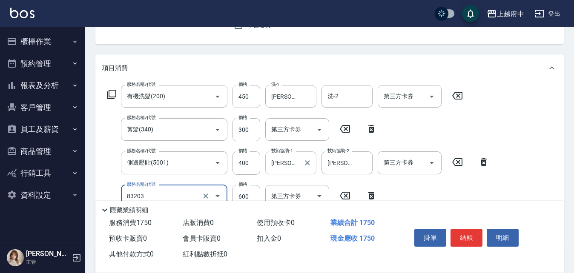
type input "蘆薈敷膜(83203)"
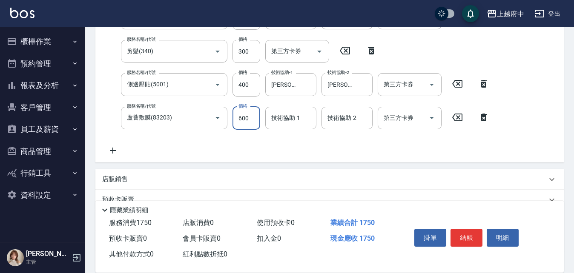
scroll to position [170, 0]
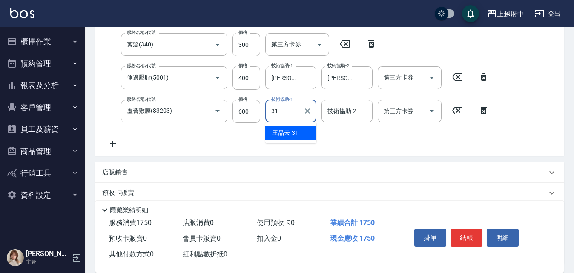
type input "王品云-31"
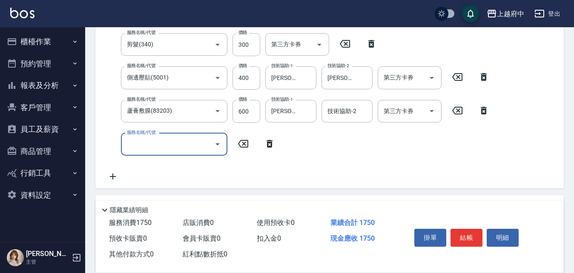
type input "3"
type input "頭皮隔離液(32033)"
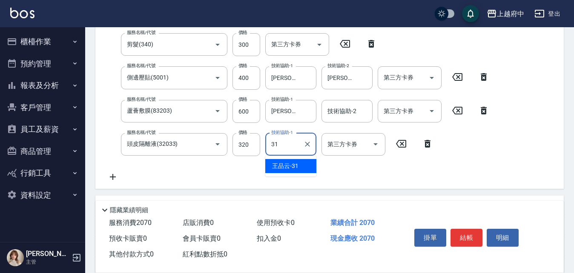
type input "王品云-31"
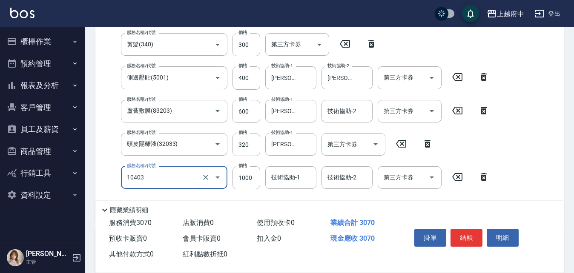
type input "晶漾深層護髮(10403)"
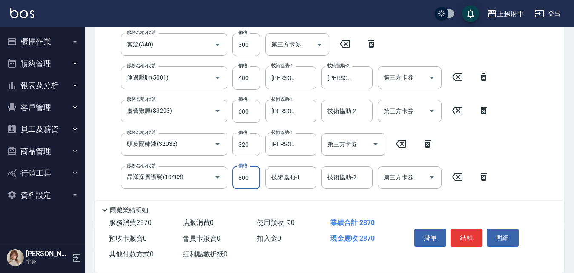
type input "800"
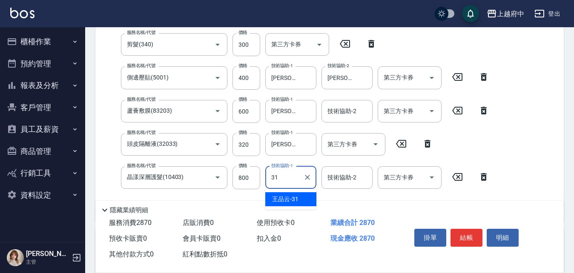
type input "王品云-31"
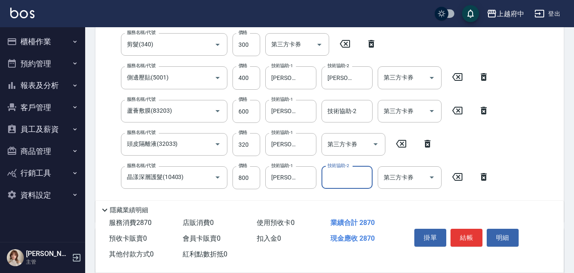
click at [295, 201] on div "隱藏業績明細" at bounding box center [329, 208] width 468 height 14
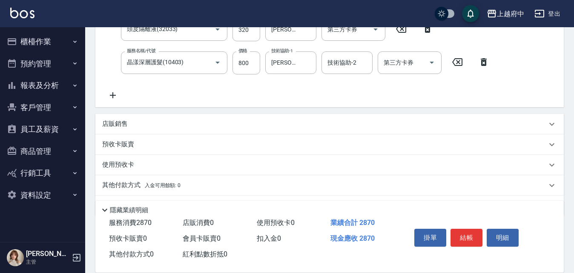
scroll to position [298, 0]
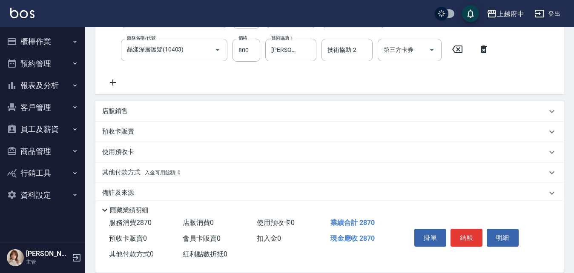
click at [109, 111] on p "店販銷售" at bounding box center [115, 111] width 26 height 9
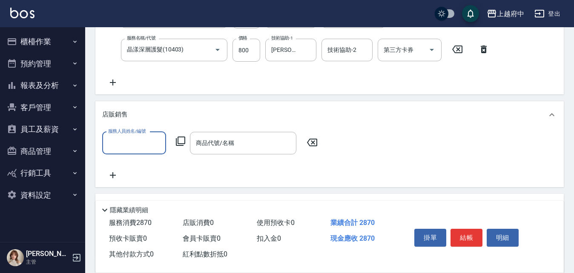
scroll to position [0, 0]
type input "Annie -1"
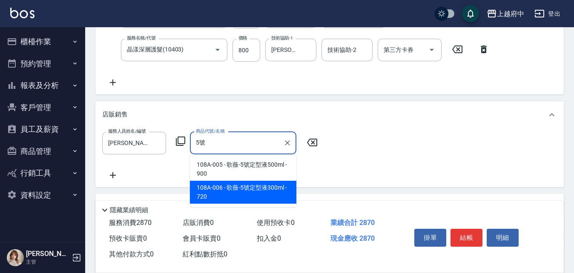
click at [218, 188] on span "108A-006 - 歌薇-5號定型液300ml - 720" at bounding box center [243, 192] width 106 height 23
type input "歌薇-5號定型液300ml"
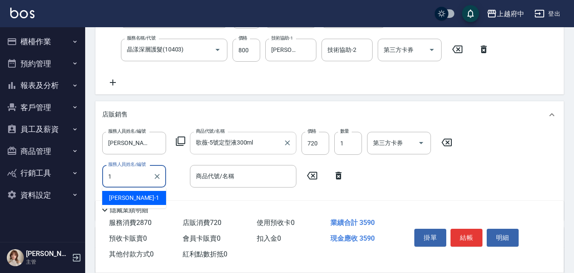
type input "Annie -1"
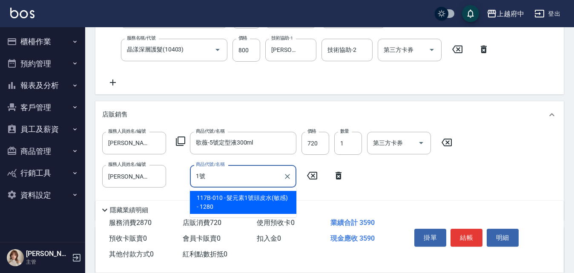
click at [234, 203] on span "117B-010 - 髮元素1號頭皮水(敏感) - 1280" at bounding box center [243, 202] width 106 height 23
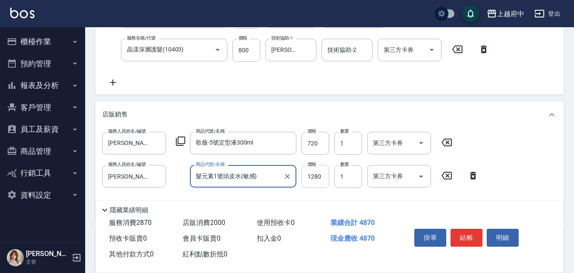
type input "髮元素1號頭皮水(敏感)"
click at [308, 171] on input "1280" at bounding box center [315, 176] width 28 height 23
type input "980"
click at [313, 201] on div "隱藏業績明細" at bounding box center [329, 208] width 468 height 14
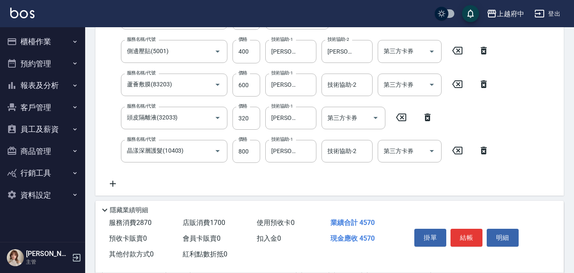
scroll to position [170, 0]
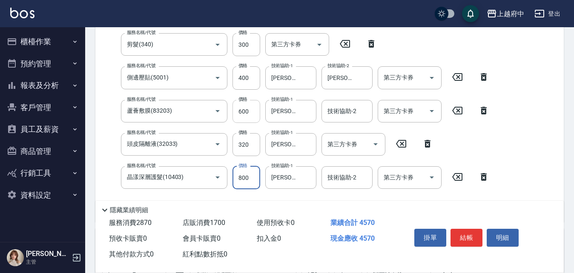
click at [249, 111] on input "600" at bounding box center [246, 111] width 28 height 23
type input "480"
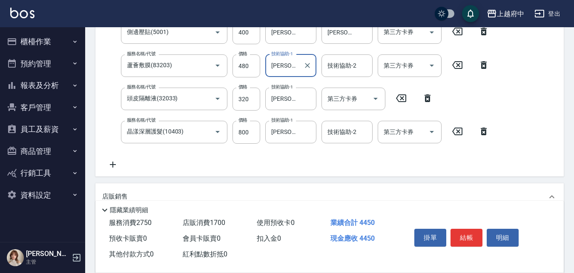
scroll to position [298, 0]
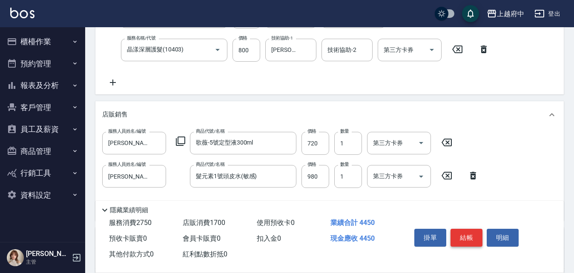
click at [469, 231] on button "結帳" at bounding box center [466, 238] width 32 height 18
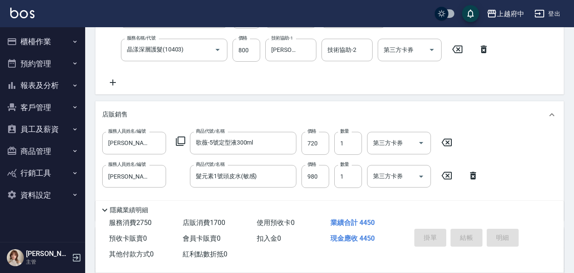
type input "2025/09/26 19:12"
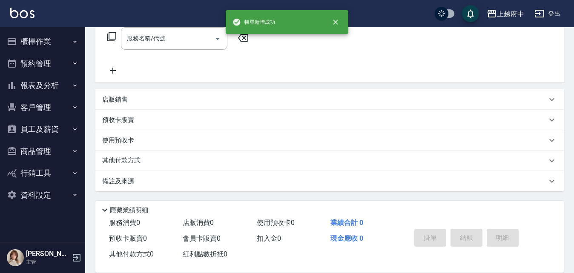
scroll to position [0, 0]
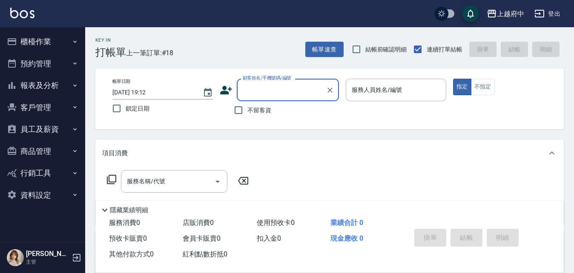
type input "ㄔ"
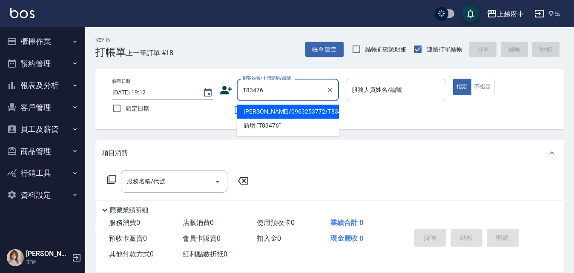
click at [283, 111] on li "陳文祥/0963253772/T83476" at bounding box center [288, 112] width 102 height 14
type input "陳文祥/0963253772/T83476"
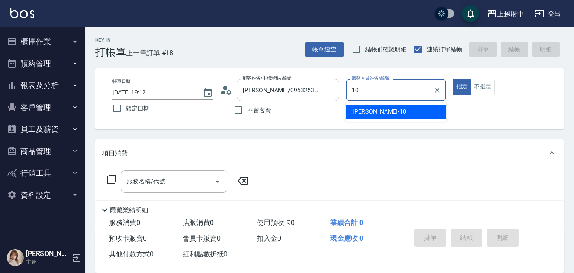
type input "Kevin-10"
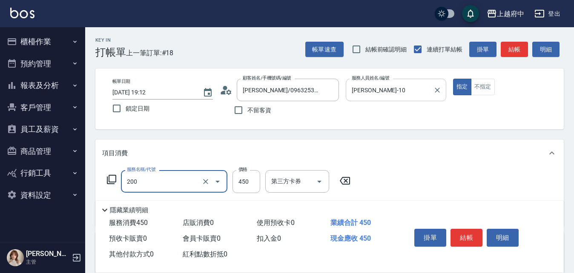
type input "有機洗髮(200)"
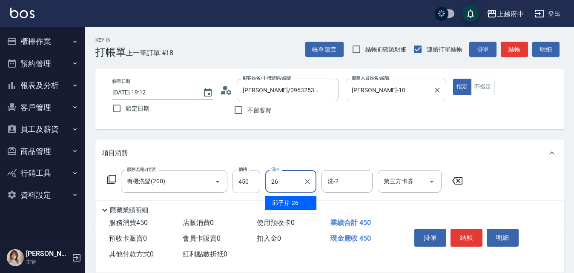
type input "邱子芹-26"
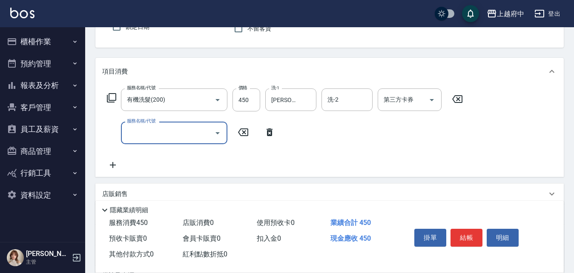
scroll to position [85, 0]
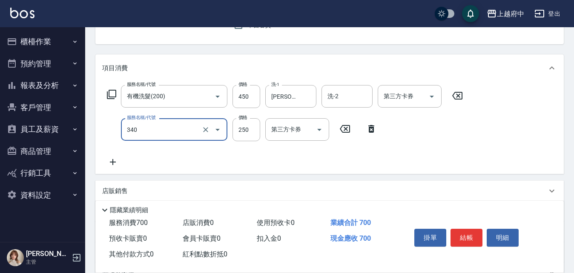
type input "剪髮(340)"
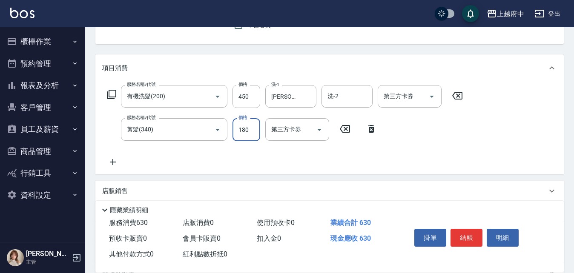
type input "180"
click at [433, 162] on div "服務名稱/代號 有機洗髮(200) 服務名稱/代號 價格 450 價格 洗-1 邱子芹-26 洗-1 洗-2 洗-2 第三方卡券 第三方卡券 服務名稱/代號 …" at bounding box center [284, 126] width 365 height 82
click at [452, 231] on button "結帳" at bounding box center [466, 238] width 32 height 18
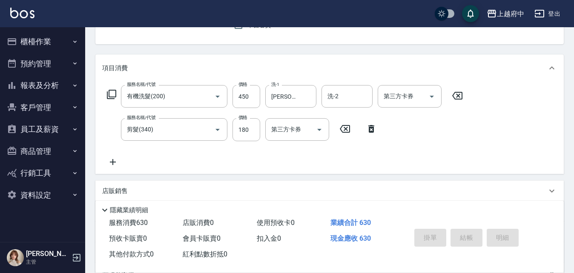
type input "2025/09/26 19:13"
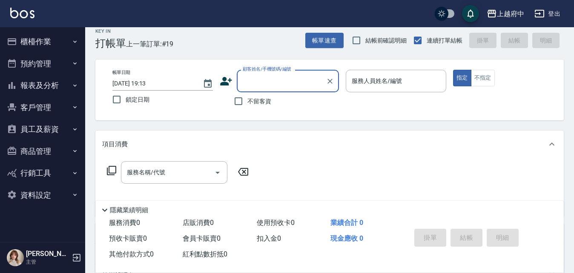
scroll to position [0, 0]
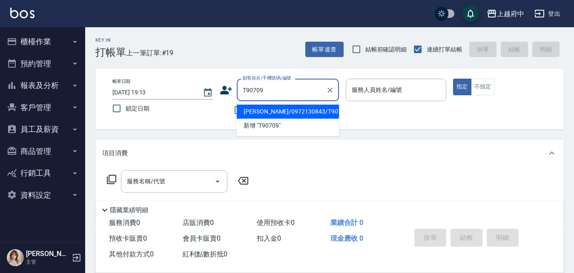
click at [277, 112] on li "鄔欣恩/0972130843/T90709" at bounding box center [288, 112] width 102 height 14
type input "鄔欣恩/0972130843/T90709"
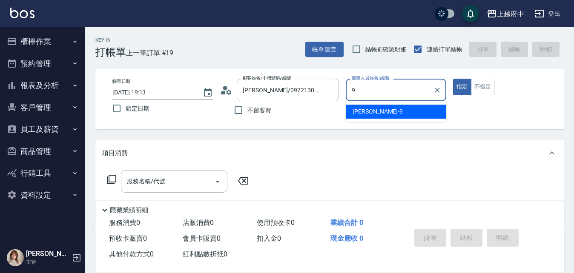
type input "David-9"
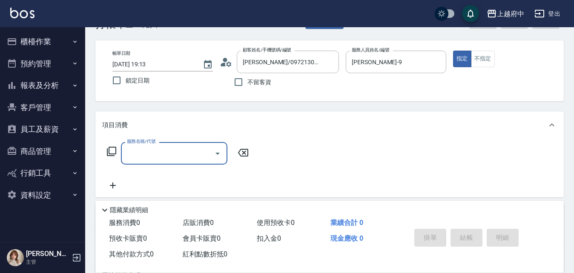
scroll to position [43, 0]
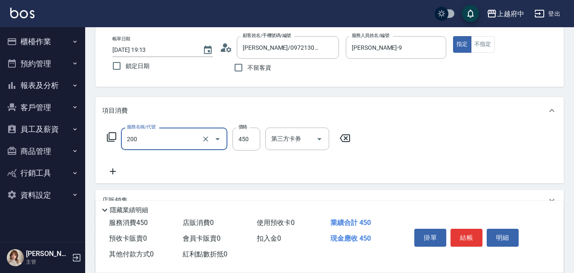
type input "有機洗髮(200)"
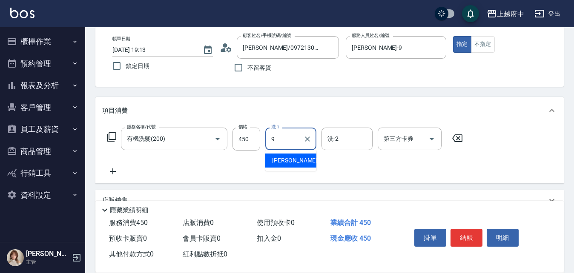
type input "David-9"
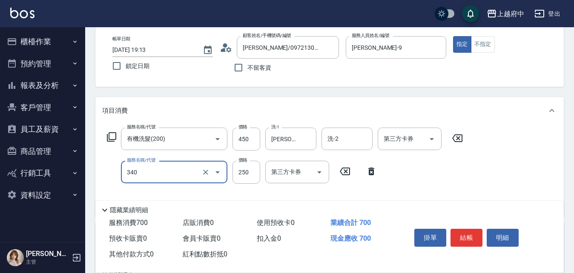
type input "剪髮(340)"
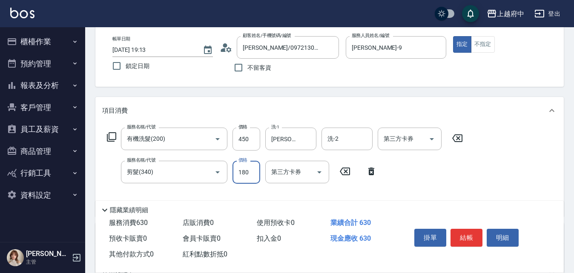
type input "180"
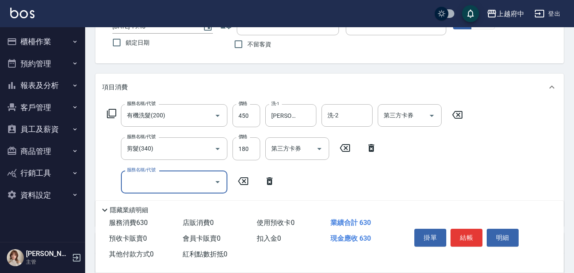
scroll to position [85, 0]
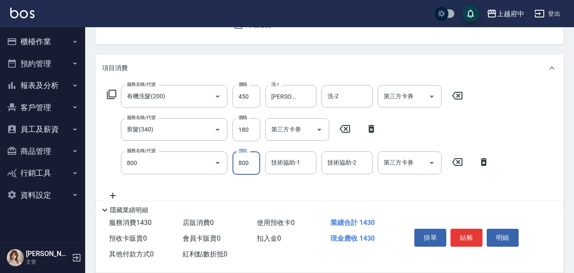
type input "沐浴上色(800)"
type input "1"
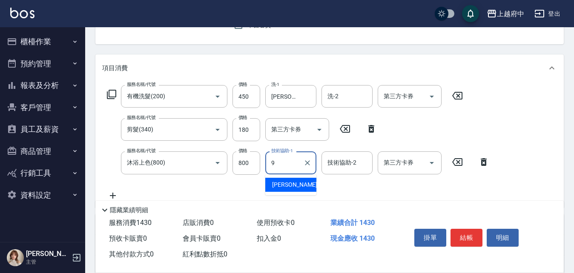
type input "David-9"
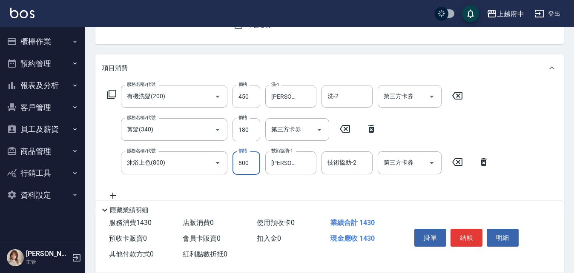
click at [254, 163] on input "800" at bounding box center [246, 162] width 28 height 23
type input "1000"
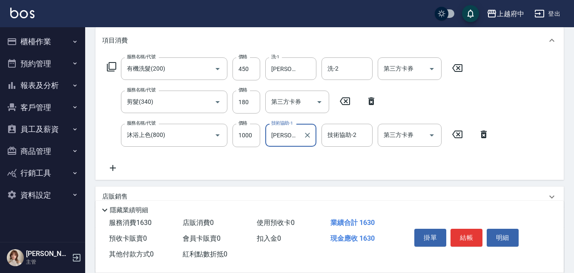
scroll to position [128, 0]
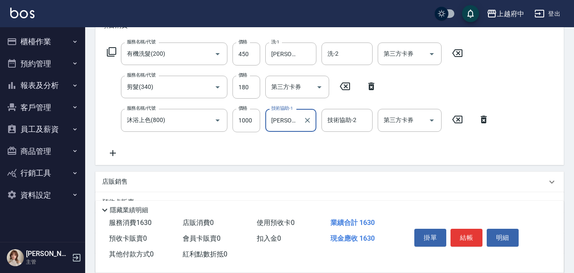
click at [121, 181] on p "店販銷售" at bounding box center [115, 181] width 26 height 9
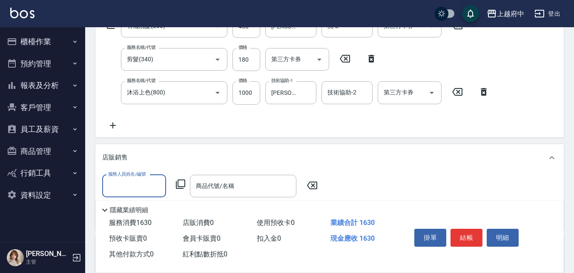
scroll to position [170, 0]
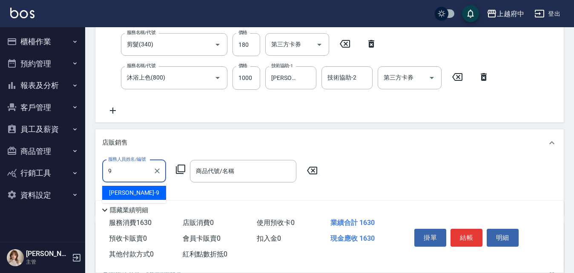
type input "David-9"
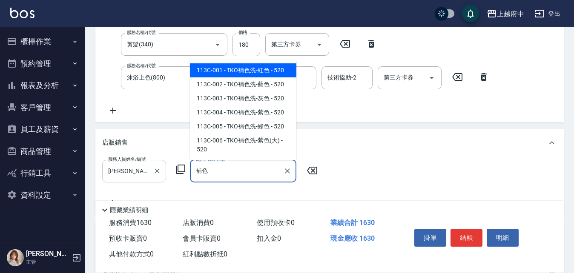
type input "補"
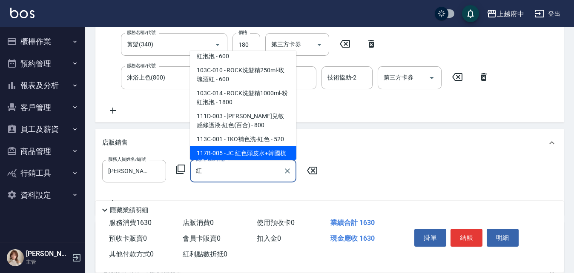
scroll to position [0, 0]
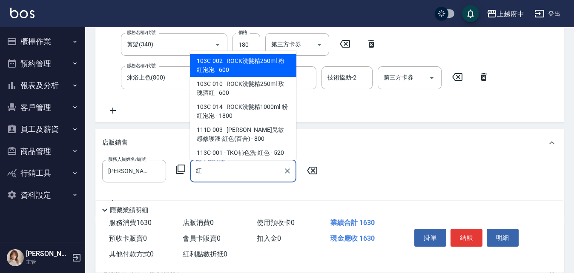
click at [260, 84] on span "103C-010 - ROCK洗髮精250ml-玫瑰酒紅 - 600" at bounding box center [243, 88] width 106 height 23
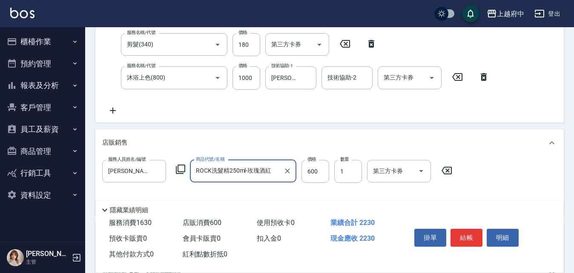
type input "ROCK洗髮精250ml-玫瑰酒紅"
click at [277, 135] on div "店販銷售" at bounding box center [329, 142] width 468 height 27
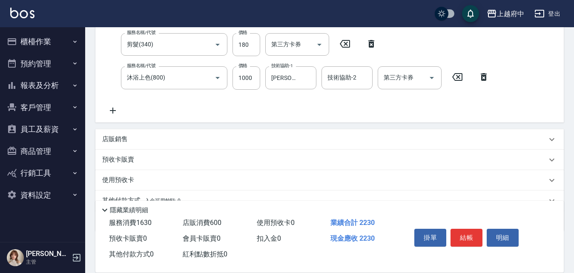
click at [270, 143] on div "店販銷售" at bounding box center [324, 139] width 444 height 9
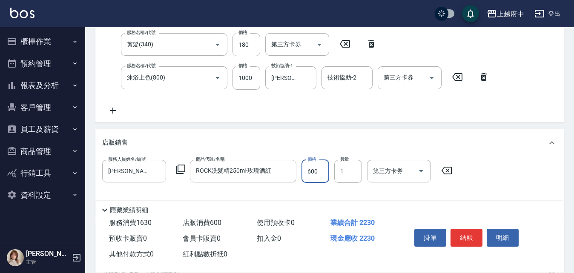
click at [315, 171] on input "600" at bounding box center [315, 171] width 28 height 23
type input "540"
click at [328, 140] on div "店販銷售" at bounding box center [324, 142] width 444 height 9
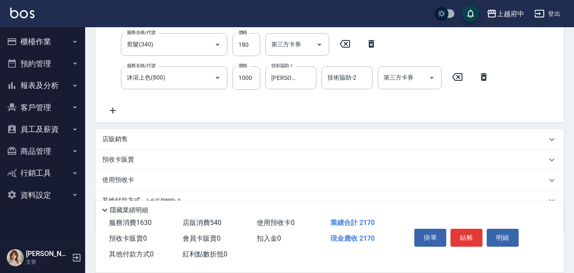
click at [354, 140] on div "店販銷售" at bounding box center [324, 139] width 444 height 9
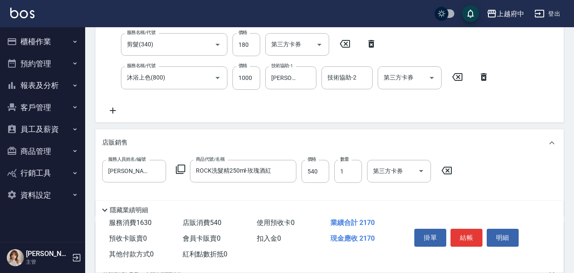
click at [399, 138] on div "店販銷售" at bounding box center [324, 142] width 444 height 9
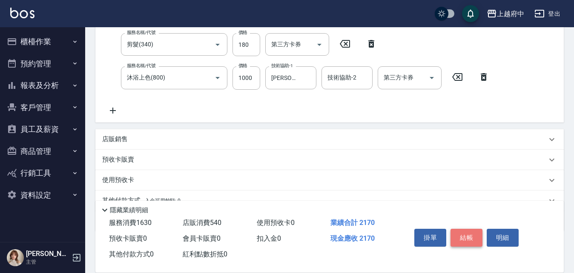
click at [462, 235] on button "結帳" at bounding box center [466, 238] width 32 height 18
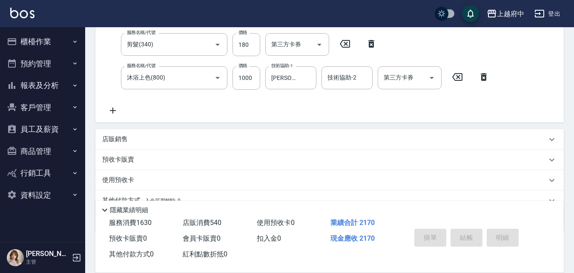
type input "2025/09/26 19:16"
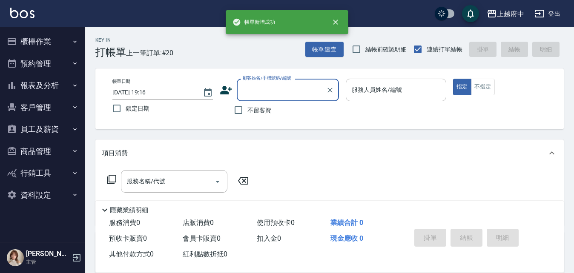
type input "ㄒ"
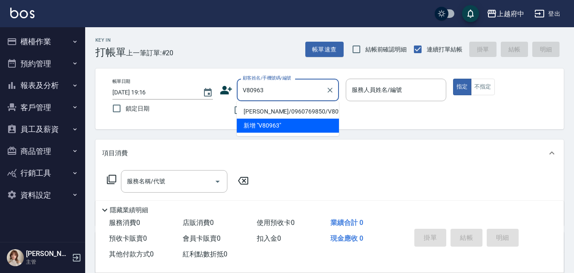
click at [276, 110] on li "沈雅婷/0960769850/V80963" at bounding box center [288, 112] width 102 height 14
type input "沈雅婷/0960769850/V80963"
type input "黎黎-3"
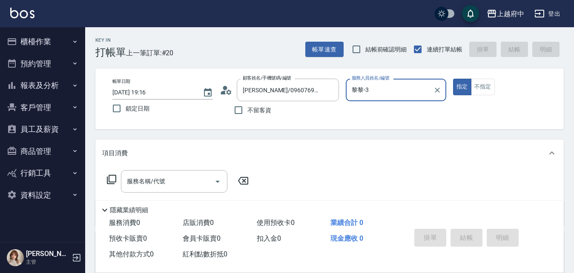
click at [453, 79] on button "指定" at bounding box center [462, 87] width 18 height 17
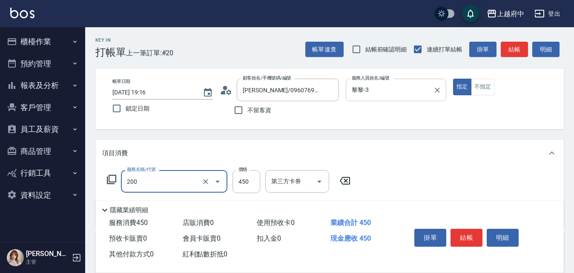
type input "有機洗髮(200)"
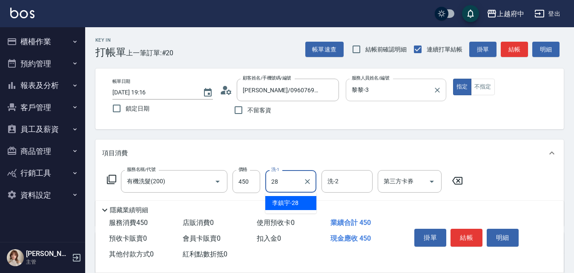
type input "李鎮宇-28"
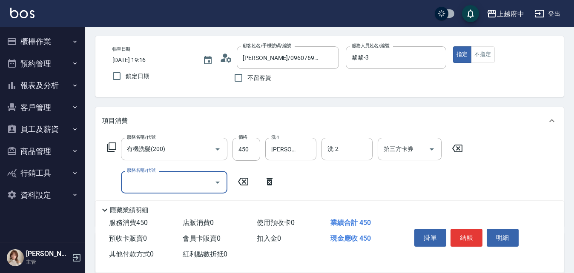
scroll to position [85, 0]
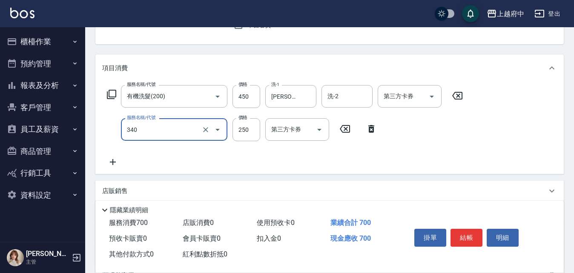
type input "剪髮(340)"
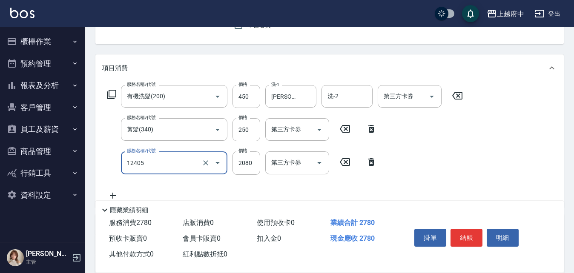
type input "染髮L(12405)"
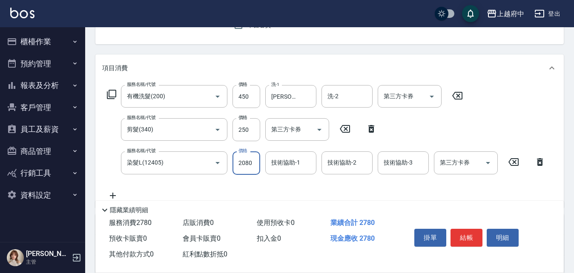
click at [253, 165] on input "2080" at bounding box center [246, 162] width 28 height 23
type input "2270"
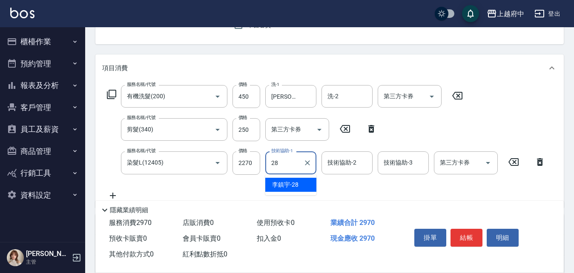
type input "李鎮宇-28"
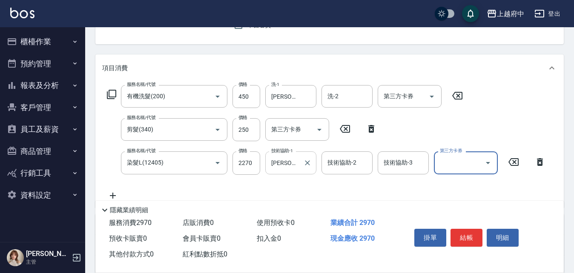
scroll to position [128, 0]
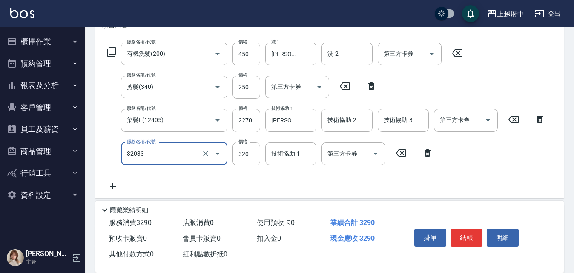
type input "頭皮隔離液(32033)"
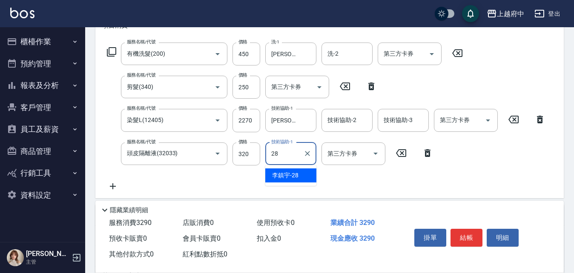
type input "李鎮宇-28"
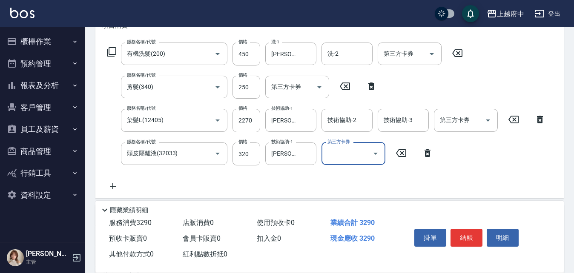
click at [331, 175] on div "服務名稱/代號 有機洗髮(200) 服務名稱/代號 價格 450 價格 洗-1 李鎮宇-28 洗-1 洗-2 洗-2 第三方卡券 第三方卡券 服務名稱/代號 …" at bounding box center [326, 117] width 448 height 149
click at [470, 236] on button "結帳" at bounding box center [466, 238] width 32 height 18
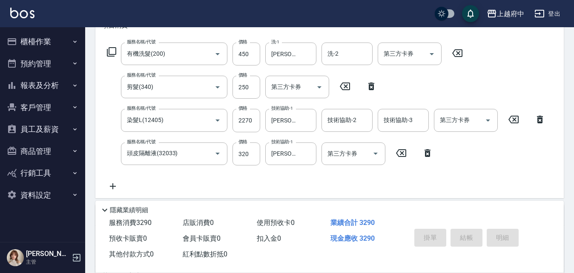
type input "2025/09/26 19:17"
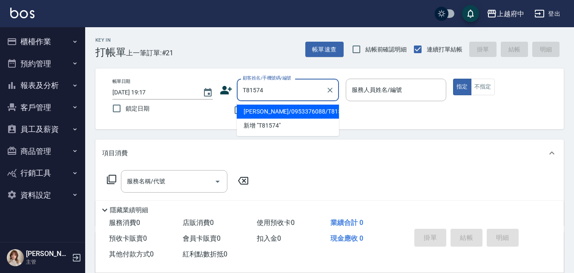
click at [270, 111] on li "吳雨勳/0953376088/T81574" at bounding box center [288, 112] width 102 height 14
type input "吳雨勳/0953376088/T81574"
type input "Annie -1"
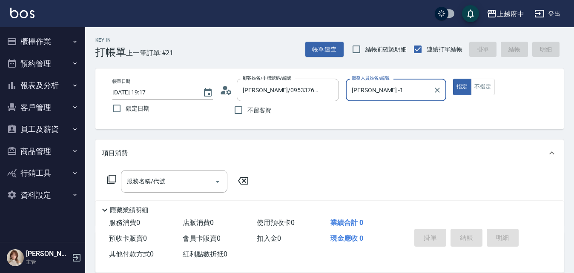
click at [453, 79] on button "指定" at bounding box center [462, 87] width 18 height 17
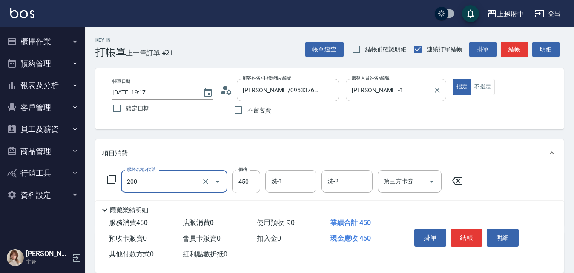
type input "有機洗髮(200)"
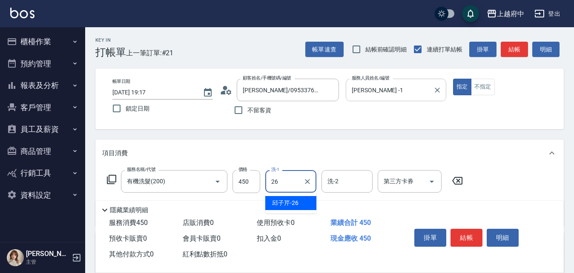
type input "邱子芹-26"
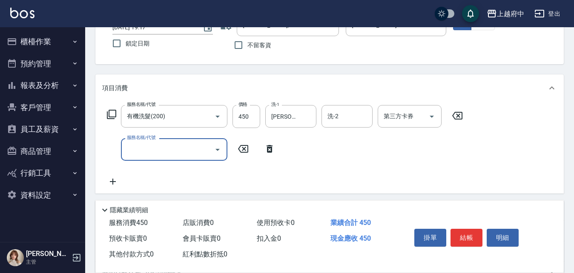
scroll to position [85, 0]
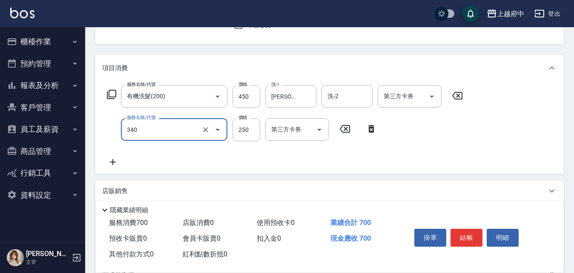
type input "剪髮(340)"
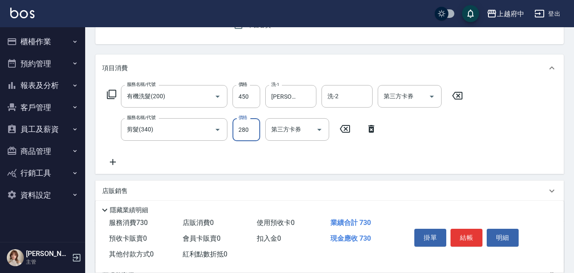
type input "280"
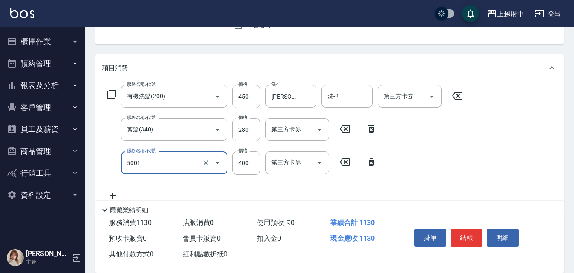
type input "側邊壓貼(5001)"
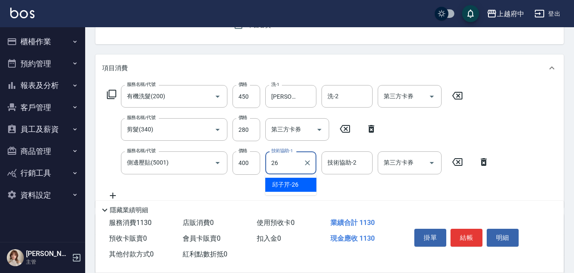
type input "邱子芹-26"
click at [358, 186] on div "服務名稱/代號 有機洗髮(200) 服務名稱/代號 價格 450 價格 洗-1 邱子芹-26 洗-1 洗-2 洗-2 第三方卡券 第三方卡券 服務名稱/代號 …" at bounding box center [298, 142] width 392 height 115
click at [461, 231] on button "結帳" at bounding box center [466, 238] width 32 height 18
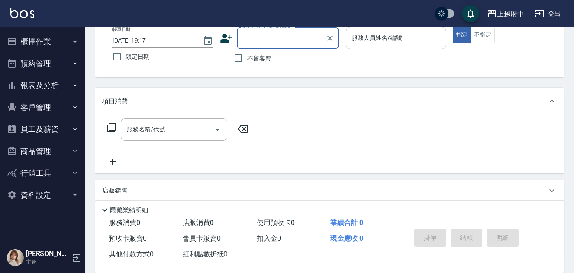
scroll to position [0, 0]
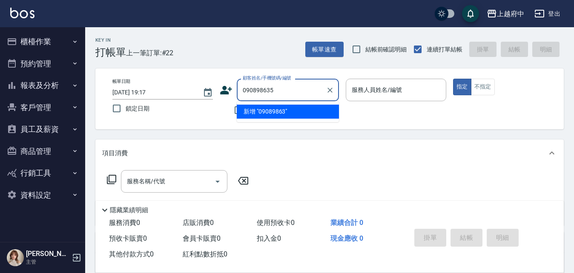
type input "0908986355"
click at [328, 90] on icon "Clear" at bounding box center [329, 90] width 9 height 9
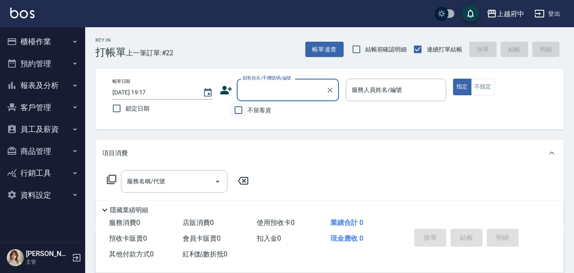
click at [240, 110] on input "不留客資" at bounding box center [238, 110] width 18 height 18
checkbox input "true"
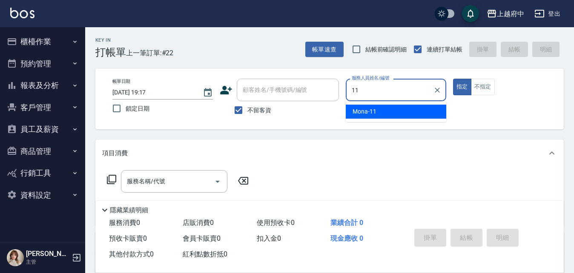
type input "Mona-11"
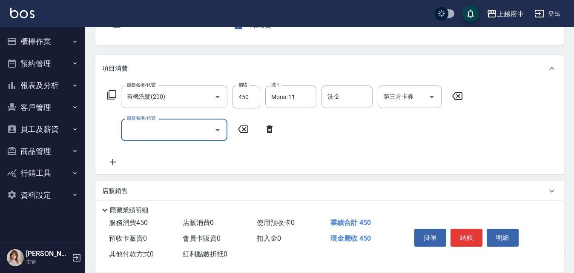
scroll to position [85, 0]
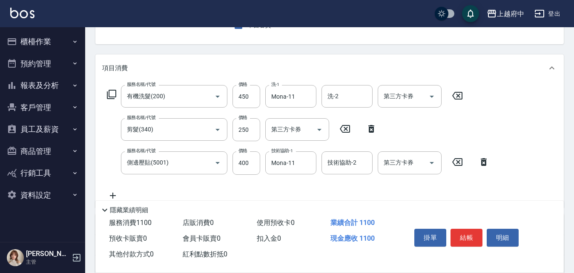
click at [347, 185] on div "服務名稱/代號 有機洗髮(200) 服務名稱/代號 價格 450 價格 洗-1 Mona-11 洗-1 洗-2 洗-2 第三方卡券 第三方卡券 服務名稱/代號…" at bounding box center [298, 142] width 392 height 115
click at [463, 232] on button "結帳" at bounding box center [466, 238] width 32 height 18
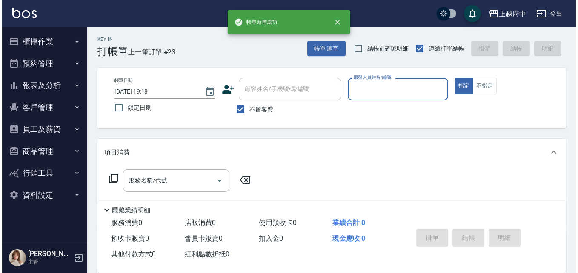
scroll to position [0, 0]
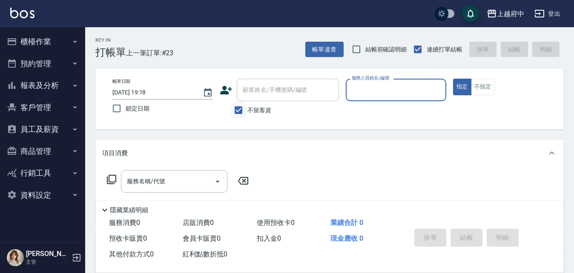
click at [241, 109] on input "不留客資" at bounding box center [238, 110] width 18 height 18
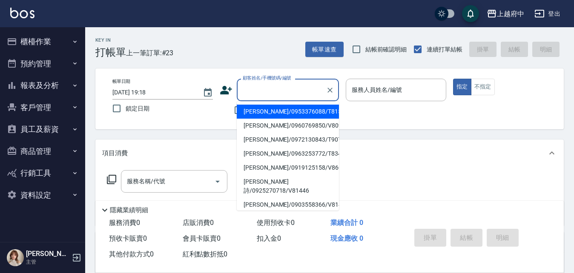
click at [267, 94] on input "顧客姓名/手機號碼/編號" at bounding box center [281, 90] width 82 height 15
click at [227, 90] on icon at bounding box center [226, 90] width 13 height 13
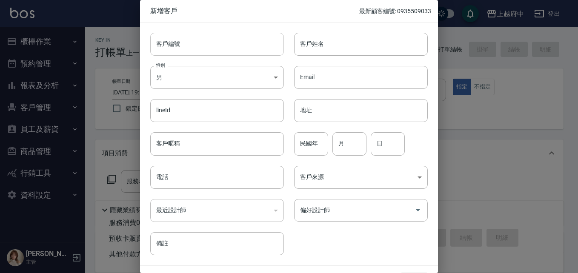
click at [184, 46] on input "客戶編號" at bounding box center [217, 44] width 134 height 23
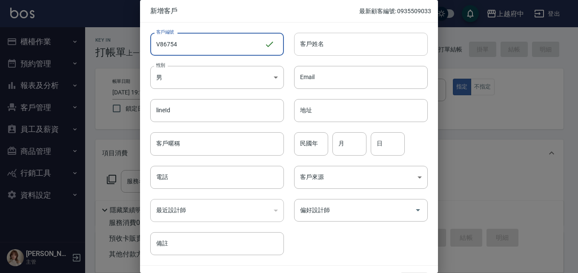
click at [302, 49] on input "客戶姓名" at bounding box center [361, 44] width 134 height 23
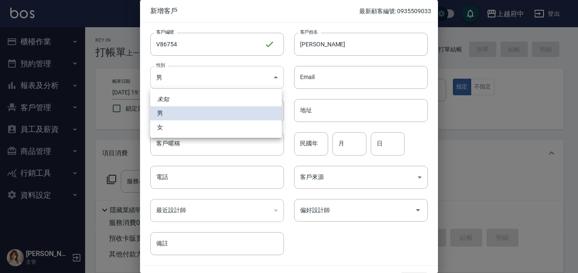
click at [198, 74] on body "上越府中 登出 櫃檯作業 打帳單 帳單列表 掛單列表 營業儀表板 現金收支登錄 材料自購登錄 每日結帳 排班表 現場電腦打卡 預約管理 預約管理 單日預約紀錄…" at bounding box center [289, 208] width 578 height 416
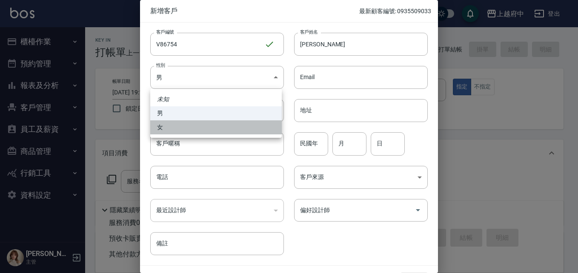
click at [175, 127] on li "女" at bounding box center [215, 127] width 131 height 14
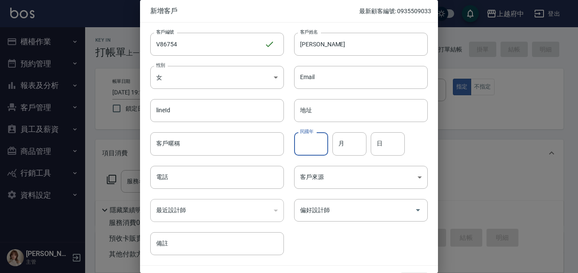
click at [306, 140] on input "民國年" at bounding box center [311, 143] width 34 height 23
click at [196, 149] on input "客戶暱稱" at bounding box center [217, 143] width 134 height 23
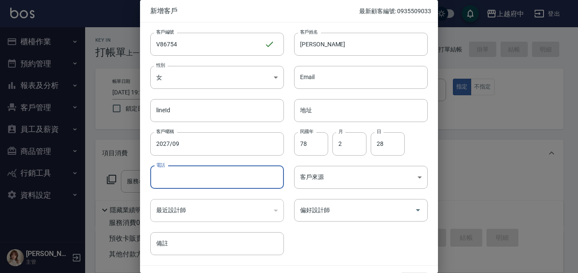
click at [186, 178] on input "電話" at bounding box center [217, 177] width 134 height 23
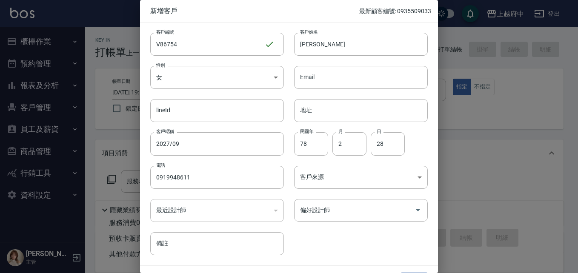
click at [334, 234] on div "客戶編號 V86754 ​ 客戶編號 客戶姓名 郭筱璇 客戶姓名 性別 女 FEMALE 性別 Email Email lineId lineId 地址 地址…" at bounding box center [284, 139] width 288 height 233
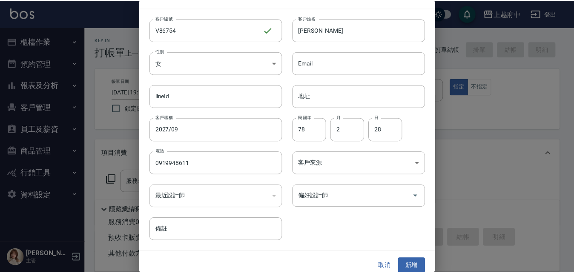
scroll to position [22, 0]
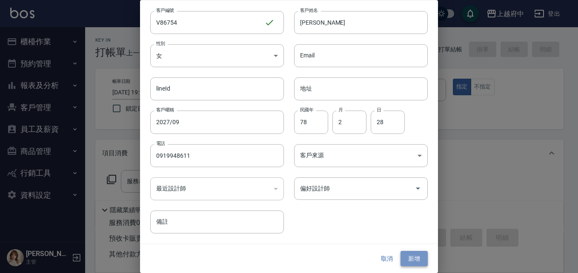
click at [405, 256] on button "新增" at bounding box center [413, 259] width 27 height 16
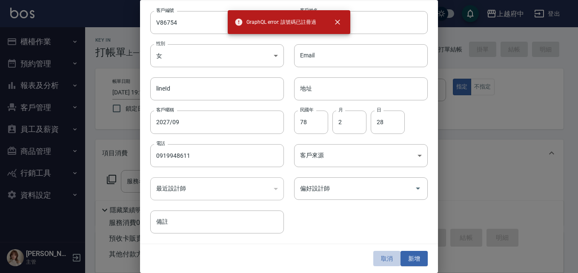
click at [383, 256] on button "取消" at bounding box center [386, 259] width 27 height 16
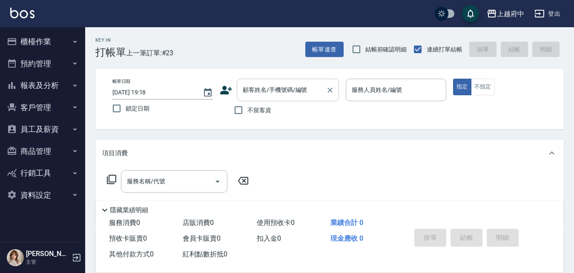
click at [266, 93] on input "顧客姓名/手機號碼/編號" at bounding box center [281, 90] width 82 height 15
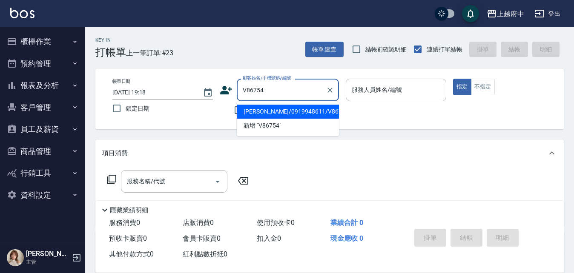
click at [301, 113] on li "郭筱璇/0919948611/V86754" at bounding box center [288, 112] width 102 height 14
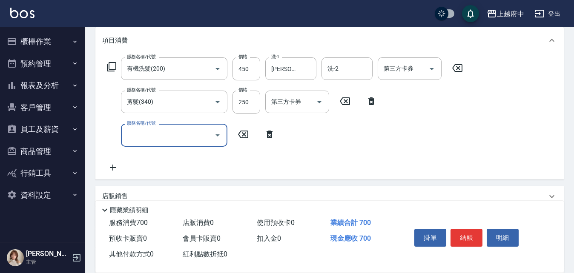
scroll to position [128, 0]
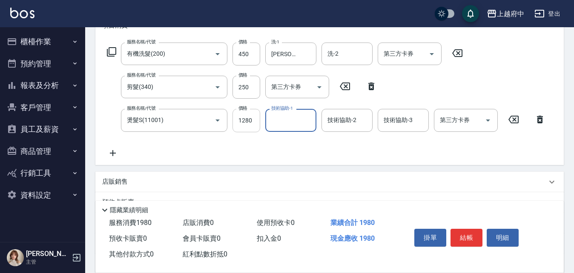
click at [242, 120] on input "1280" at bounding box center [246, 120] width 28 height 23
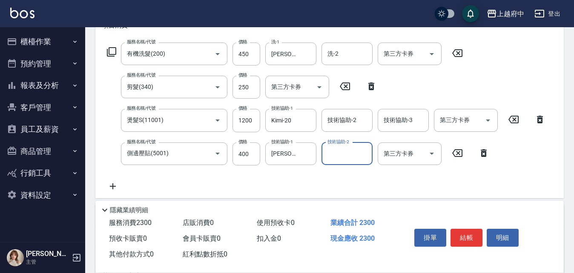
click at [233, 185] on div "服務名稱/代號 有機洗髮(200) 服務名稱/代號 價格 450 價格 洗-1 張鈞琇-25 洗-1 洗-2 洗-2 第三方卡券 第三方卡券 服務名稱/代號 …" at bounding box center [326, 117] width 448 height 149
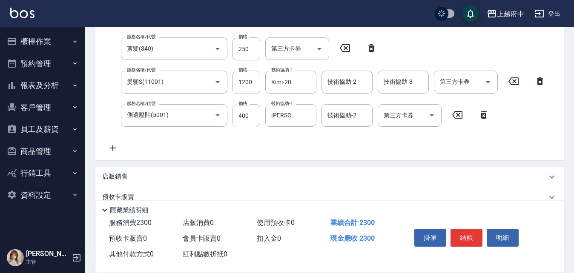
scroll to position [213, 0]
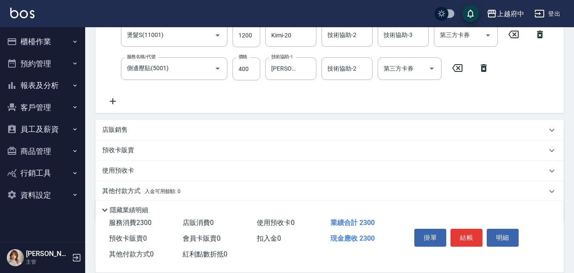
click at [116, 128] on p "店販銷售" at bounding box center [115, 130] width 26 height 9
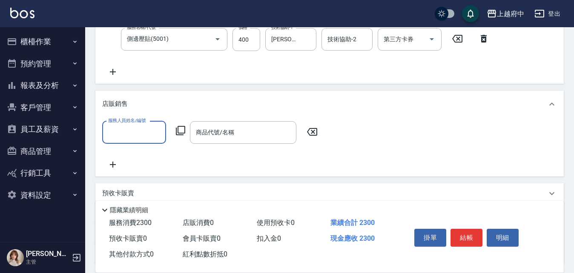
scroll to position [255, 0]
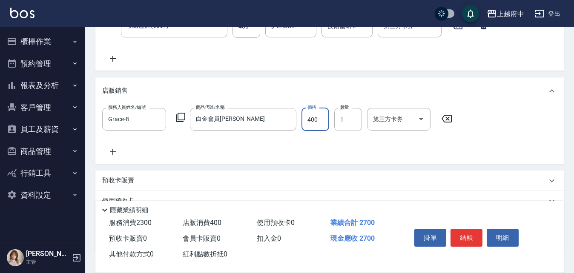
click at [249, 148] on div "服務人員姓名/編號 Grace-8 服務人員姓名/編號 商品代號/名稱 白金會員卡 商品代號/名稱 價格 400 價格 數量 1 數量 第三方卡券 第三方卡券" at bounding box center [329, 132] width 454 height 49
click at [465, 235] on button "結帳" at bounding box center [466, 238] width 32 height 18
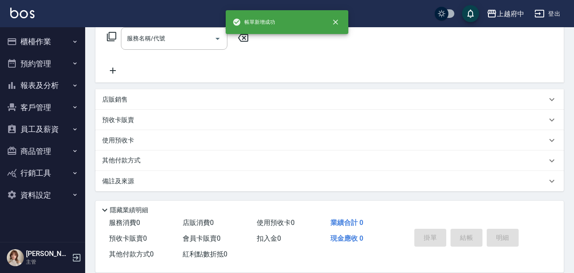
scroll to position [0, 0]
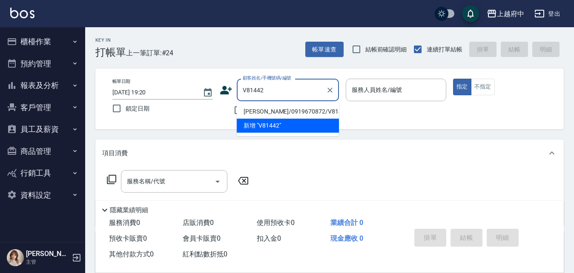
click at [298, 111] on li "高宇慶/0919670872/V81442" at bounding box center [288, 112] width 102 height 14
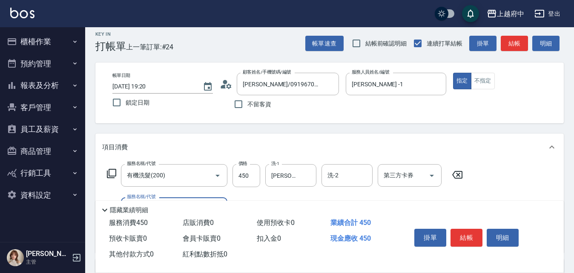
scroll to position [43, 0]
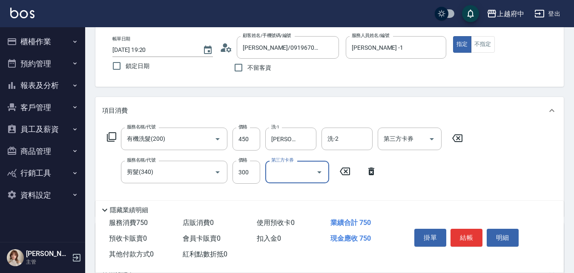
click at [366, 188] on div "服務名稱/代號 有機洗髮(200) 服務名稱/代號 價格 450 價格 洗-1 王品云-31 洗-1 洗-2 洗-2 第三方卡券 第三方卡券 服務名稱/代號 …" at bounding box center [284, 169] width 365 height 82
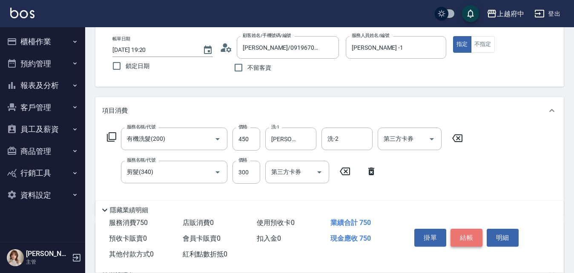
click at [457, 231] on button "結帳" at bounding box center [466, 238] width 32 height 18
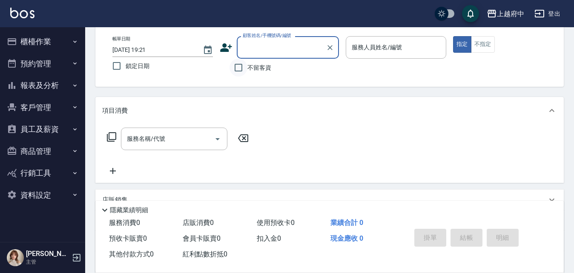
click at [241, 69] on input "不留客資" at bounding box center [238, 68] width 18 height 18
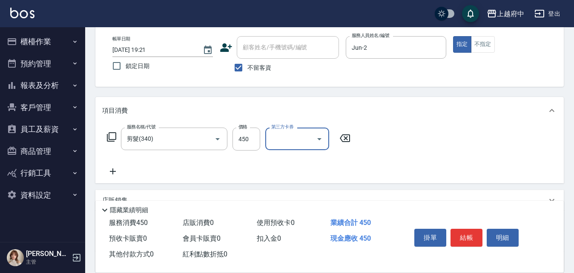
click at [408, 141] on div "服務名稱/代號 剪髮(340) 服務名稱/代號 價格 450 價格 第三方卡券 第三方卡券" at bounding box center [329, 153] width 468 height 59
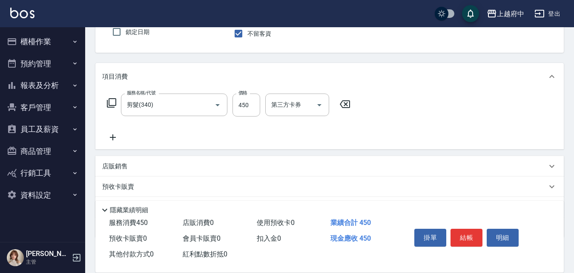
scroll to position [123, 0]
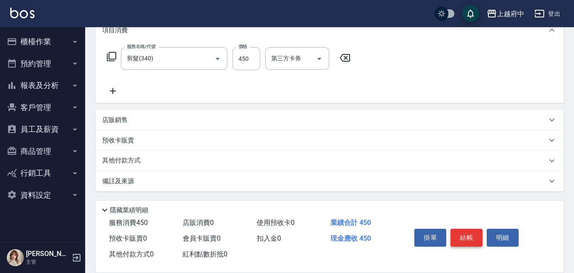
click at [465, 236] on button "結帳" at bounding box center [466, 238] width 32 height 18
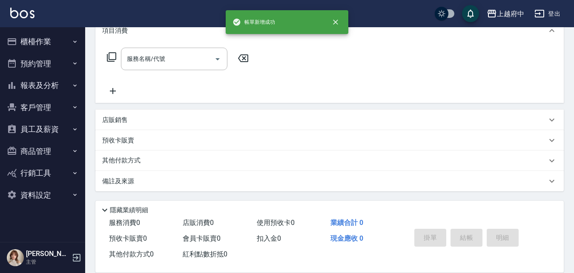
scroll to position [0, 0]
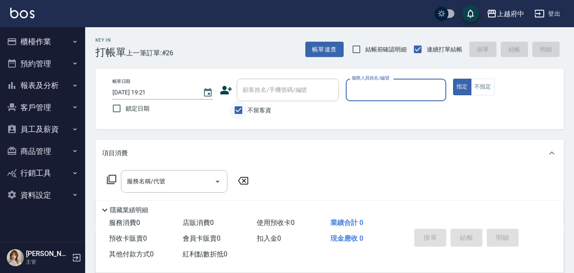
click at [239, 107] on input "不留客資" at bounding box center [238, 110] width 18 height 18
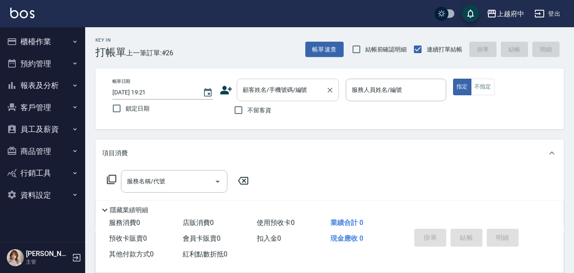
click at [257, 93] on input "顧客姓名/手機號碼/編號" at bounding box center [281, 90] width 82 height 15
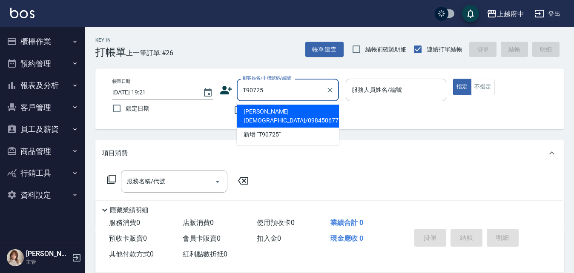
click at [257, 110] on li "關聖嶸/0984506777/T90725" at bounding box center [288, 116] width 102 height 23
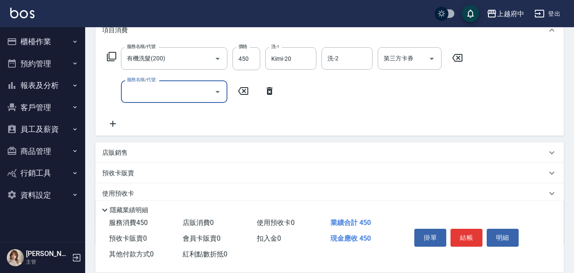
scroll to position [128, 0]
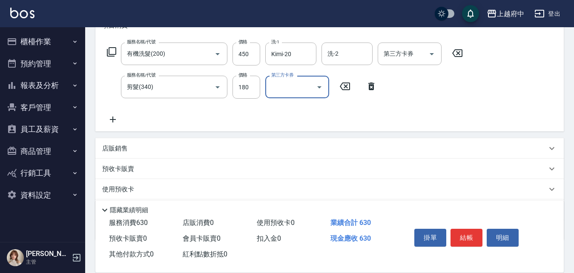
click at [334, 111] on div "服務名稱/代號 有機洗髮(200) 服務名稱/代號 價格 450 價格 洗-1 Kimi-20 洗-1 洗-2 洗-2 第三方卡券 第三方卡券 服務名稱/代號…" at bounding box center [284, 84] width 365 height 82
click at [466, 236] on button "結帳" at bounding box center [466, 238] width 32 height 18
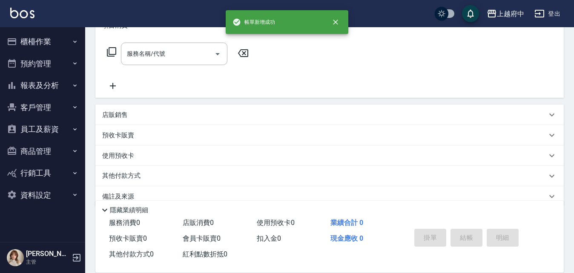
scroll to position [0, 0]
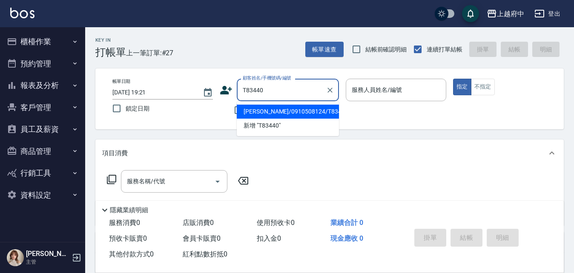
click at [287, 112] on li "張柏亭/0910508124/T83440" at bounding box center [288, 112] width 102 height 14
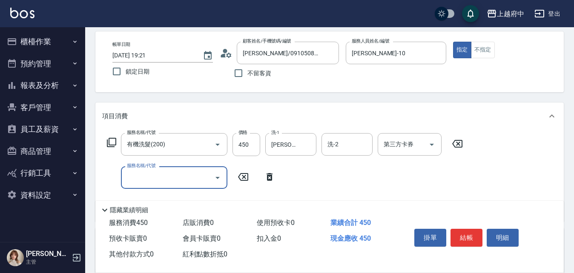
scroll to position [85, 0]
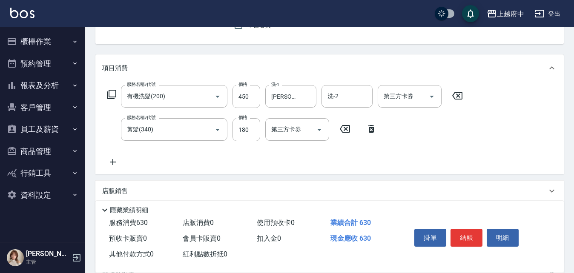
click at [377, 168] on div "服務名稱/代號 有機洗髮(200) 服務名稱/代號 價格 450 價格 洗-1 Kevin-10 洗-1 洗-2 洗-2 第三方卡券 第三方卡券 服務名稱/代…" at bounding box center [329, 128] width 468 height 92
click at [465, 235] on button "結帳" at bounding box center [466, 238] width 32 height 18
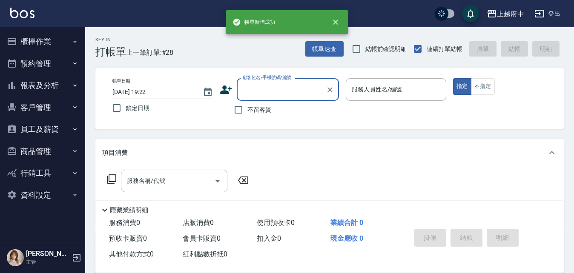
scroll to position [0, 0]
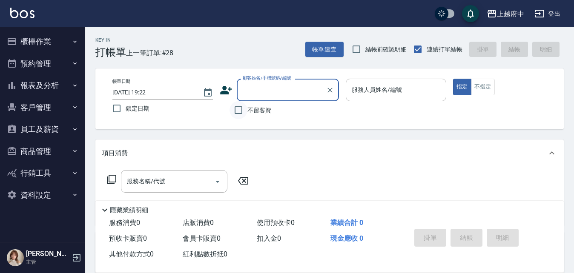
click at [240, 112] on input "不留客資" at bounding box center [238, 110] width 18 height 18
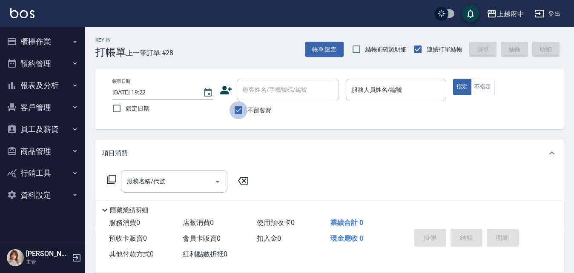
click at [240, 112] on input "不留客資" at bounding box center [238, 110] width 18 height 18
click at [255, 94] on input "顧客姓名/手機號碼/編號" at bounding box center [281, 90] width 82 height 15
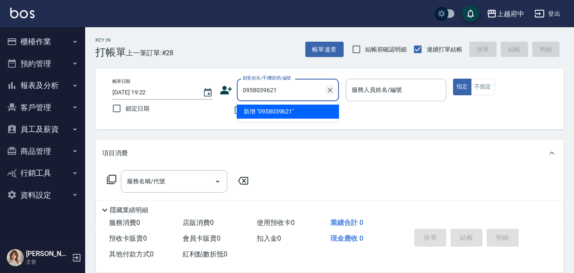
click at [328, 90] on icon "Clear" at bounding box center [329, 90] width 9 height 9
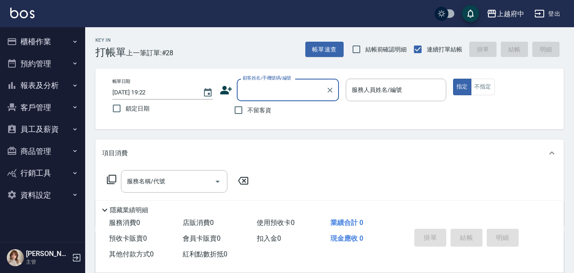
click at [269, 89] on input "顧客姓名/手機號碼/編號" at bounding box center [281, 90] width 82 height 15
click at [240, 110] on input "不留客資" at bounding box center [238, 110] width 18 height 18
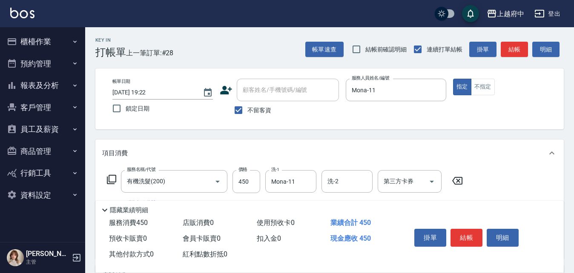
scroll to position [85, 0]
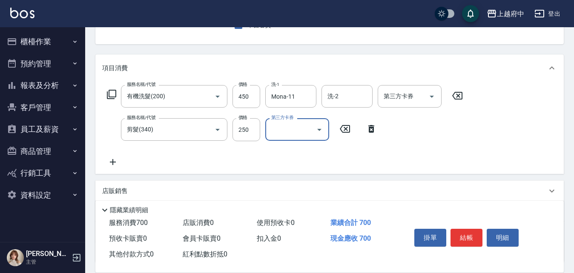
click at [408, 147] on div "服務名稱/代號 有機洗髮(200) 服務名稱/代號 價格 450 價格 洗-1 Mona-11 洗-1 洗-2 洗-2 第三方卡券 第三方卡券 服務名稱/代號…" at bounding box center [284, 126] width 365 height 82
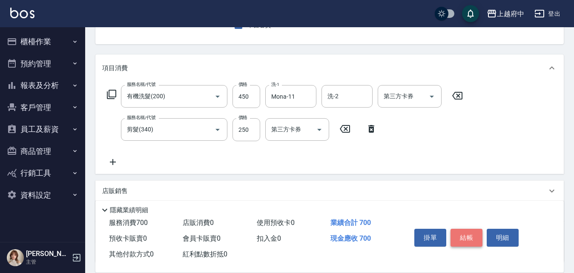
click at [462, 231] on button "結帳" at bounding box center [466, 238] width 32 height 18
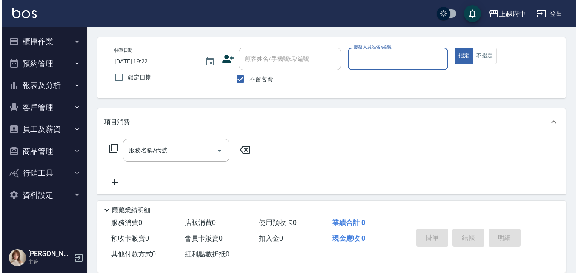
scroll to position [0, 0]
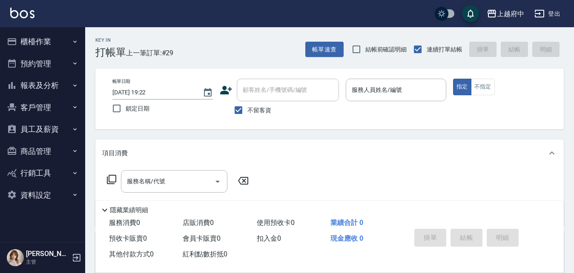
drag, startPoint x: 166, startPoint y: 38, endPoint x: 285, endPoint y: 29, distance: 119.9
click at [285, 29] on div "Key In 打帳單 上一筆訂單:#29 帳單速查 結帳前確認明細 連續打單結帳 掛單 結帳 明細" at bounding box center [324, 42] width 478 height 31
click at [239, 110] on input "不留客資" at bounding box center [238, 110] width 18 height 18
click at [490, 92] on button "不指定" at bounding box center [483, 87] width 24 height 17
click at [263, 90] on input "顧客姓名/手機號碼/編號" at bounding box center [281, 90] width 82 height 15
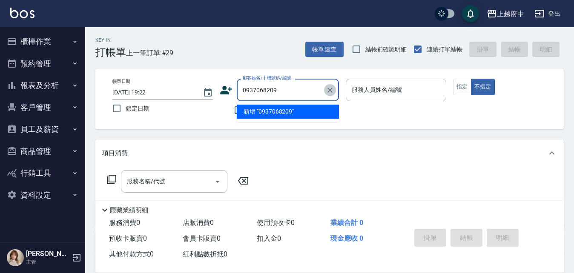
click at [328, 91] on icon "Clear" at bounding box center [329, 90] width 9 height 9
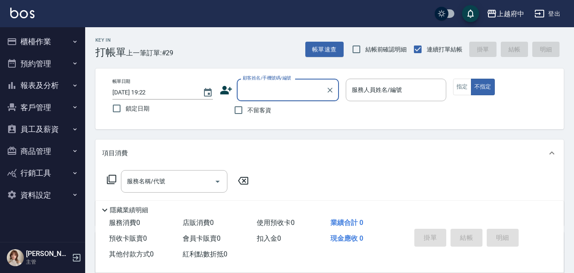
click at [229, 89] on icon at bounding box center [226, 90] width 12 height 9
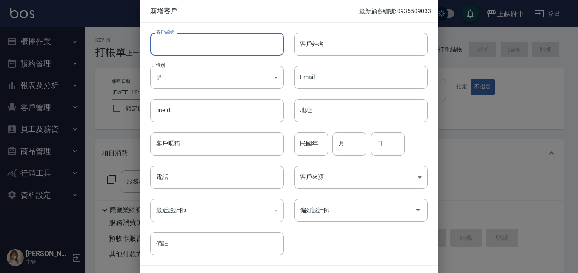
click at [203, 43] on input "客戶編號" at bounding box center [217, 44] width 134 height 23
click at [313, 43] on input "客戶姓名" at bounding box center [361, 44] width 134 height 23
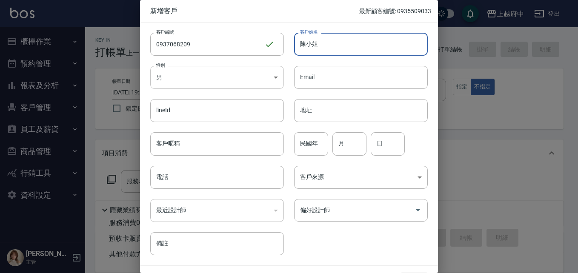
click at [195, 75] on body "上越府中 登出 櫃檯作業 打帳單 帳單列表 掛單列表 營業儀表板 現金收支登錄 材料自購登錄 每日結帳 排班表 現場電腦打卡 預約管理 預約管理 單日預約紀錄…" at bounding box center [289, 208] width 578 height 416
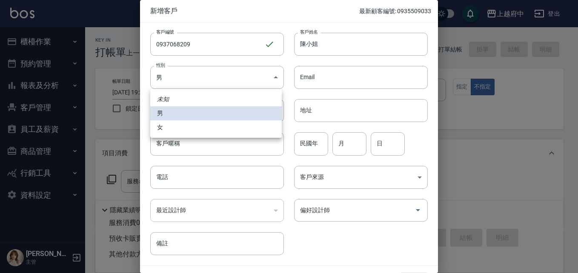
click at [166, 128] on li "女" at bounding box center [215, 127] width 131 height 14
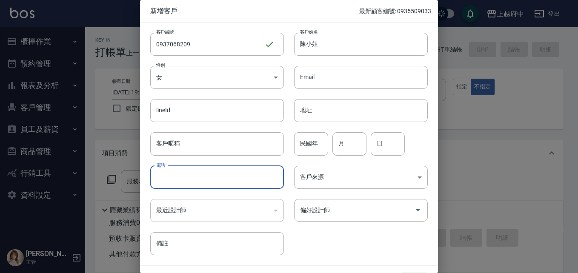
click at [169, 175] on input "電話" at bounding box center [217, 177] width 134 height 23
click at [328, 239] on div "客戶編號 0937068209 ​ 客戶編號 客戶姓名 陳小姐 客戶姓名 性別 女 FEMALE 性別 Email Email lineId lineId 地…" at bounding box center [284, 139] width 288 height 233
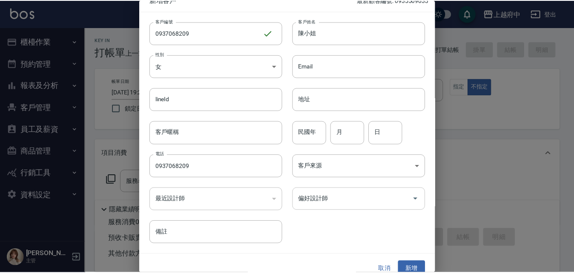
scroll to position [22, 0]
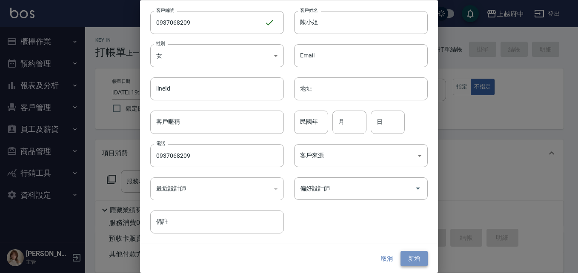
click at [410, 256] on button "新增" at bounding box center [413, 259] width 27 height 16
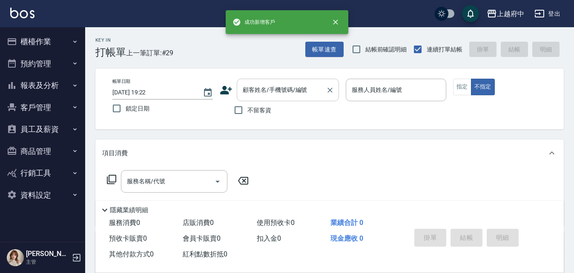
click at [255, 88] on input "顧客姓名/手機號碼/編號" at bounding box center [281, 90] width 82 height 15
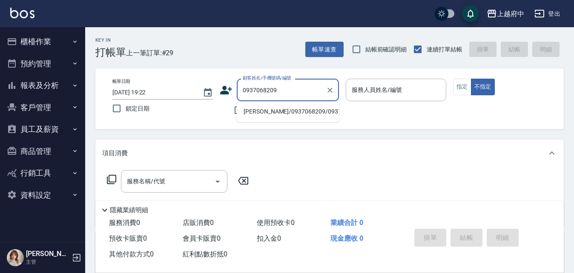
click at [267, 115] on li "陳小姐/0937068209/0937068209" at bounding box center [288, 112] width 102 height 14
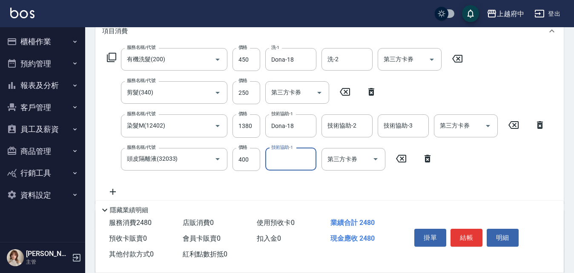
scroll to position [170, 0]
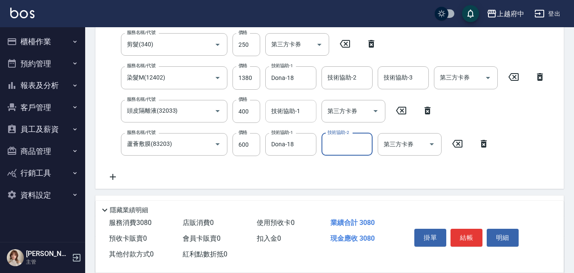
click at [272, 119] on div "技術協助-1" at bounding box center [290, 111] width 51 height 23
click at [308, 174] on div "服務名稱/代號 有機洗髮(200) 服務名稱/代號 價格 450 價格 洗-1 Dona-18 洗-1 洗-2 洗-2 第三方卡券 第三方卡券 服務名稱/代號…" at bounding box center [326, 91] width 448 height 182
click at [325, 173] on div "服務名稱/代號 有機洗髮(200) 服務名稱/代號 價格 450 價格 洗-1 Dona-18 洗-1 洗-2 洗-2 第三方卡券 第三方卡券 服務名稱/代號…" at bounding box center [326, 91] width 448 height 182
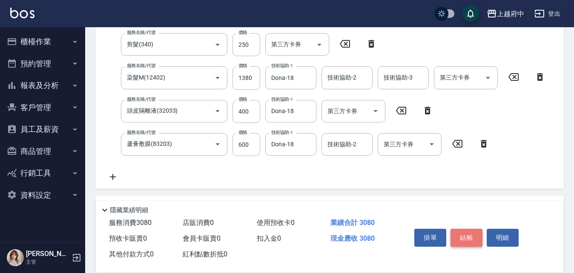
click at [459, 234] on button "結帳" at bounding box center [466, 238] width 32 height 18
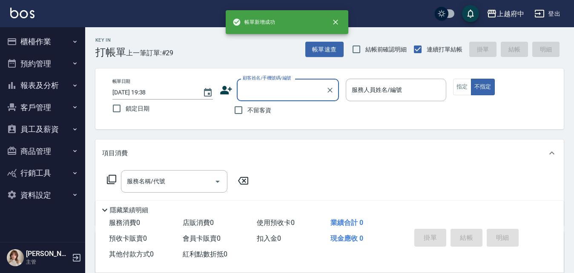
scroll to position [0, 0]
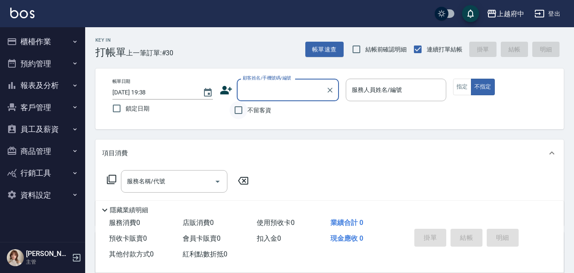
click at [237, 111] on input "不留客資" at bounding box center [238, 110] width 18 height 18
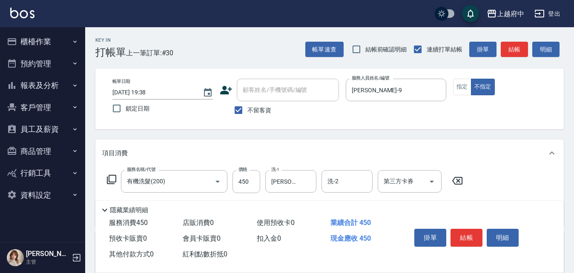
click at [491, 174] on div "服務名稱/代號 有機洗髮(200) 服務名稱/代號 價格 450 價格 洗-1 邱子芹-26 洗-1 洗-2 洗-2 第三方卡券 第三方卡券" at bounding box center [329, 196] width 468 height 59
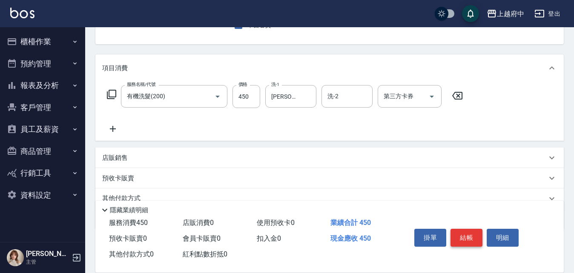
click at [469, 229] on button "結帳" at bounding box center [466, 238] width 32 height 18
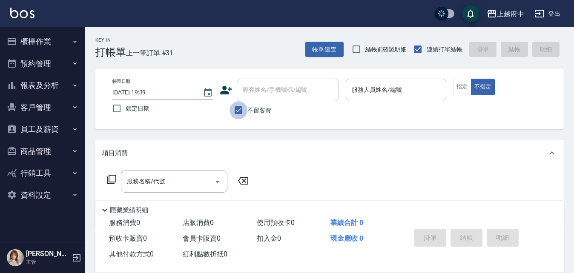
click at [241, 112] on input "不留客資" at bounding box center [238, 110] width 18 height 18
click at [264, 94] on input "顧客姓名/手機號碼/編號" at bounding box center [281, 90] width 82 height 15
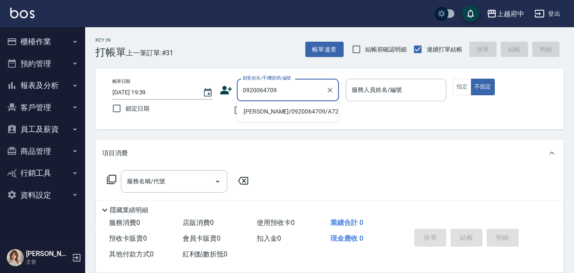
click at [260, 111] on li "許懿文/0920064709/A72160" at bounding box center [288, 112] width 102 height 14
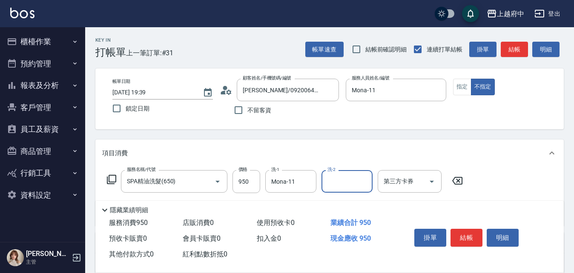
click at [492, 172] on div "服務名稱/代號 SPA精油洗髮(650) 服務名稱/代號 價格 950 價格 洗-1 Mona-11 洗-1 洗-2 洗-2 第三方卡券 第三方卡券" at bounding box center [329, 196] width 468 height 59
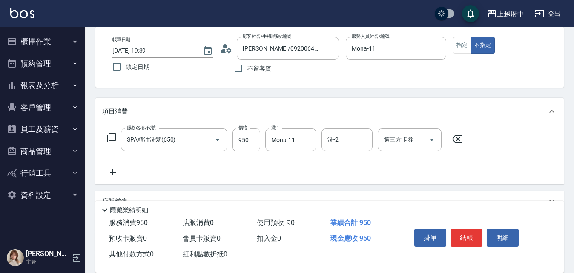
scroll to position [85, 0]
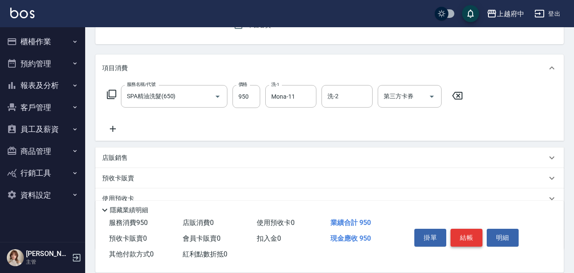
click at [463, 235] on button "結帳" at bounding box center [466, 238] width 32 height 18
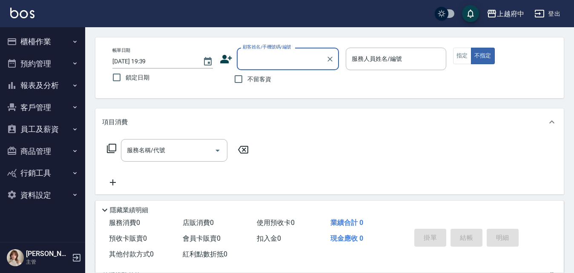
scroll to position [0, 0]
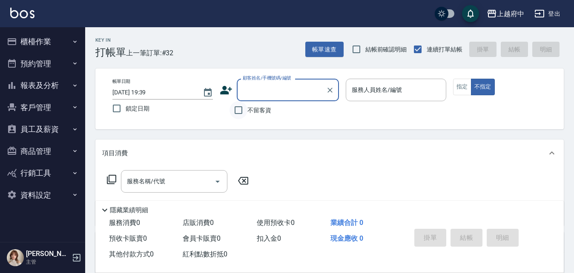
click at [239, 111] on input "不留客資" at bounding box center [238, 110] width 18 height 18
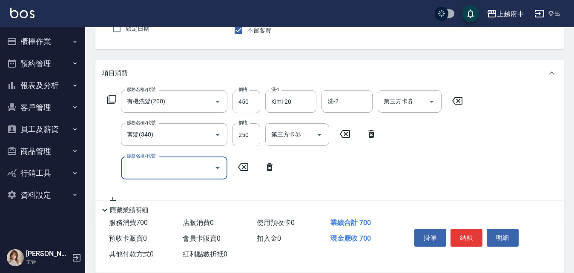
scroll to position [128, 0]
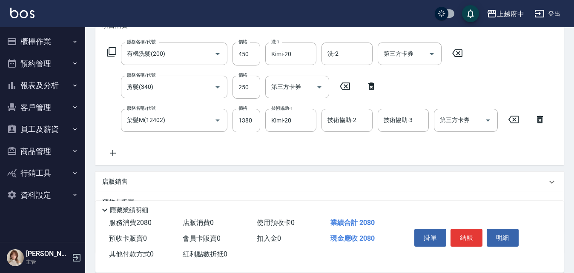
click at [370, 151] on div "服務名稱/代號 有機洗髮(200) 服務名稱/代號 價格 450 價格 洗-1 Kimi-20 洗-1 洗-2 洗-2 第三方卡券 第三方卡券 服務名稱/代號…" at bounding box center [326, 100] width 448 height 115
click at [461, 231] on button "結帳" at bounding box center [466, 238] width 32 height 18
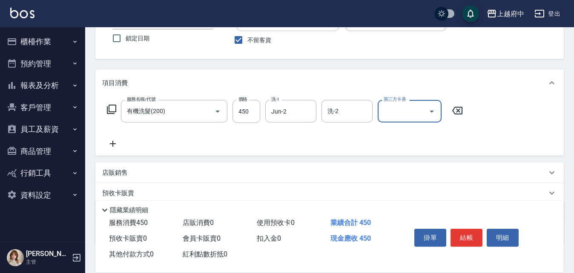
scroll to position [85, 0]
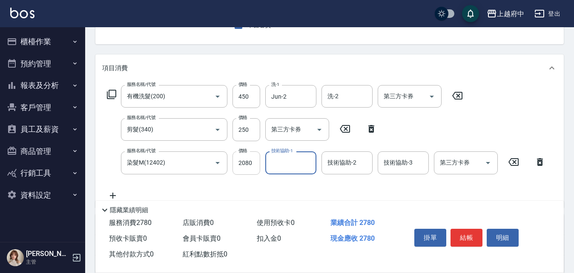
click at [254, 160] on input "2080" at bounding box center [246, 162] width 28 height 23
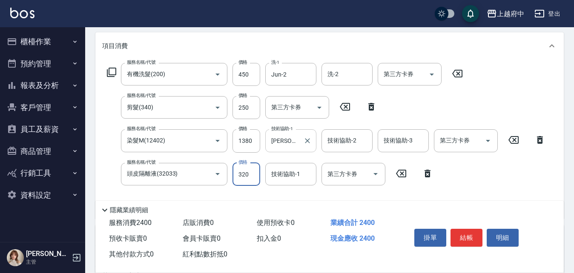
scroll to position [170, 0]
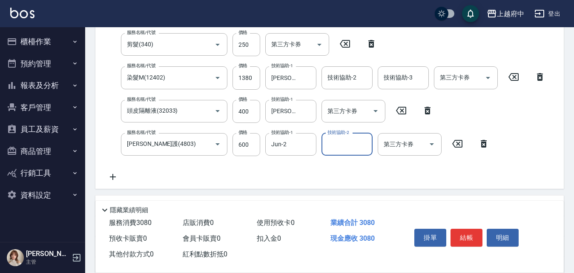
click at [305, 181] on div "服務名稱/代號 有機洗髮(200) 服務名稱/代號 價格 450 價格 洗-1 Jun-2 洗-1 洗-2 洗-2 第三方卡券 第三方卡券 服務名稱/代號 剪…" at bounding box center [326, 91] width 448 height 182
click at [465, 231] on button "結帳" at bounding box center [466, 238] width 32 height 18
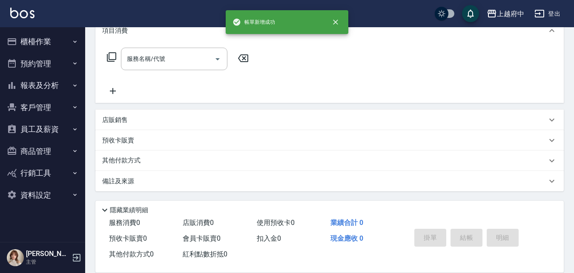
scroll to position [0, 0]
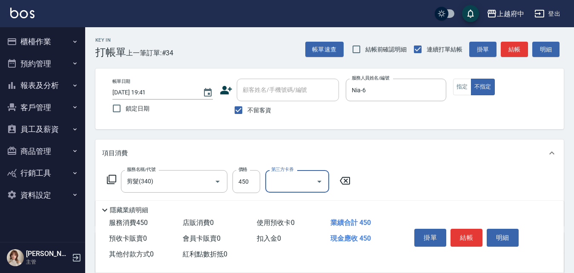
click at [414, 176] on div "服務名稱/代號 剪髮(340) 服務名稱/代號 價格 450 價格 第三方卡券 第三方卡券" at bounding box center [329, 196] width 468 height 59
click at [464, 236] on button "結帳" at bounding box center [466, 238] width 32 height 18
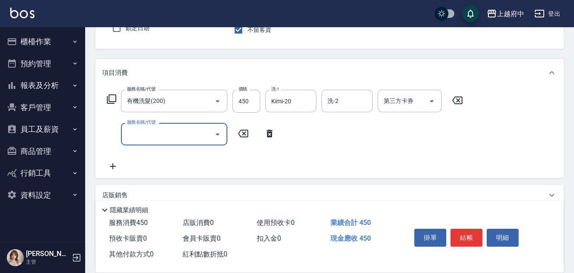
scroll to position [85, 0]
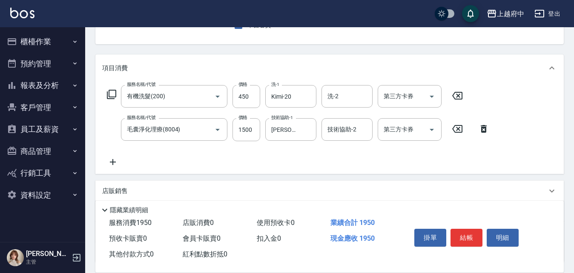
click at [317, 159] on div "服務名稱/代號 有機洗髮(200) 服務名稱/代號 價格 450 價格 洗-1 Kimi-20 洗-1 洗-2 洗-2 第三方卡券 第三方卡券 服務名稱/代號…" at bounding box center [298, 126] width 392 height 82
click at [462, 235] on button "結帳" at bounding box center [466, 238] width 32 height 18
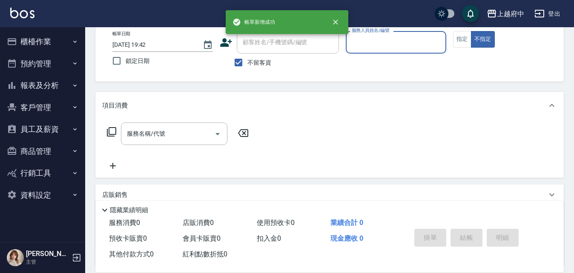
scroll to position [0, 0]
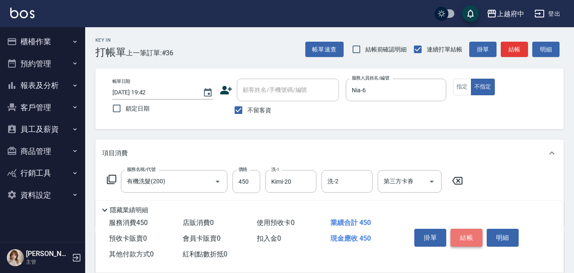
click at [471, 234] on button "結帳" at bounding box center [466, 238] width 32 height 18
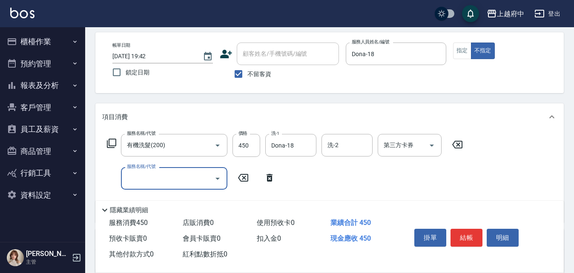
scroll to position [85, 0]
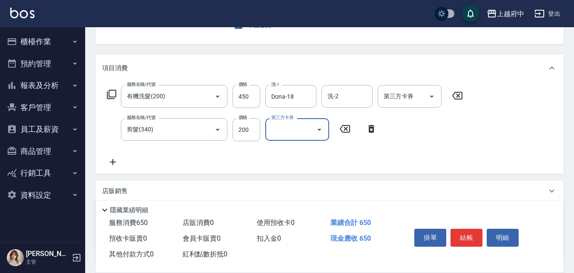
click at [365, 158] on div "服務名稱/代號 有機洗髮(200) 服務名稱/代號 價格 450 價格 洗-1 Dona-18 洗-1 洗-2 洗-2 第三方卡券 第三方卡券 服務名稱/代號…" at bounding box center [284, 126] width 365 height 82
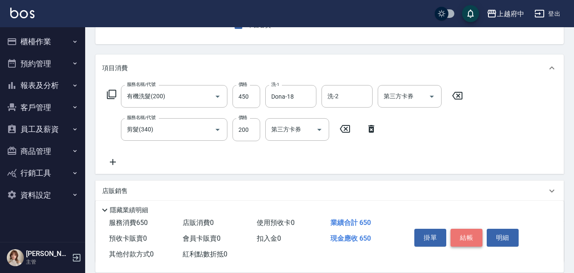
click at [468, 238] on button "結帳" at bounding box center [466, 238] width 32 height 18
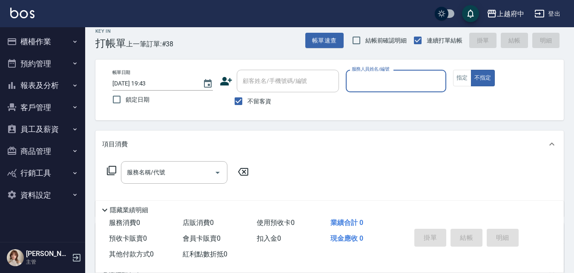
scroll to position [0, 0]
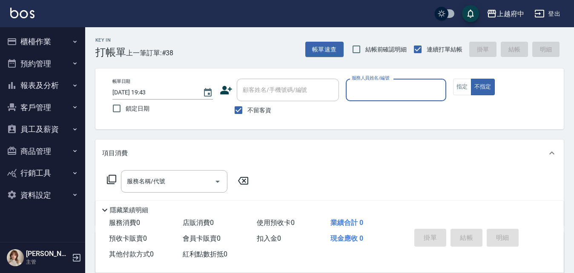
click at [471, 79] on button "不指定" at bounding box center [483, 87] width 24 height 17
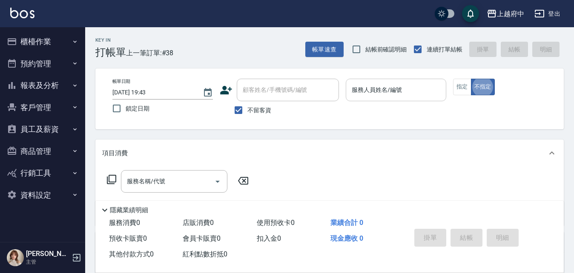
click at [382, 84] on div "服務人員姓名/編號 服務人員姓名/編號" at bounding box center [395, 90] width 100 height 23
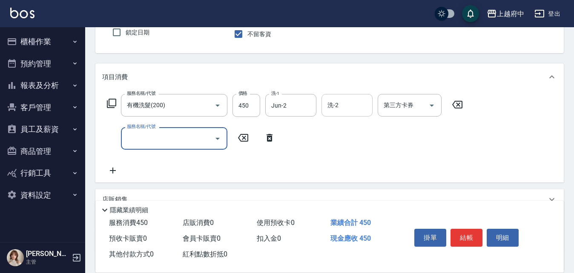
scroll to position [85, 0]
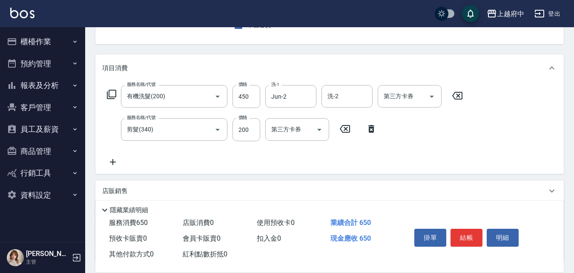
click at [305, 156] on div "服務名稱/代號 有機洗髮(200) 服務名稱/代號 價格 450 價格 洗-1 Jun-2 洗-1 洗-2 洗-2 第三方卡券 第三方卡券 服務名稱/代號 剪…" at bounding box center [284, 126] width 365 height 82
click at [464, 237] on button "結帳" at bounding box center [466, 238] width 32 height 18
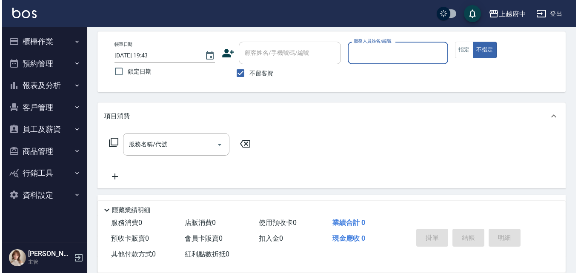
scroll to position [0, 0]
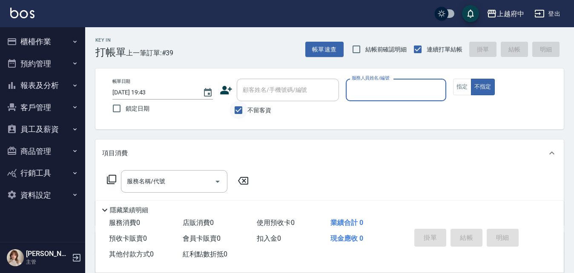
click at [238, 110] on input "不留客資" at bounding box center [238, 110] width 18 height 18
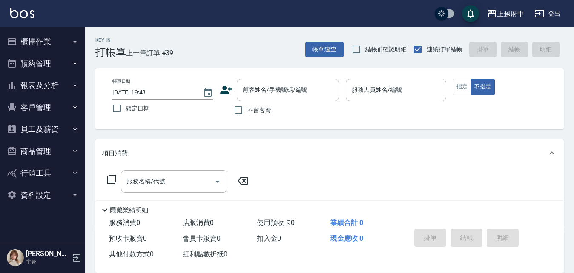
click at [224, 89] on icon at bounding box center [226, 90] width 12 height 9
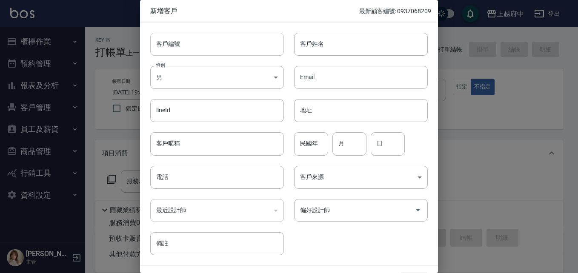
click at [179, 46] on input "客戶編號" at bounding box center [217, 44] width 134 height 23
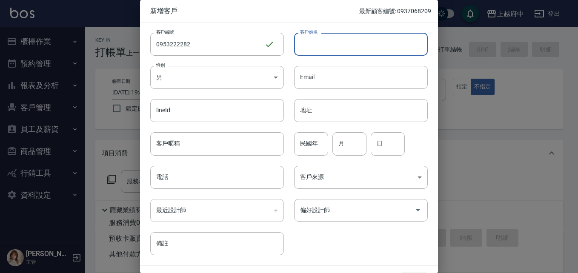
click at [325, 51] on input "客戶姓名" at bounding box center [361, 44] width 134 height 23
click at [314, 143] on input "民國年" at bounding box center [311, 143] width 34 height 23
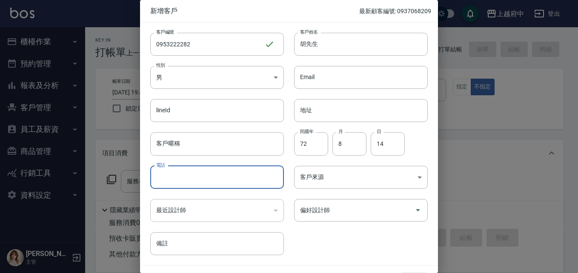
click at [179, 175] on input "電話" at bounding box center [217, 177] width 134 height 23
click at [311, 243] on div "客戶編號 0953222282 ​ 客戶編號 客戶姓名 胡先生 客戶姓名 性別 男 MALE 性別 Email Email lineId lineId 地址 …" at bounding box center [284, 139] width 288 height 233
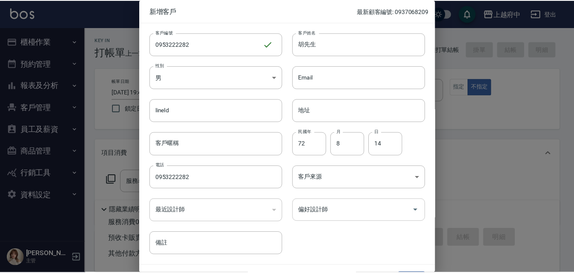
scroll to position [22, 0]
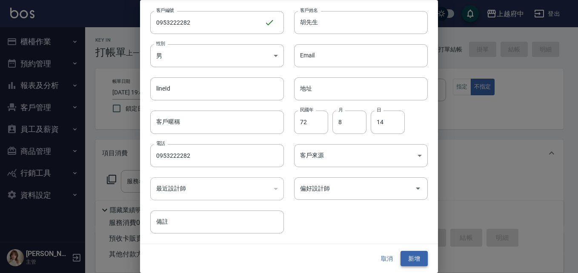
click at [417, 260] on button "新增" at bounding box center [413, 259] width 27 height 16
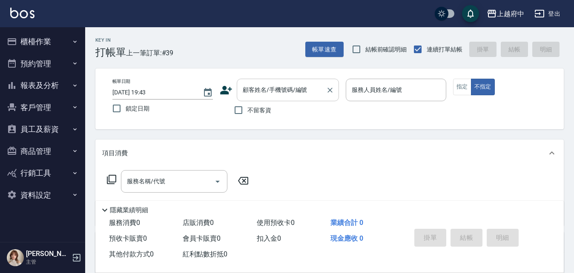
click at [260, 93] on input "顧客姓名/手機號碼/編號" at bounding box center [281, 90] width 82 height 15
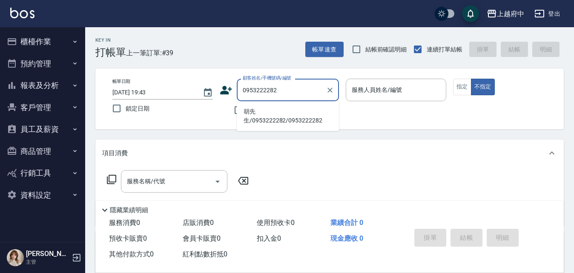
click at [268, 119] on li "胡先生/0953222282/0953222282" at bounding box center [288, 116] width 102 height 23
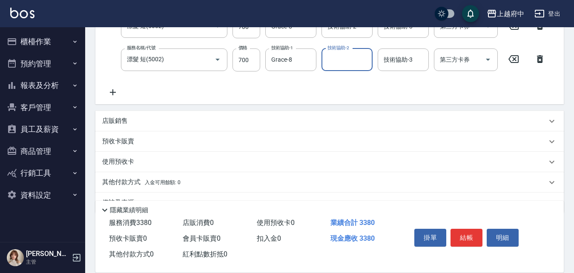
scroll to position [255, 0]
click at [303, 94] on div "服務名稱/代號 有機洗髮(200) 服務名稱/代號 價格 450 價格 洗-1 Grace-8 洗-1 洗-2 洗-2 第三方卡券 第三方卡券 服務名稱/代號…" at bounding box center [326, 6] width 448 height 182
click at [467, 237] on button "結帳" at bounding box center [466, 238] width 32 height 18
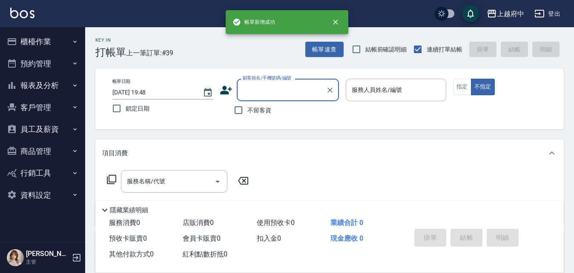
scroll to position [0, 0]
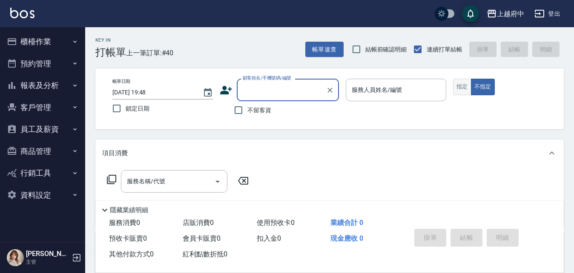
click at [458, 91] on button "指定" at bounding box center [462, 87] width 18 height 17
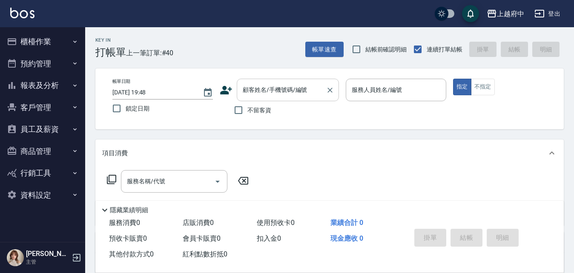
click at [295, 94] on input "顧客姓名/手機號碼/編號" at bounding box center [281, 90] width 82 height 15
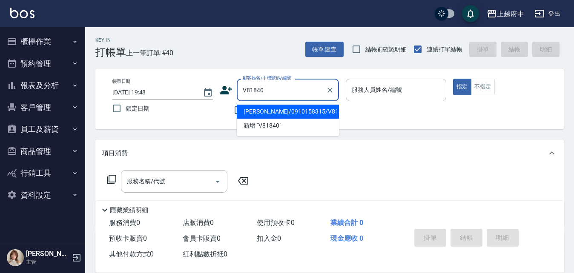
click at [265, 109] on li "陳登義/0910158315/V81840" at bounding box center [288, 112] width 102 height 14
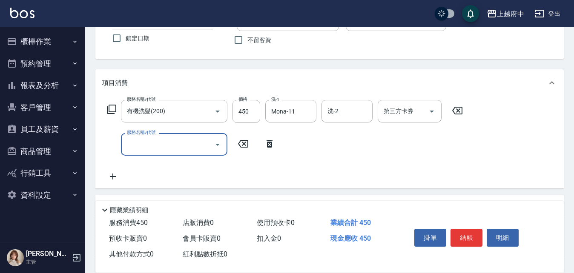
scroll to position [85, 0]
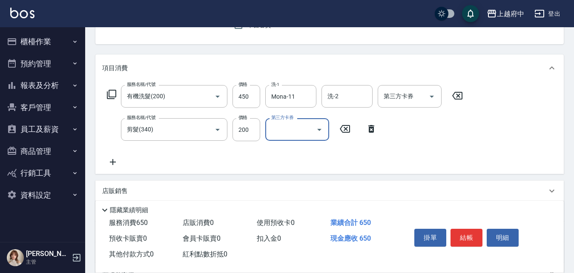
click at [282, 159] on div "服務名稱/代號 有機洗髮(200) 服務名稱/代號 價格 450 價格 洗-1 Mona-11 洗-1 洗-2 洗-2 第三方卡券 第三方卡券 服務名稱/代號…" at bounding box center [284, 126] width 365 height 82
click at [461, 233] on button "結帳" at bounding box center [466, 238] width 32 height 18
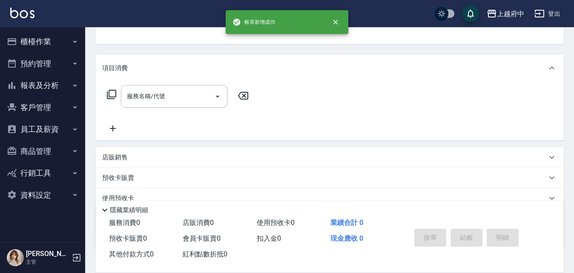
scroll to position [83, 0]
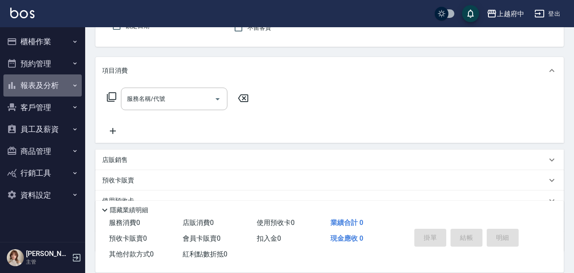
click at [36, 83] on button "報表及分析" at bounding box center [42, 85] width 78 height 22
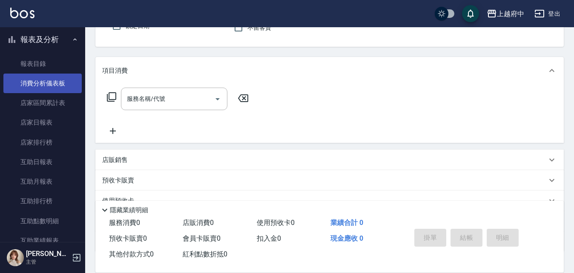
scroll to position [43, 0]
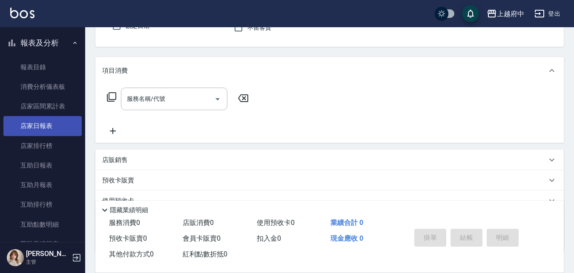
click at [39, 126] on link "店家日報表" at bounding box center [42, 126] width 78 height 20
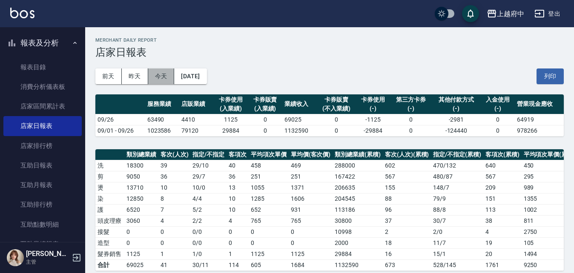
click at [156, 79] on button "今天" at bounding box center [161, 77] width 26 height 16
click at [161, 75] on button "今天" at bounding box center [161, 77] width 26 height 16
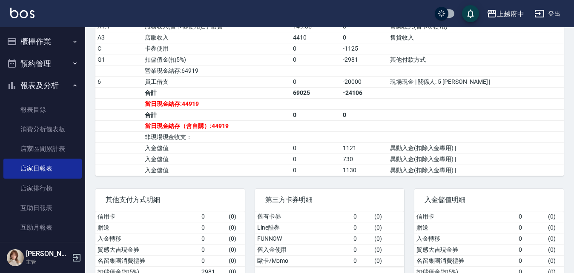
drag, startPoint x: 34, startPoint y: 87, endPoint x: 37, endPoint y: 51, distance: 36.3
click at [34, 86] on button "報表及分析" at bounding box center [42, 85] width 78 height 22
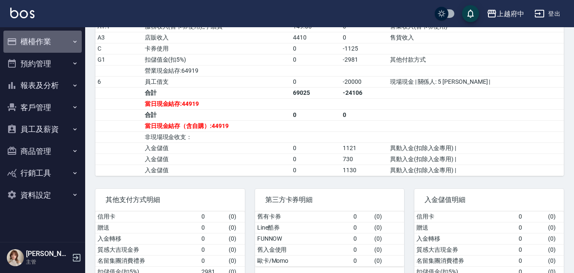
click at [37, 41] on button "櫃檯作業" at bounding box center [42, 42] width 78 height 22
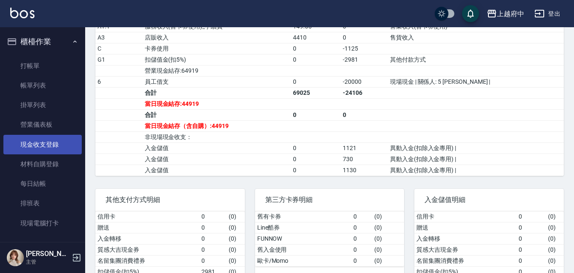
click at [43, 142] on link "現金收支登錄" at bounding box center [42, 145] width 78 height 20
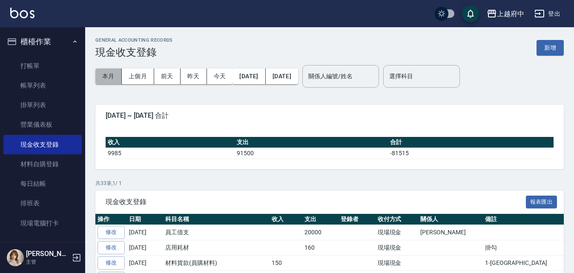
click at [110, 77] on button "本月" at bounding box center [108, 77] width 26 height 16
click at [436, 75] on input "選擇科目" at bounding box center [421, 76] width 69 height 15
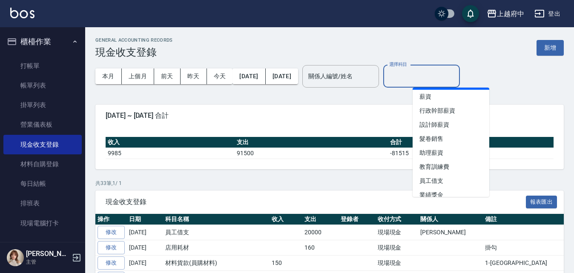
scroll to position [85, 0]
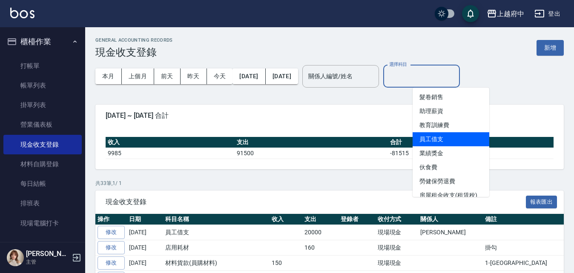
click at [437, 137] on li "員工借支" at bounding box center [450, 139] width 77 height 14
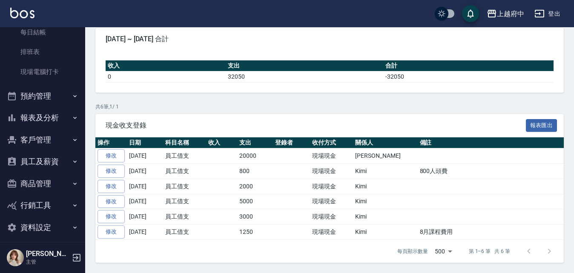
scroll to position [158, 0]
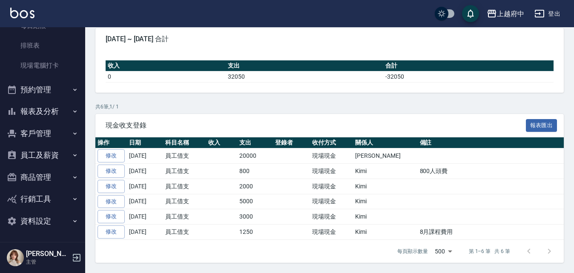
click at [45, 110] on button "報表及分析" at bounding box center [42, 111] width 78 height 22
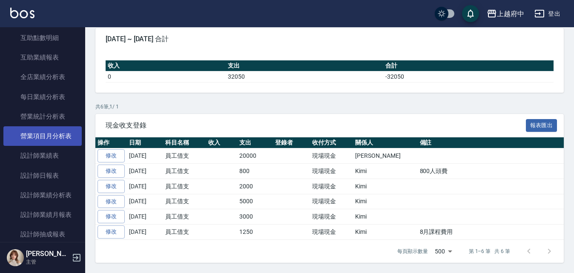
scroll to position [456, 0]
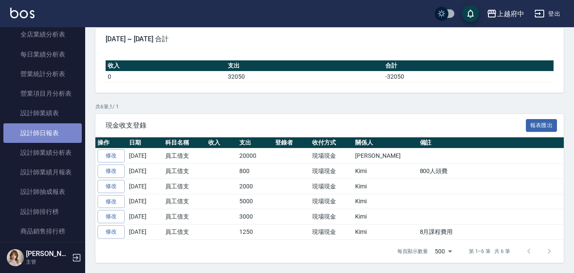
click at [46, 137] on link "設計師日報表" at bounding box center [42, 133] width 78 height 20
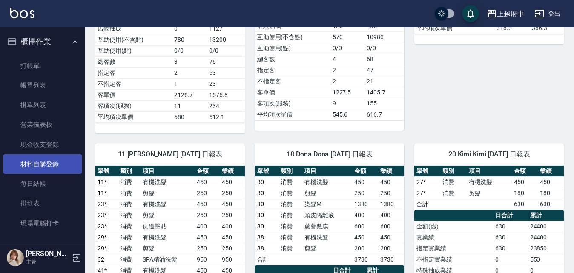
scroll to position [1268, 0]
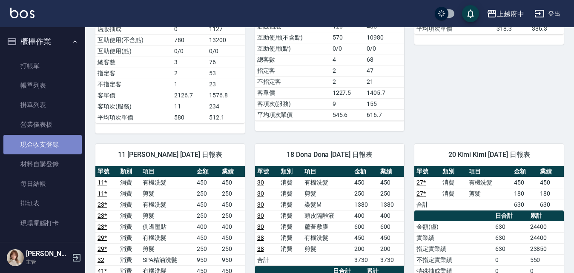
click at [44, 140] on link "現金收支登錄" at bounding box center [42, 145] width 78 height 20
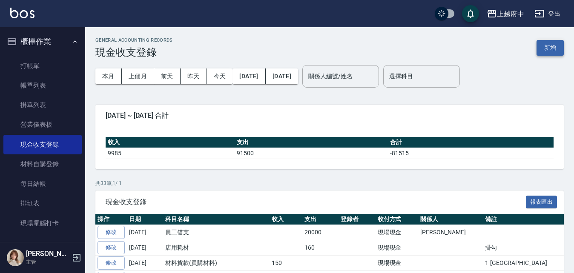
click at [544, 52] on button "新增" at bounding box center [549, 48] width 27 height 16
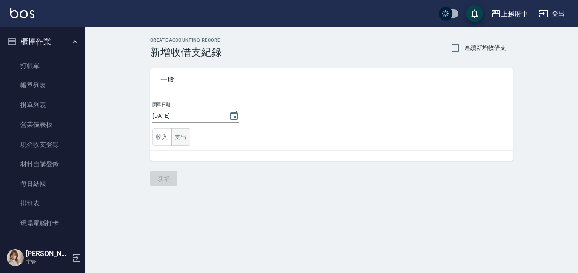
click at [182, 138] on button "支出" at bounding box center [180, 136] width 19 height 17
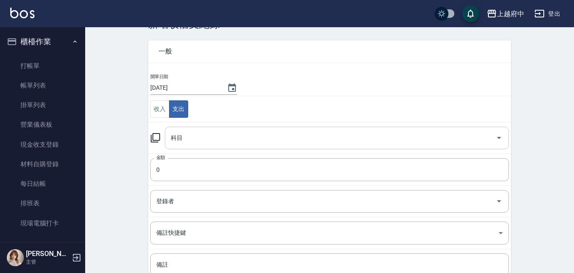
scroll to position [43, 0]
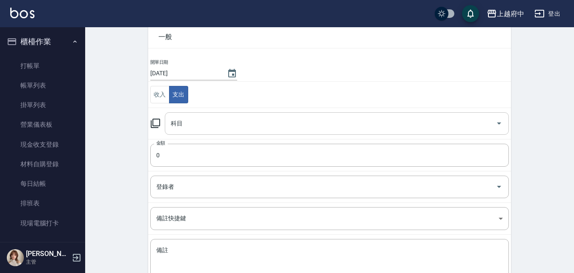
click at [221, 122] on input "科目" at bounding box center [329, 123] width 323 height 15
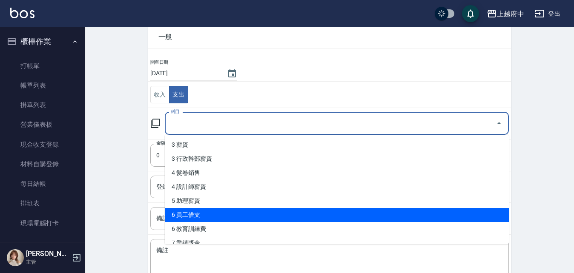
click at [193, 211] on li "6 員工借支" at bounding box center [337, 215] width 344 height 14
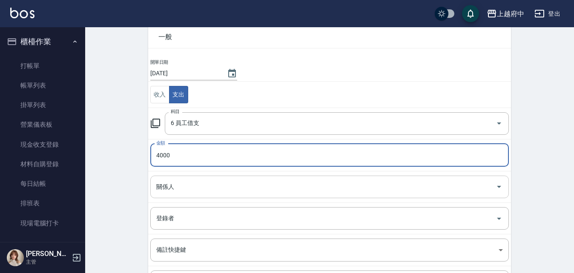
click at [408, 192] on input "關係人" at bounding box center [323, 187] width 338 height 15
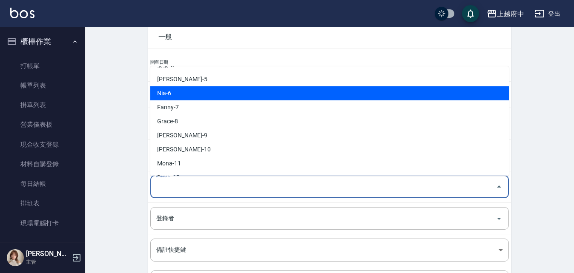
scroll to position [85, 0]
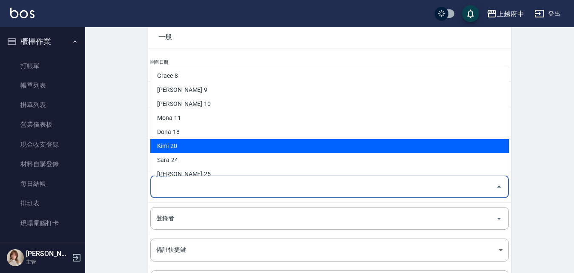
click at [176, 143] on li "Kimi-20" at bounding box center [329, 146] width 358 height 14
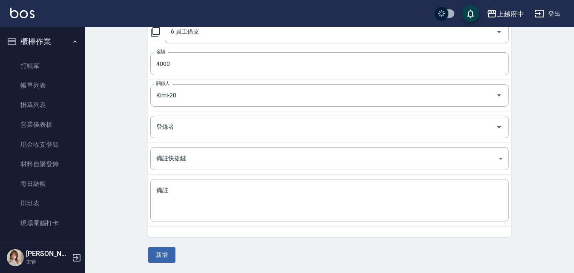
scroll to position [91, 0]
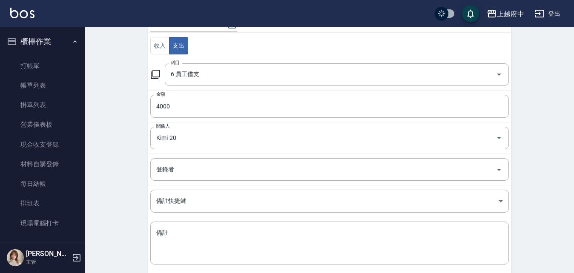
click at [112, 157] on div "CREATE ACCOUNTING RECORD 新增收借支紀錄 連續新增收借支 一般 開單日期 2025/09/26 收入 支出 科目 6 員工借支 科目 …" at bounding box center [329, 126] width 488 height 380
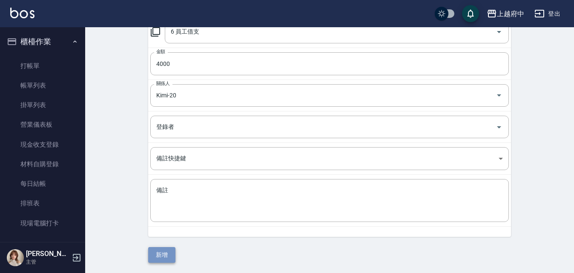
click at [164, 255] on button "新增" at bounding box center [161, 255] width 27 height 16
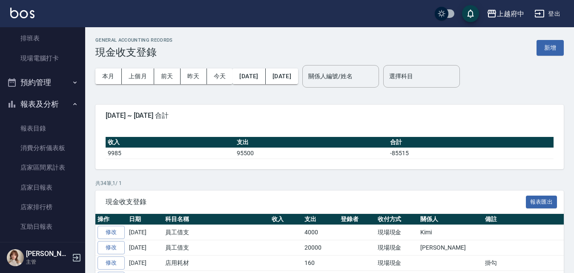
scroll to position [213, 0]
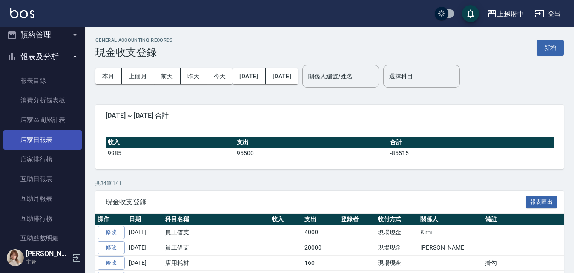
click at [37, 139] on link "店家日報表" at bounding box center [42, 140] width 78 height 20
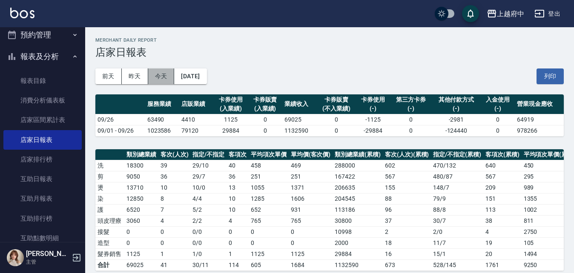
click at [168, 74] on button "今天" at bounding box center [161, 77] width 26 height 16
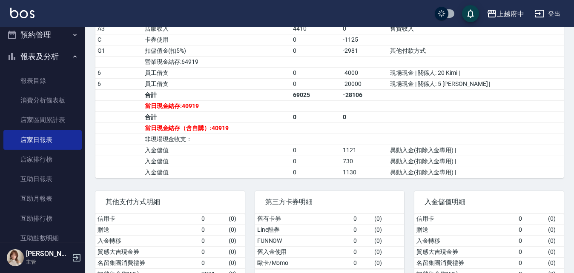
scroll to position [340, 0]
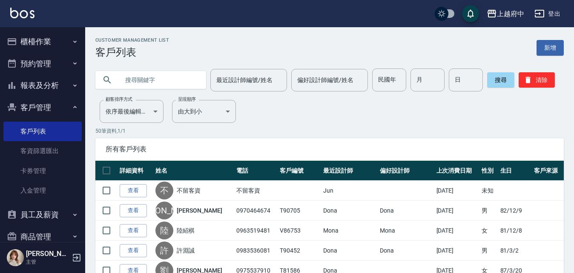
click at [171, 79] on input "text" at bounding box center [159, 80] width 80 height 23
type input "0919948611"
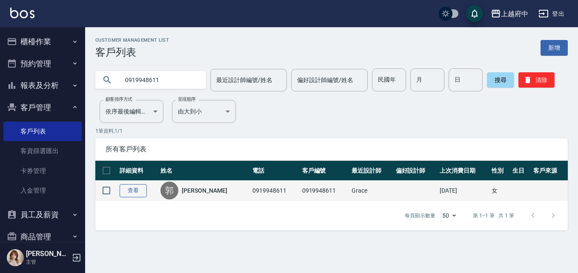
click at [136, 189] on link "查看" at bounding box center [133, 190] width 27 height 13
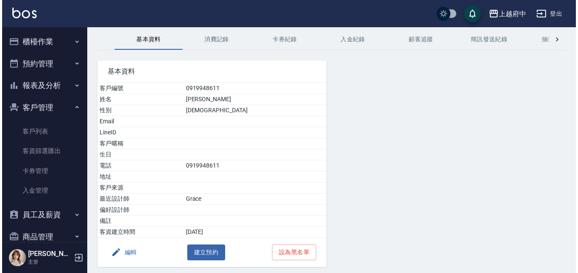
scroll to position [62, 0]
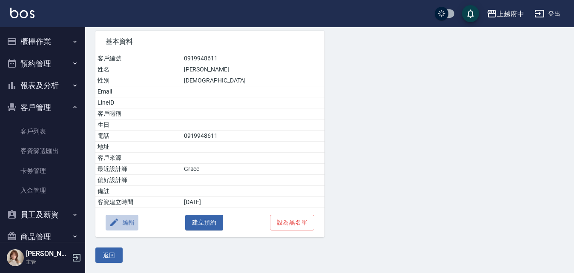
click at [131, 220] on button "編輯" at bounding box center [122, 223] width 33 height 16
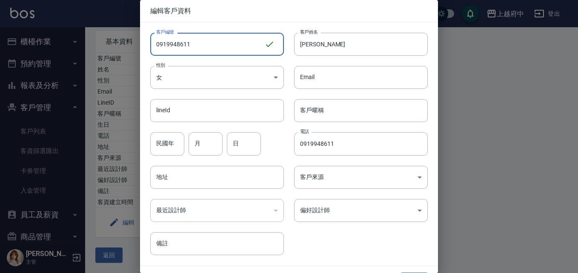
drag, startPoint x: 211, startPoint y: 42, endPoint x: 114, endPoint y: 46, distance: 96.2
click at [116, 46] on div "編輯客戶資料 客戶編號 0919948611 ​ 客戶編號 客戶姓名 [PERSON_NAME]姓名 性別 女 [DEMOGRAPHIC_DATA] 性別 E…" at bounding box center [289, 136] width 578 height 273
type input "ㄒ"
type input "V86754"
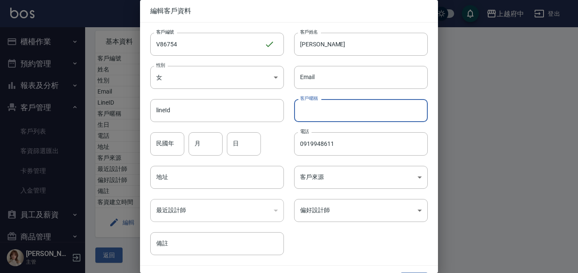
click at [335, 115] on input "客戶暱稱" at bounding box center [361, 110] width 134 height 23
type input "2027/09"
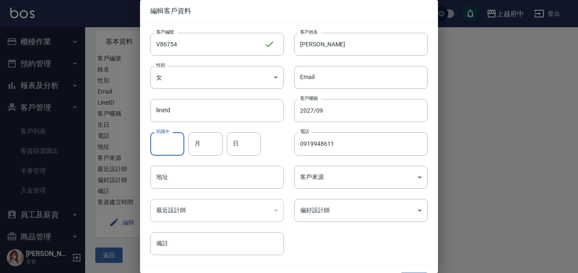
click at [176, 146] on input "民國年" at bounding box center [167, 143] width 34 height 23
click at [199, 146] on input "月" at bounding box center [205, 143] width 34 height 23
type input "2"
type input "28"
click at [165, 141] on input "民國年" at bounding box center [167, 143] width 34 height 23
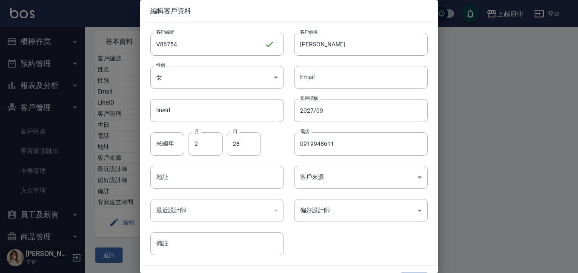
click at [343, 236] on div "客戶編號 V86754 ​ 客戶編號 客戶姓名 [PERSON_NAME]姓名 性別 女 [DEMOGRAPHIC_DATA] 性別 Email Email …" at bounding box center [284, 139] width 288 height 233
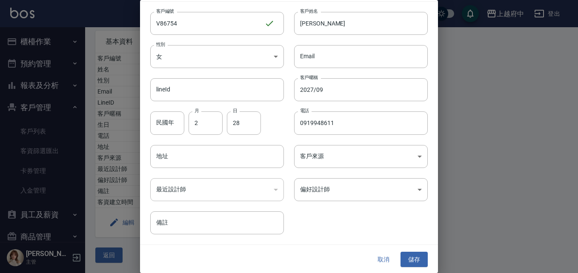
scroll to position [22, 0]
click at [412, 256] on button "儲存" at bounding box center [413, 259] width 27 height 16
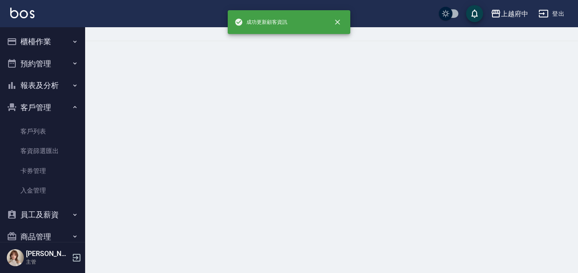
scroll to position [0, 0]
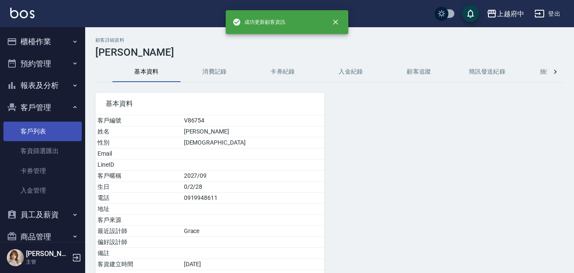
click at [42, 131] on link "客戶列表" at bounding box center [42, 132] width 78 height 20
